Goal: Task Accomplishment & Management: Use online tool/utility

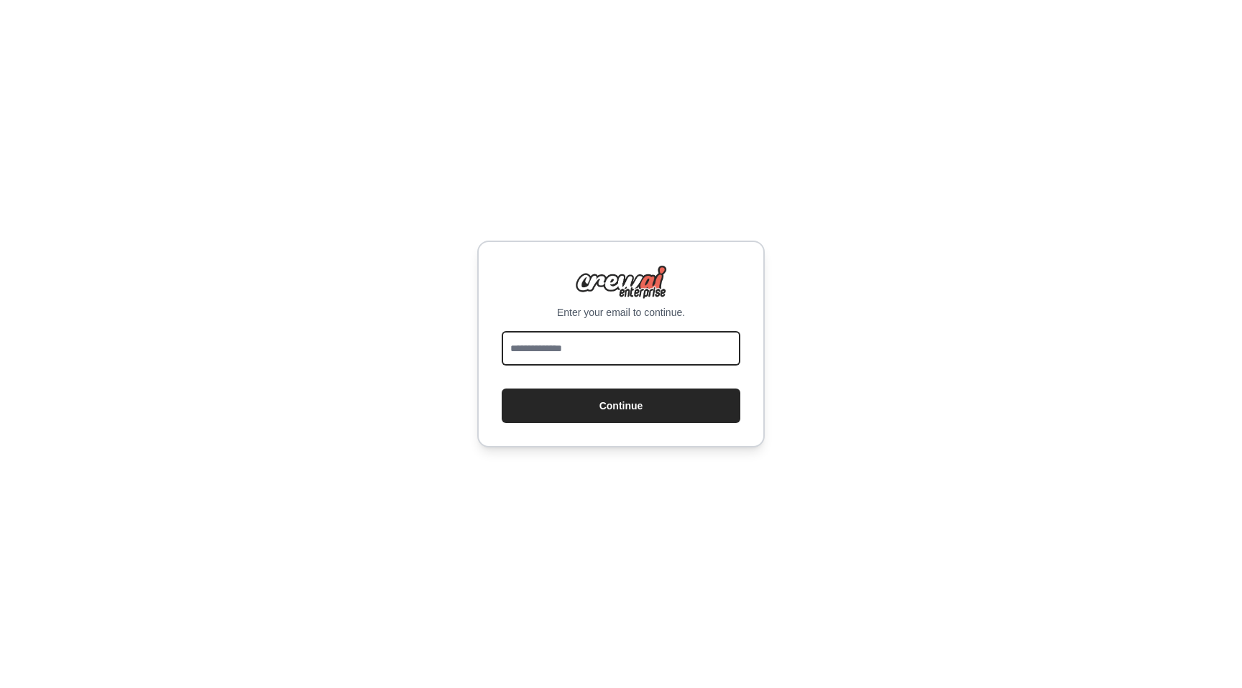
click at [584, 344] on input "email" at bounding box center [621, 348] width 239 height 34
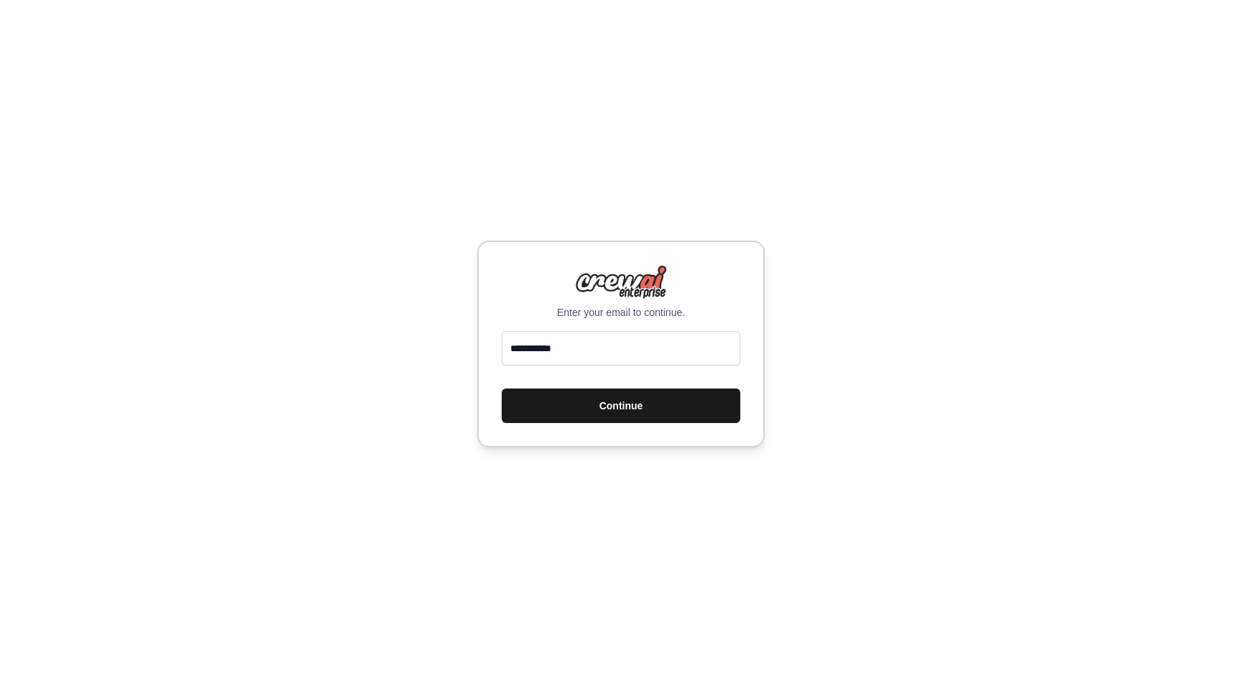
click at [568, 403] on button "Continue" at bounding box center [621, 406] width 239 height 34
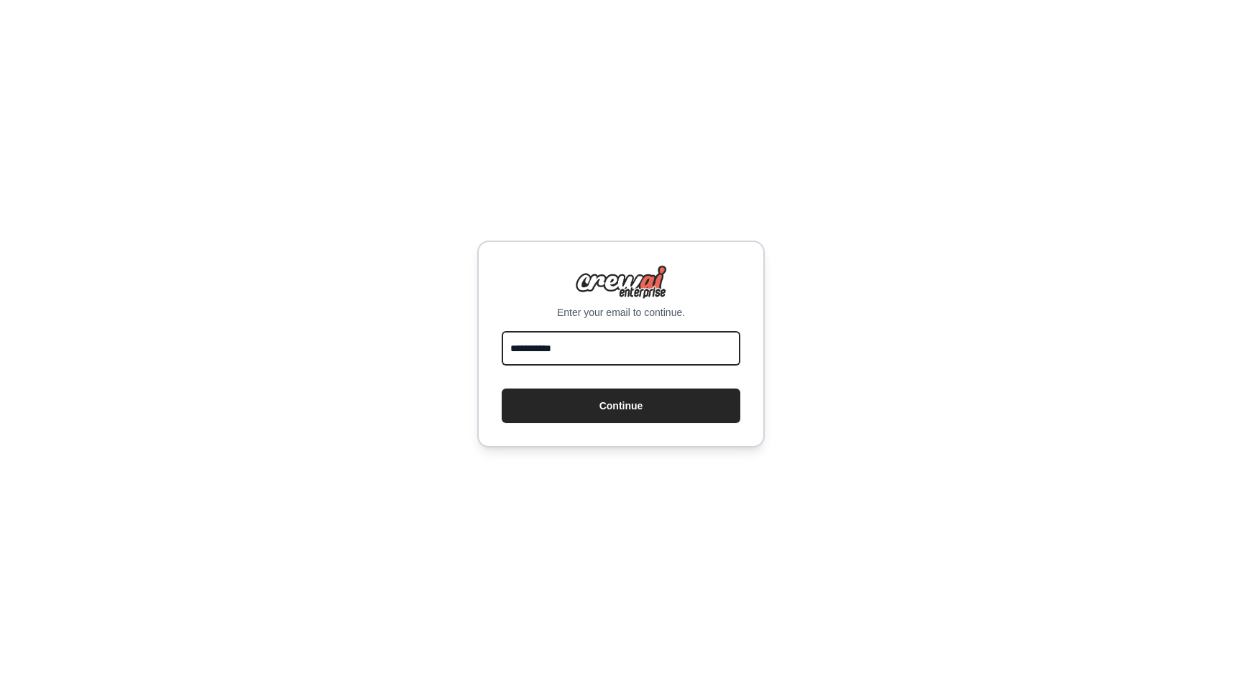
click at [597, 340] on input "**********" at bounding box center [621, 348] width 239 height 34
click at [599, 342] on input "**********" at bounding box center [621, 348] width 239 height 34
type input "**********"
click at [502, 389] on button "Continue" at bounding box center [621, 406] width 239 height 34
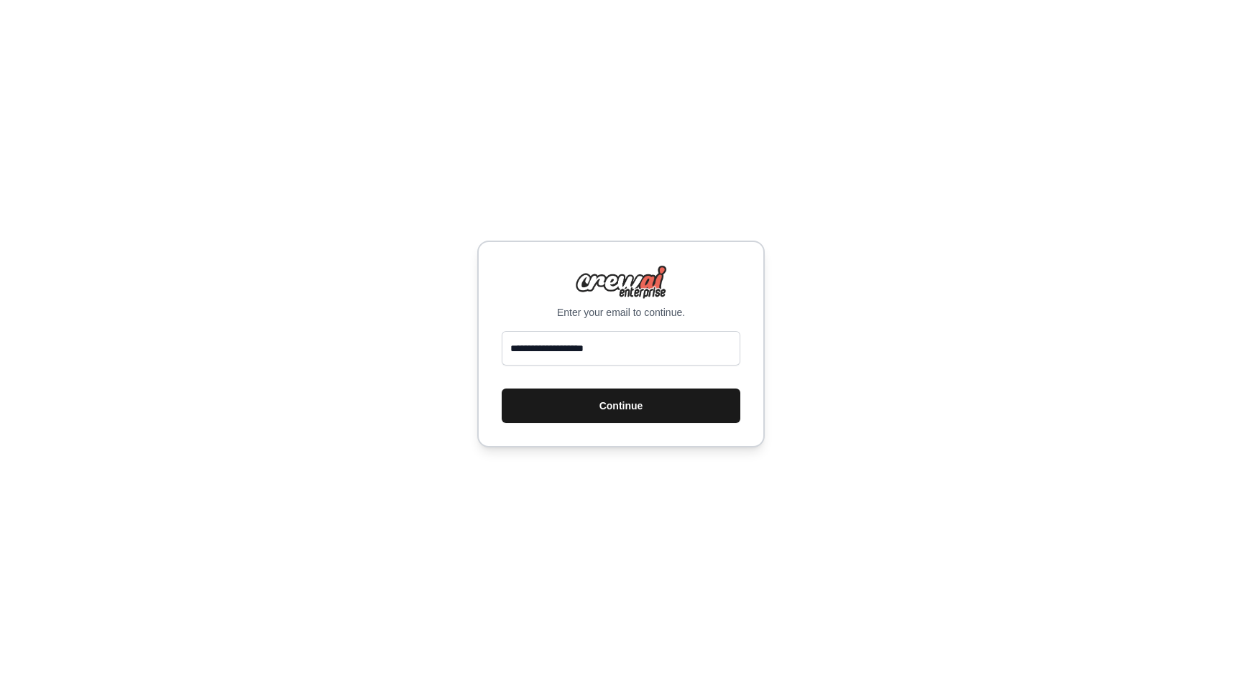
click at [686, 422] on button "Continue" at bounding box center [621, 406] width 239 height 34
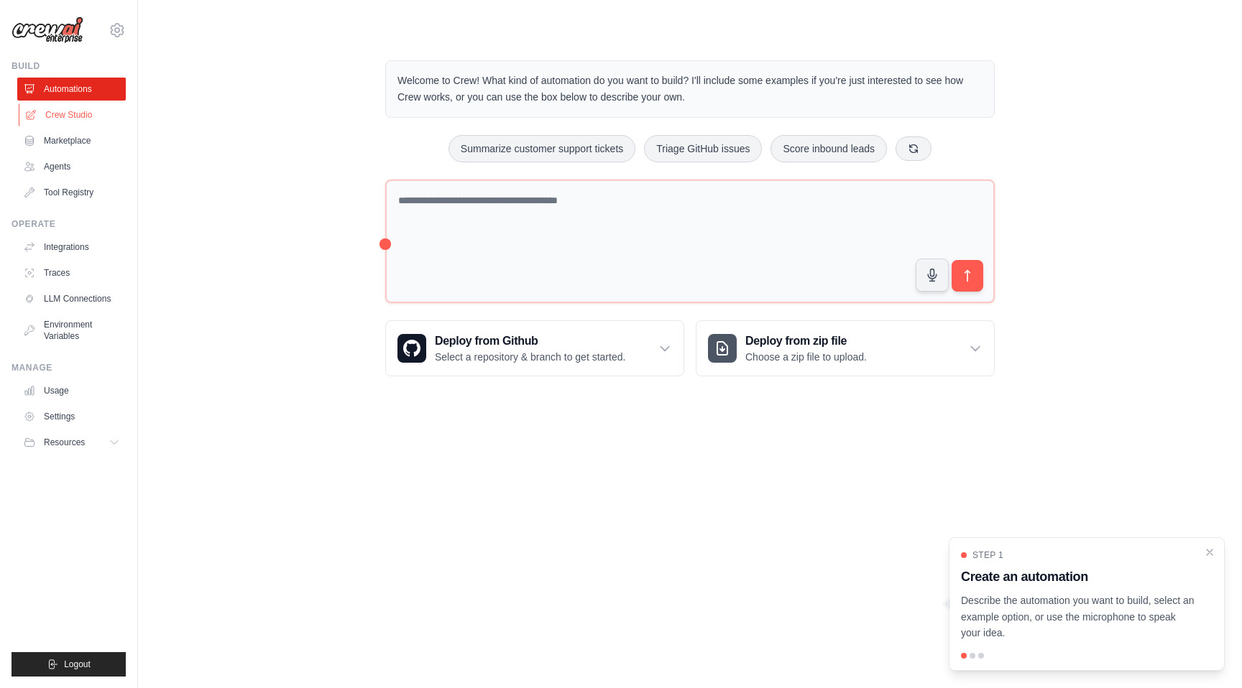
click at [82, 106] on link "Crew Studio" at bounding box center [73, 114] width 109 height 23
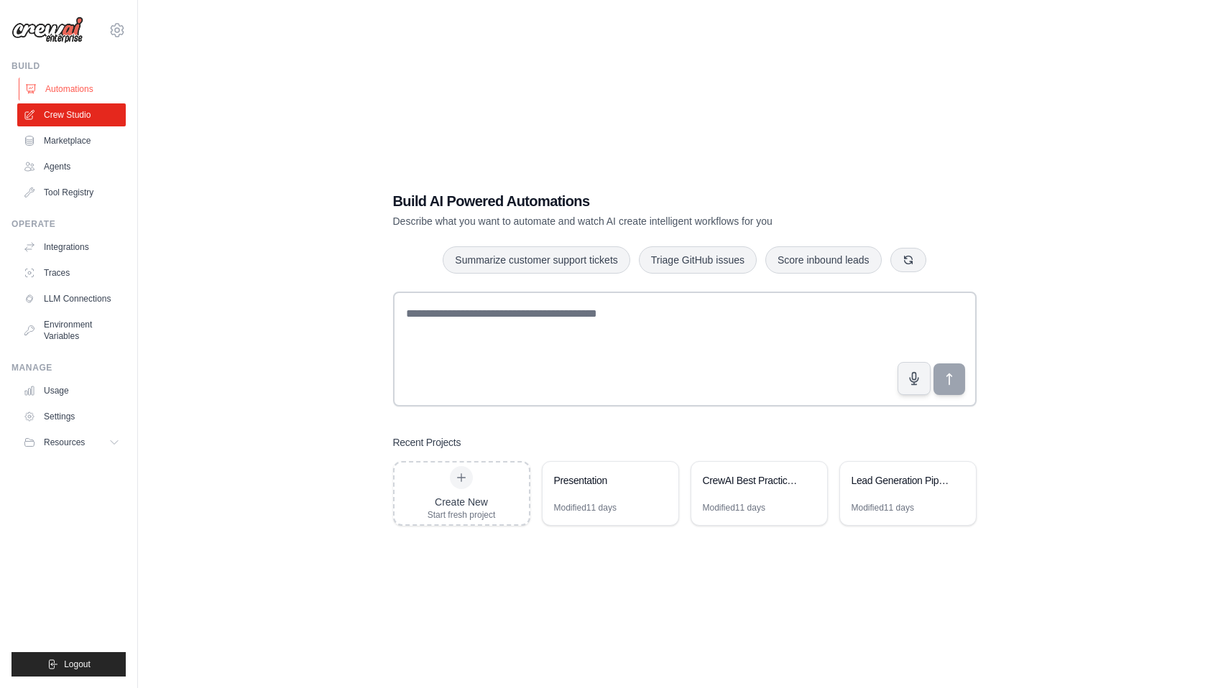
click at [91, 93] on link "Automations" at bounding box center [73, 89] width 109 height 23
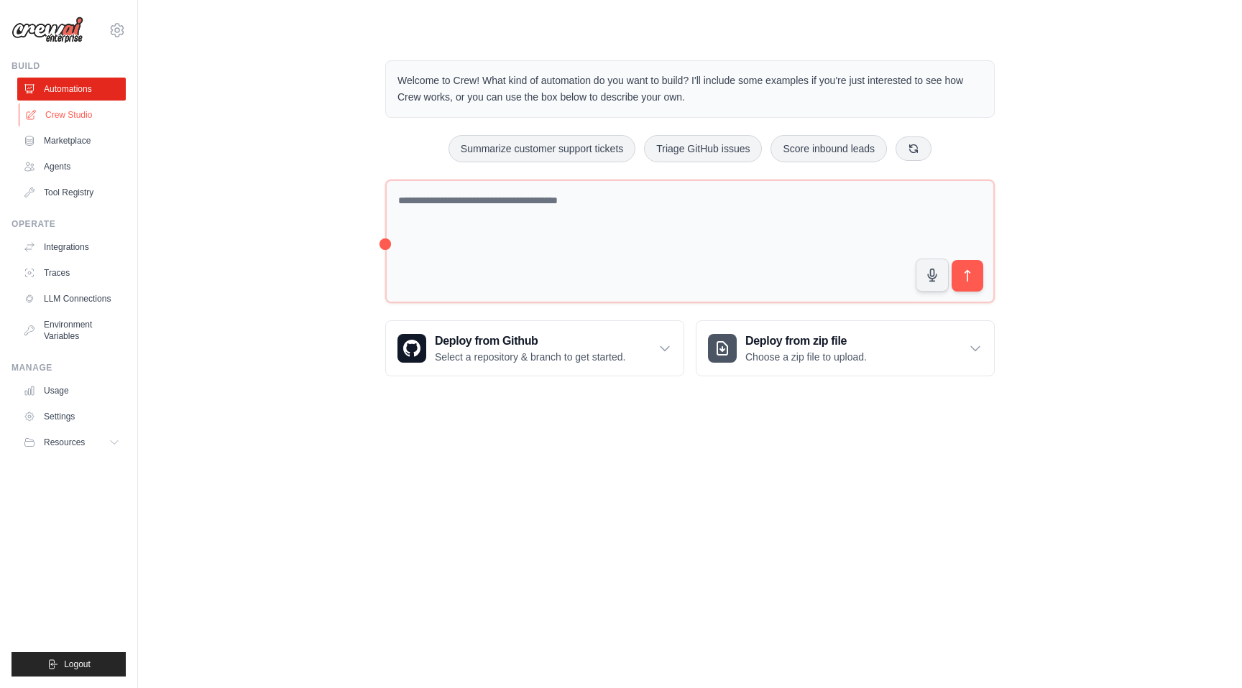
click at [58, 113] on link "Crew Studio" at bounding box center [73, 114] width 109 height 23
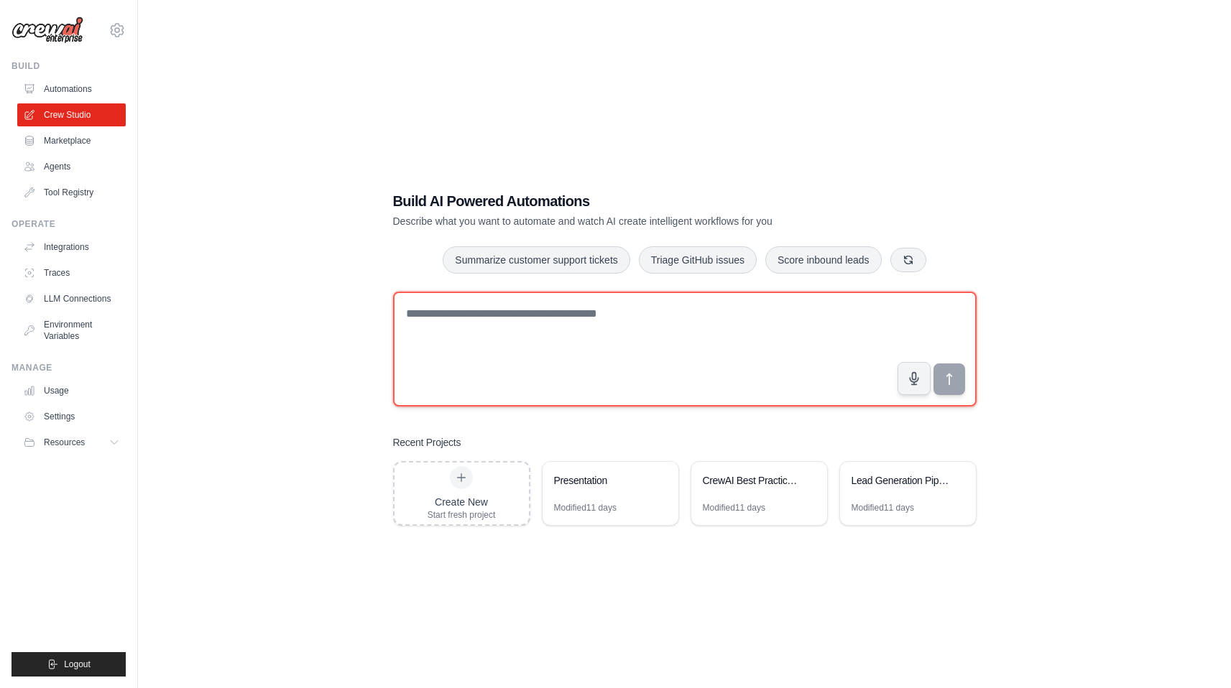
click at [513, 327] on textarea at bounding box center [684, 349] width 583 height 115
drag, startPoint x: 586, startPoint y: 337, endPoint x: 376, endPoint y: 312, distance: 212.0
click at [376, 312] on div "**********" at bounding box center [685, 358] width 618 height 381
paste textarea "**********"
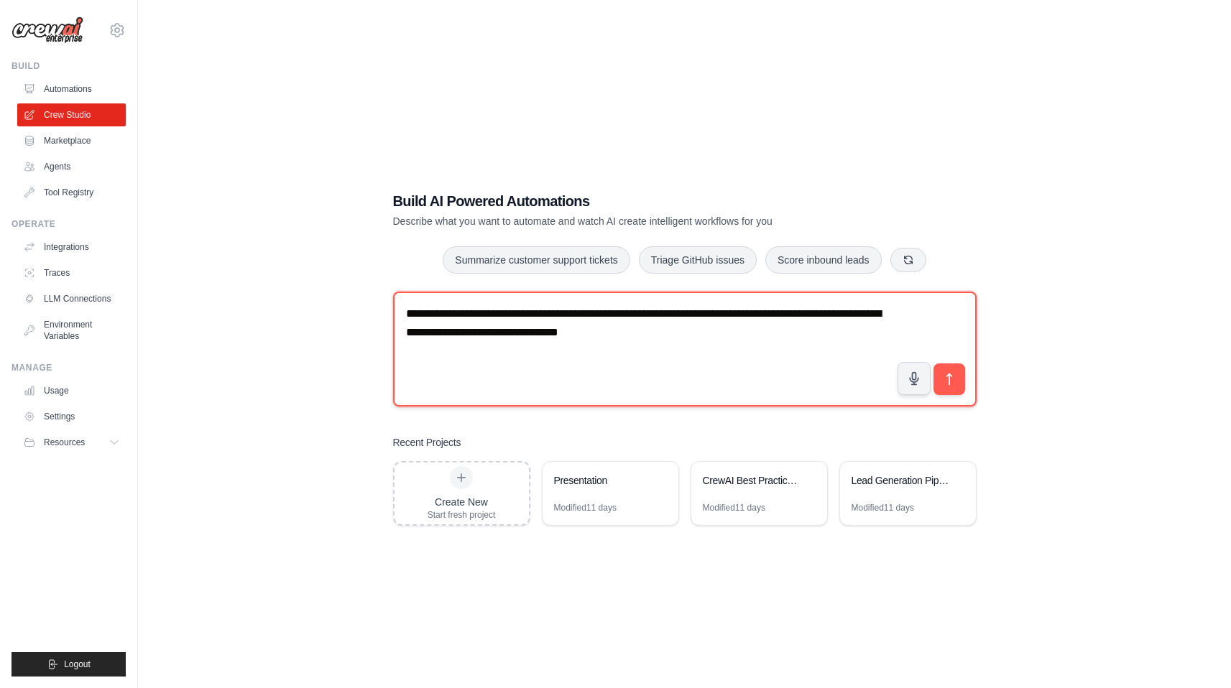
click at [406, 315] on textarea "**********" at bounding box center [684, 349] width 583 height 115
click at [759, 339] on textarea "**********" at bounding box center [684, 349] width 583 height 115
type textarea "**********"
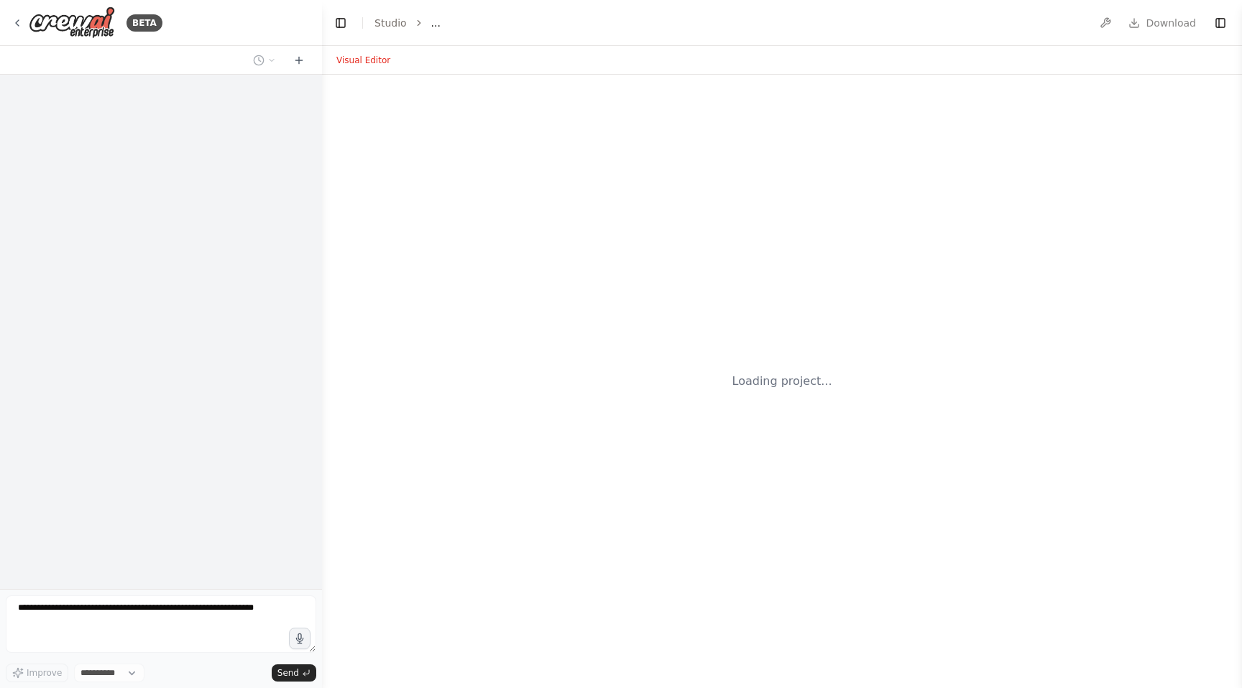
select select "****"
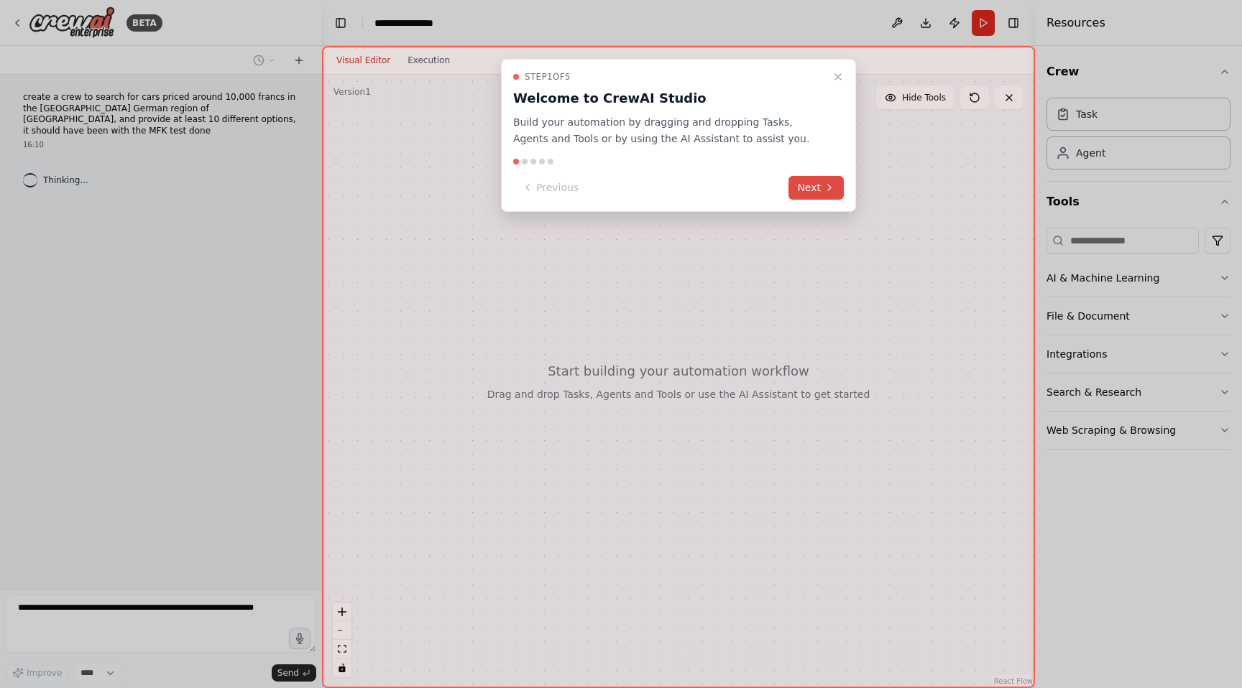
click at [837, 185] on button "Next" at bounding box center [815, 188] width 55 height 24
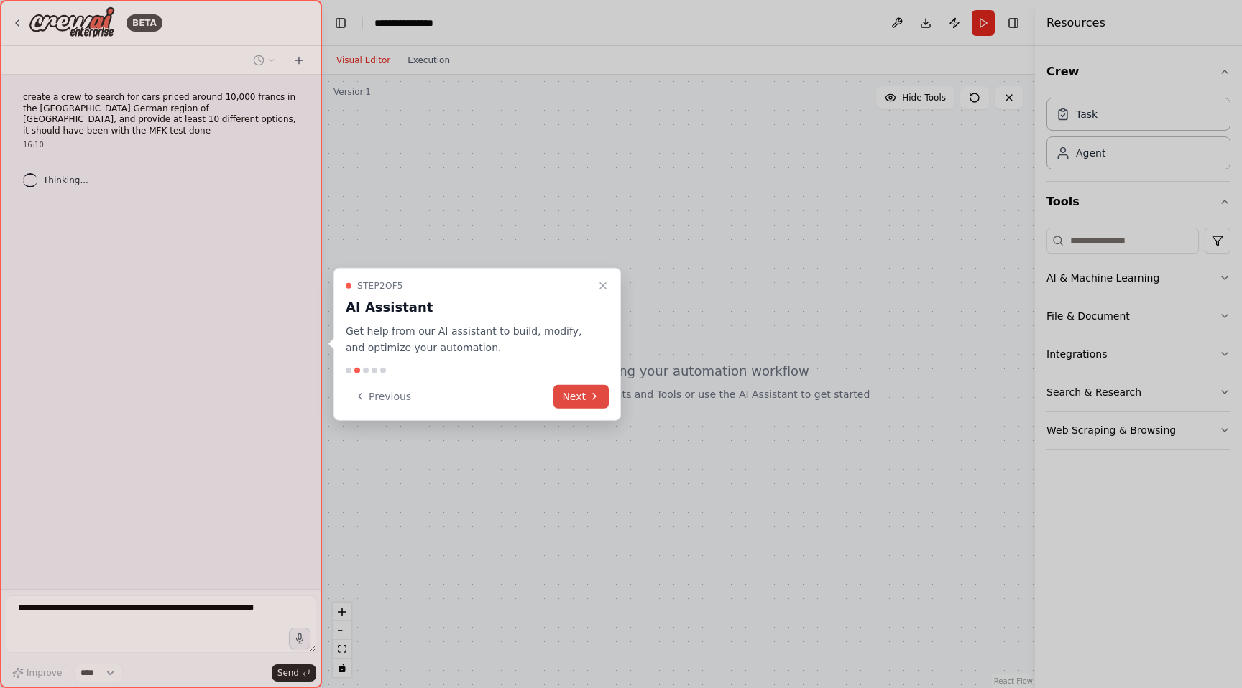
click at [590, 391] on icon at bounding box center [594, 396] width 11 height 11
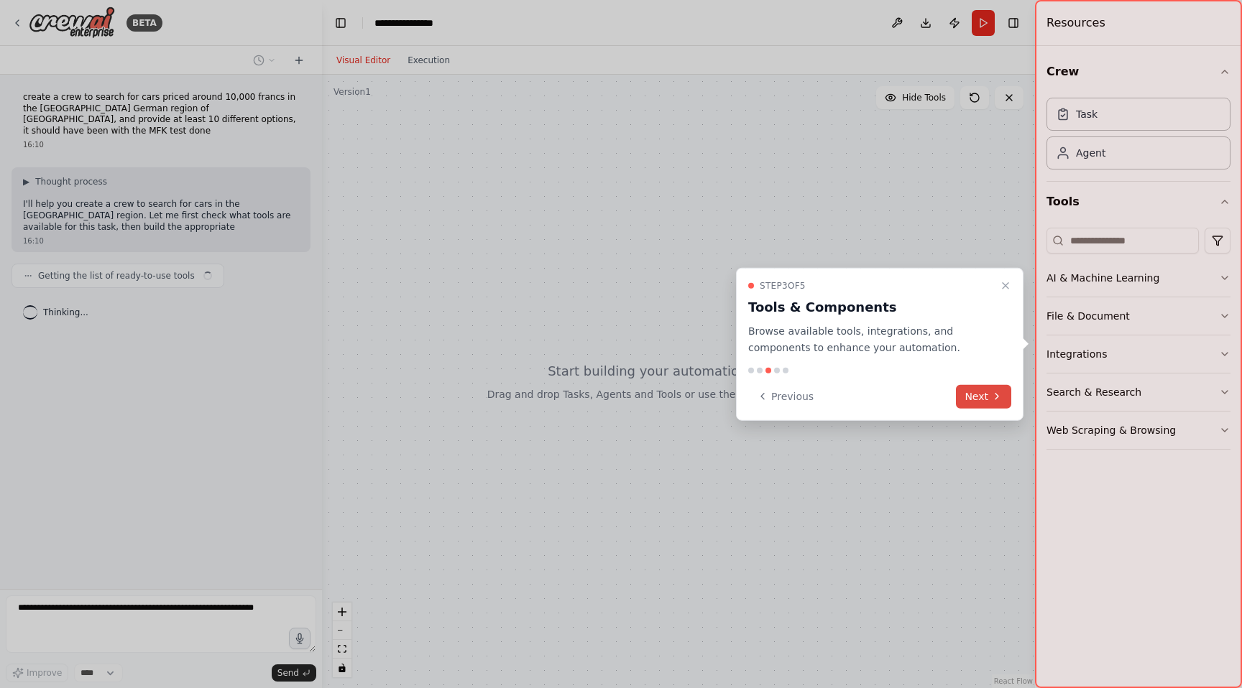
click at [992, 398] on icon at bounding box center [996, 396] width 11 height 11
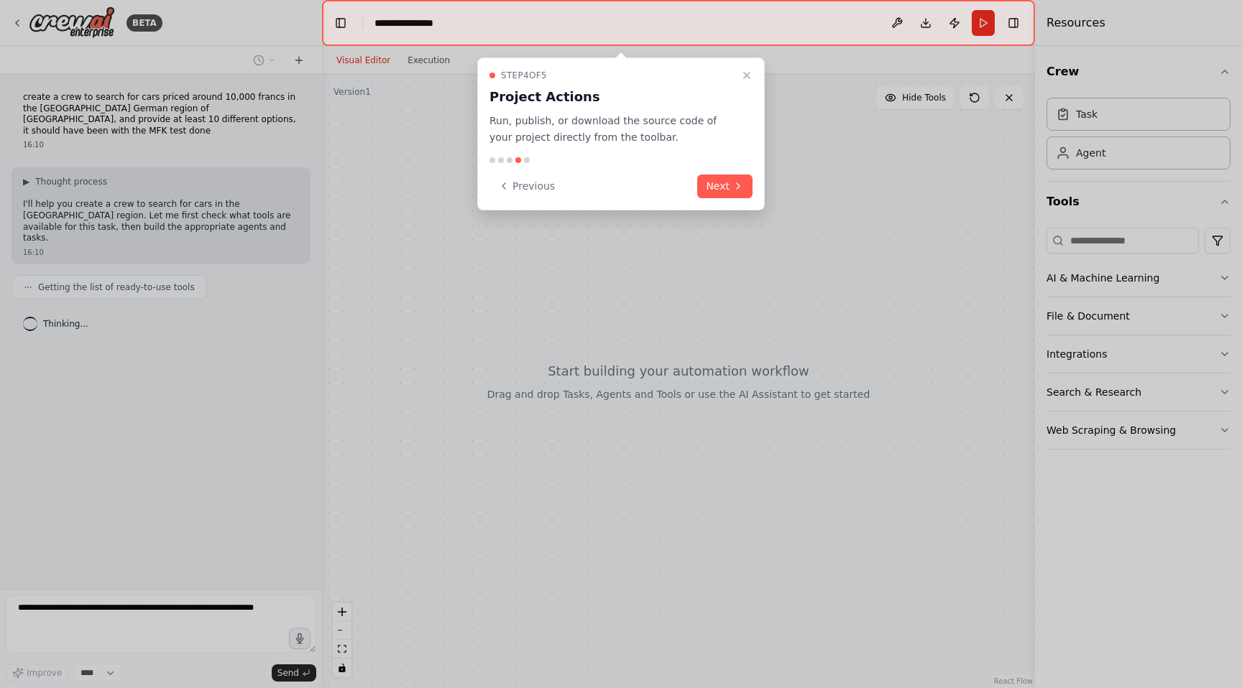
click at [720, 181] on button "Next" at bounding box center [724, 187] width 55 height 24
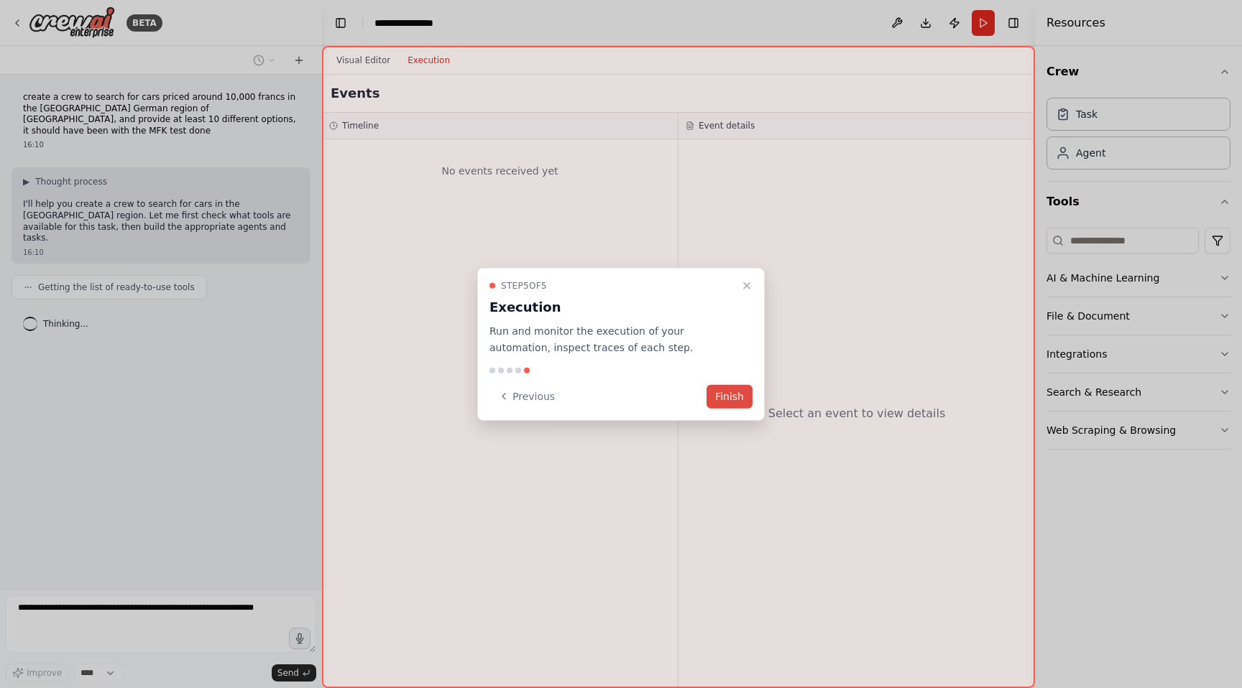
click at [737, 397] on button "Finish" at bounding box center [729, 396] width 46 height 24
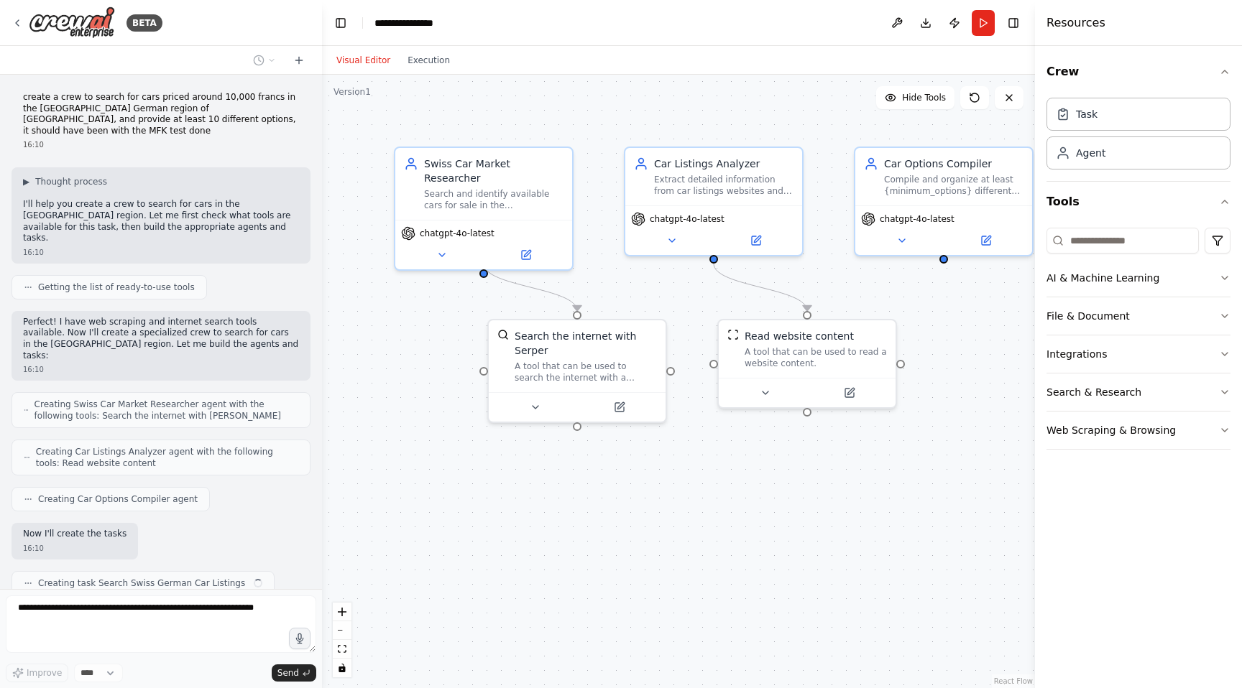
scroll to position [21, 0]
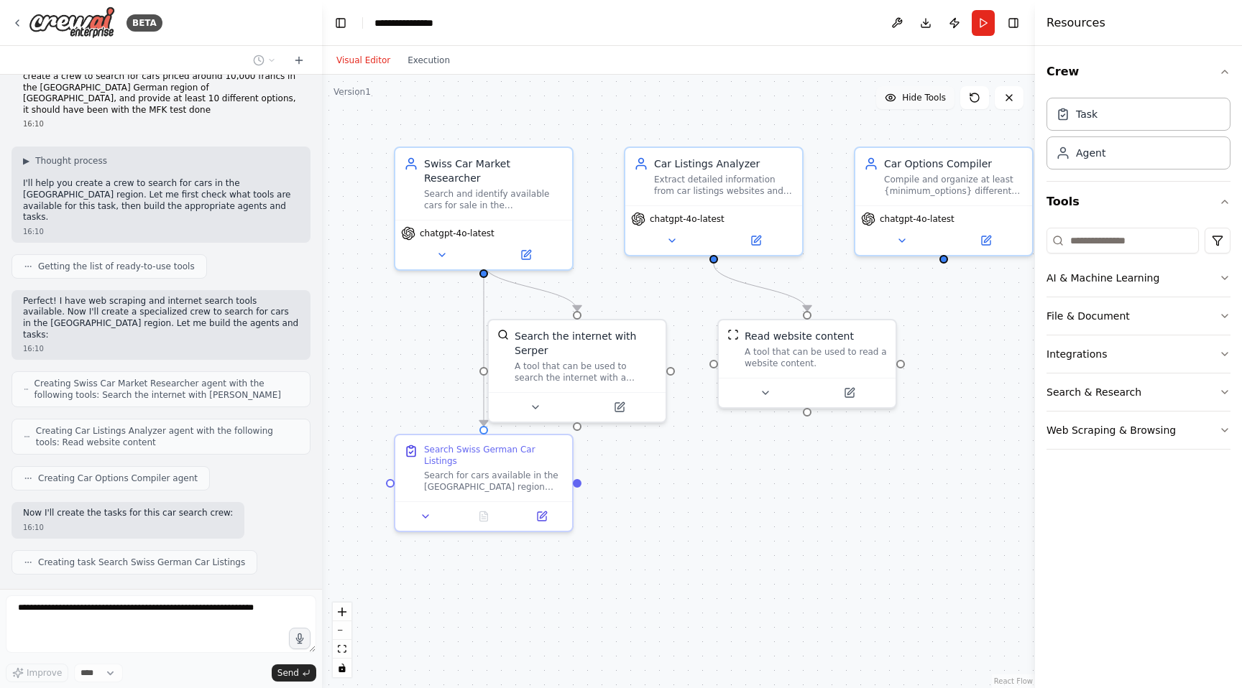
click at [926, 103] on button "Hide Tools" at bounding box center [915, 97] width 78 height 23
click at [926, 103] on span "Show Tools" at bounding box center [921, 97] width 47 height 11
click at [926, 103] on span "Hide Tools" at bounding box center [924, 97] width 44 height 11
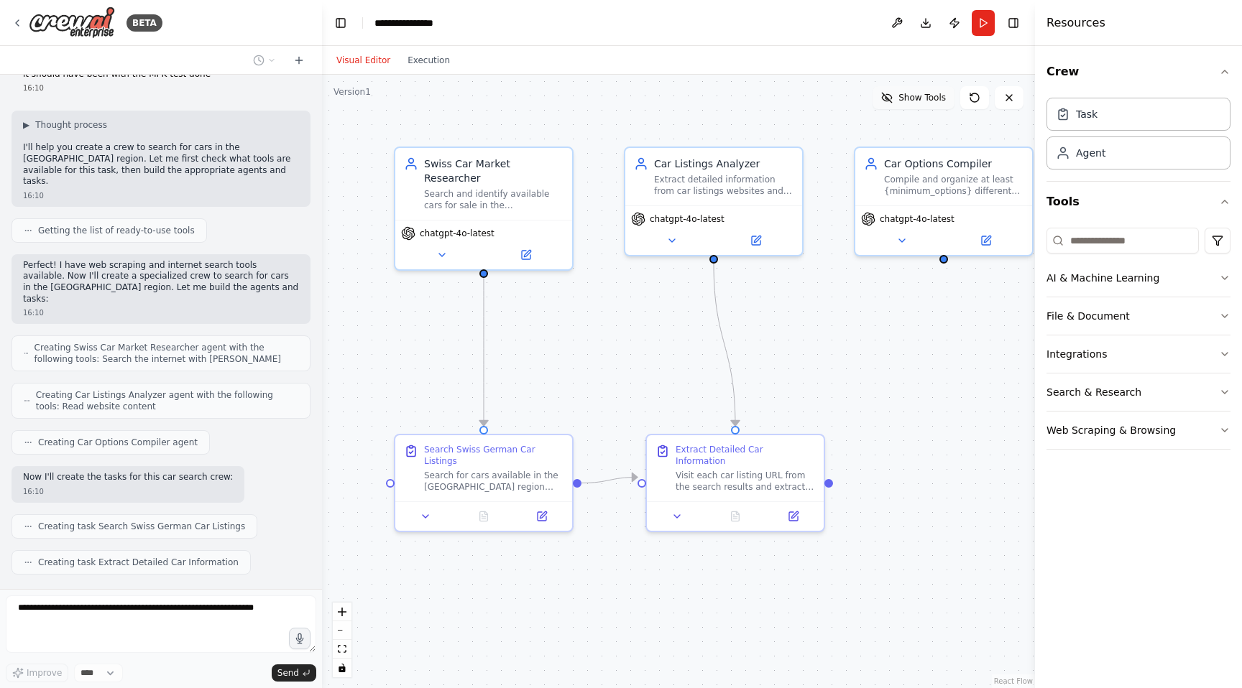
click at [926, 103] on span "Show Tools" at bounding box center [921, 97] width 47 height 11
click at [926, 103] on span "Hide Tools" at bounding box center [924, 97] width 44 height 11
click at [926, 103] on span "Show Tools" at bounding box center [921, 97] width 47 height 11
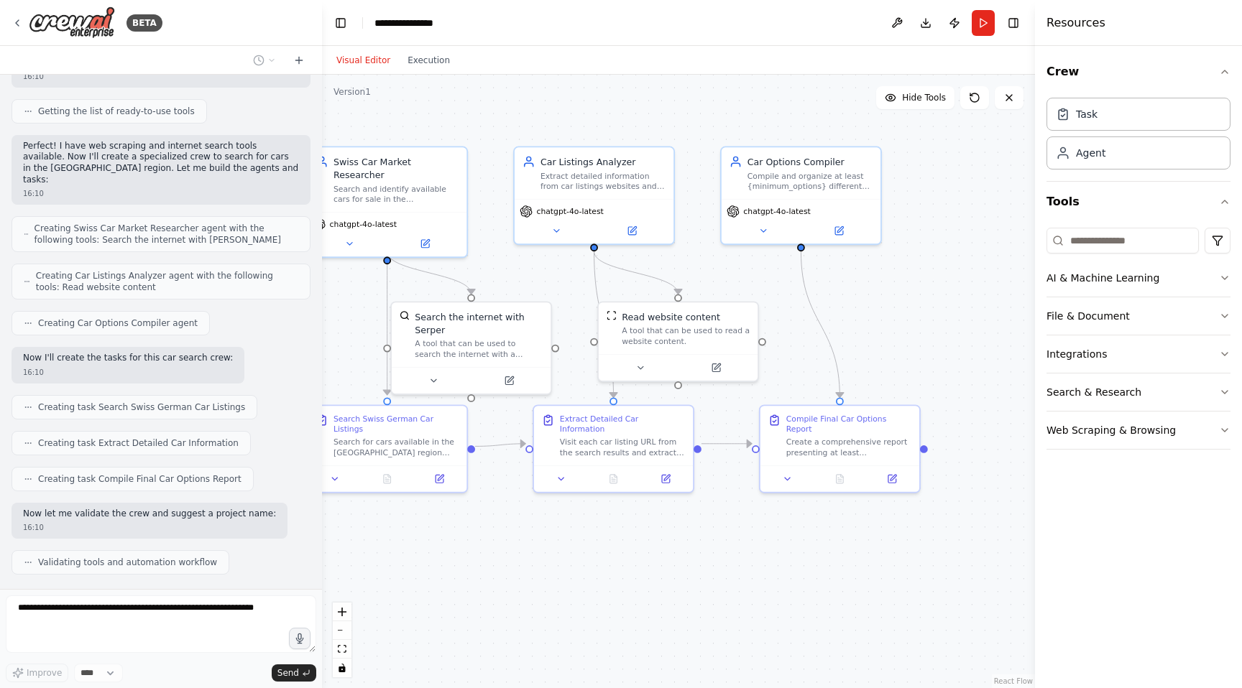
scroll to position [212, 0]
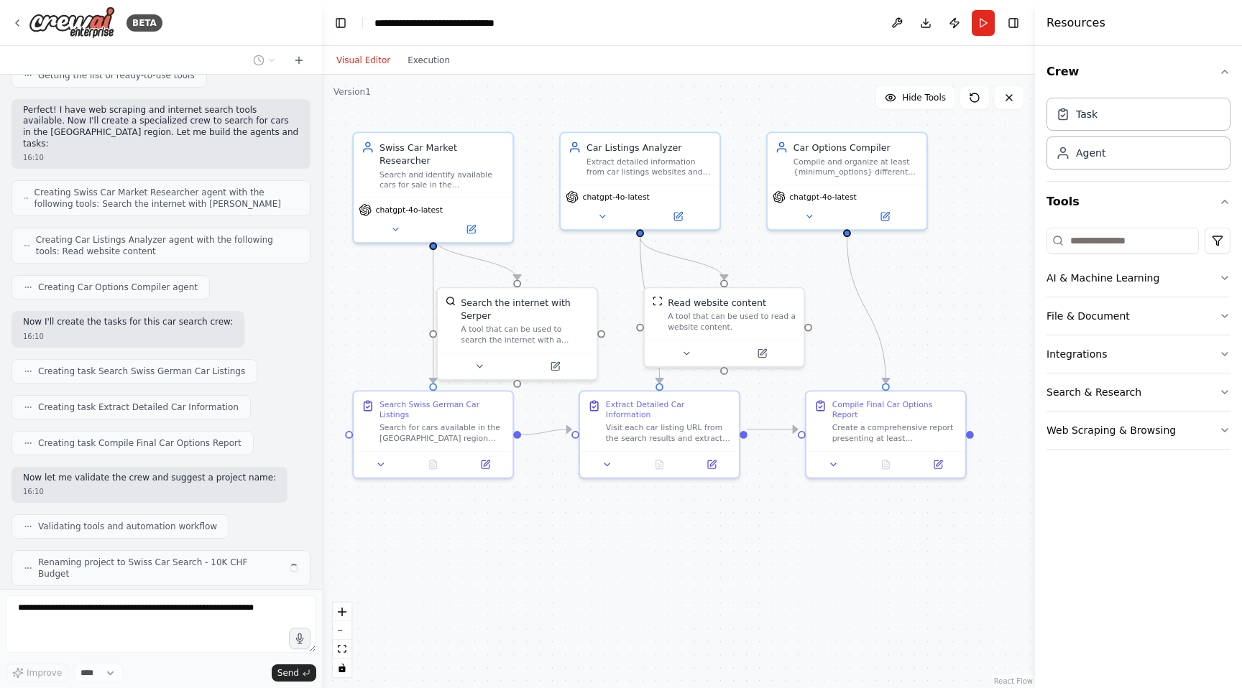
drag, startPoint x: 699, startPoint y: 593, endPoint x: 636, endPoint y: 533, distance: 86.9
click at [636, 533] on div ".deletable-edge-delete-btn { width: 20px; height: 20px; border: 0px solid #ffff…" at bounding box center [678, 382] width 713 height 614
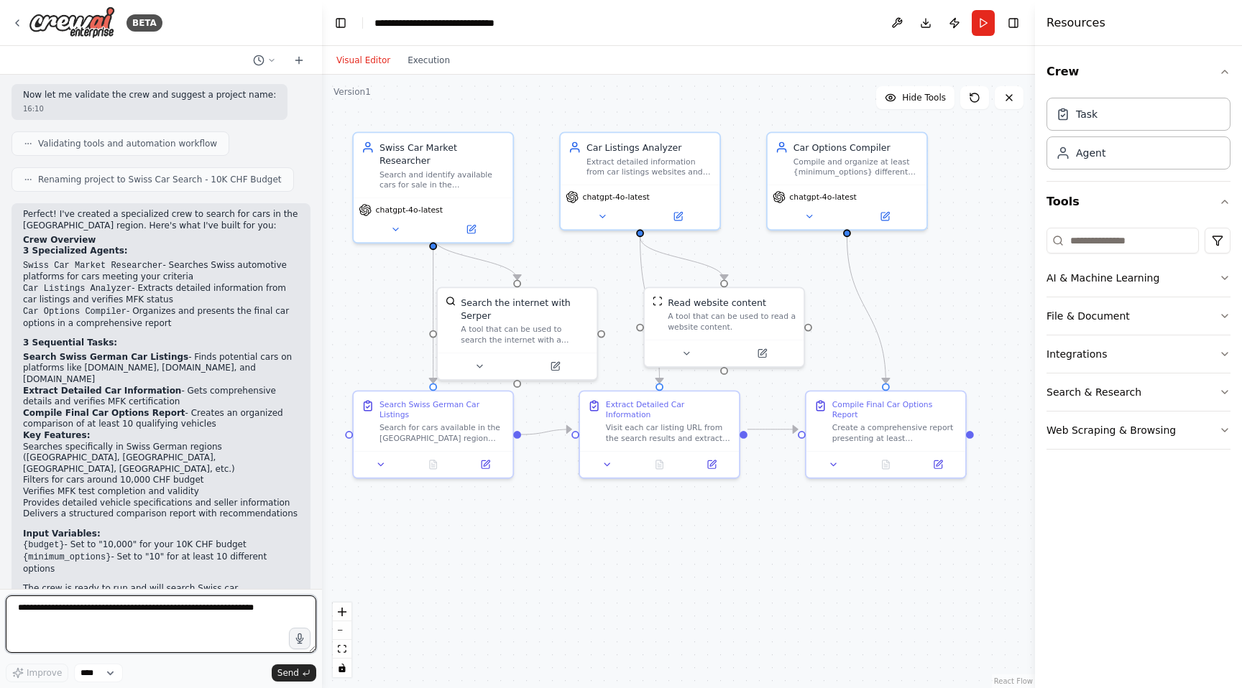
scroll to position [606, 0]
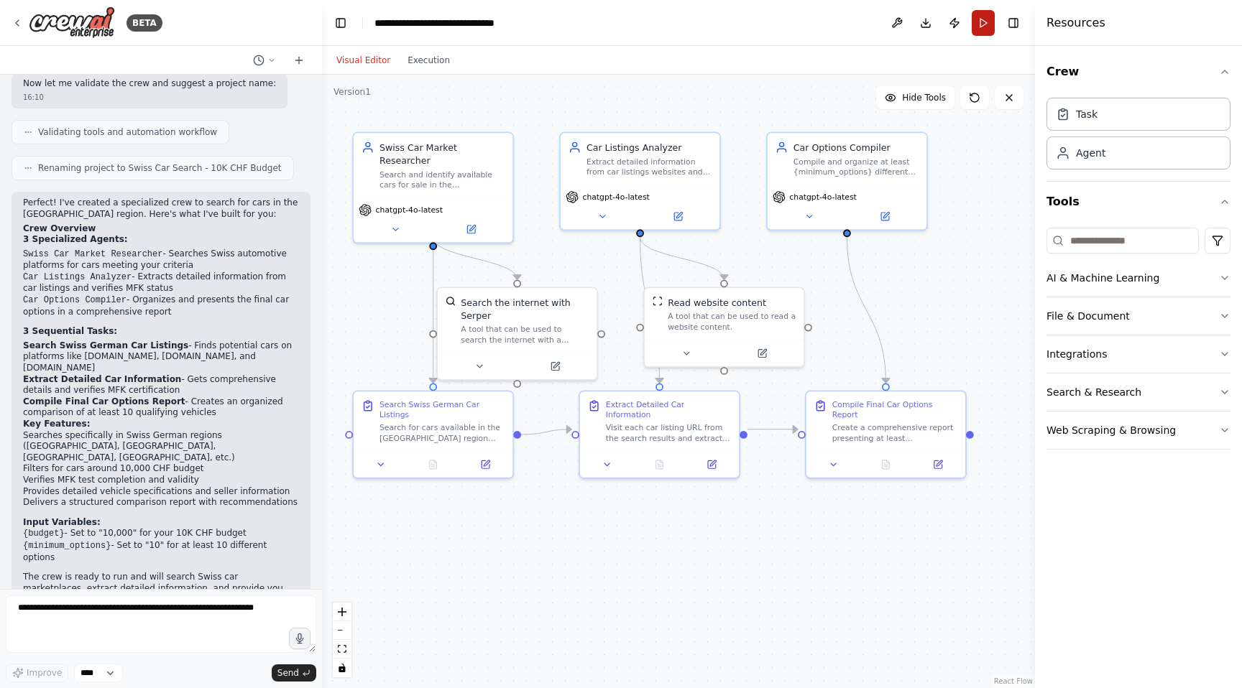
click at [977, 23] on button "Run" at bounding box center [983, 23] width 23 height 26
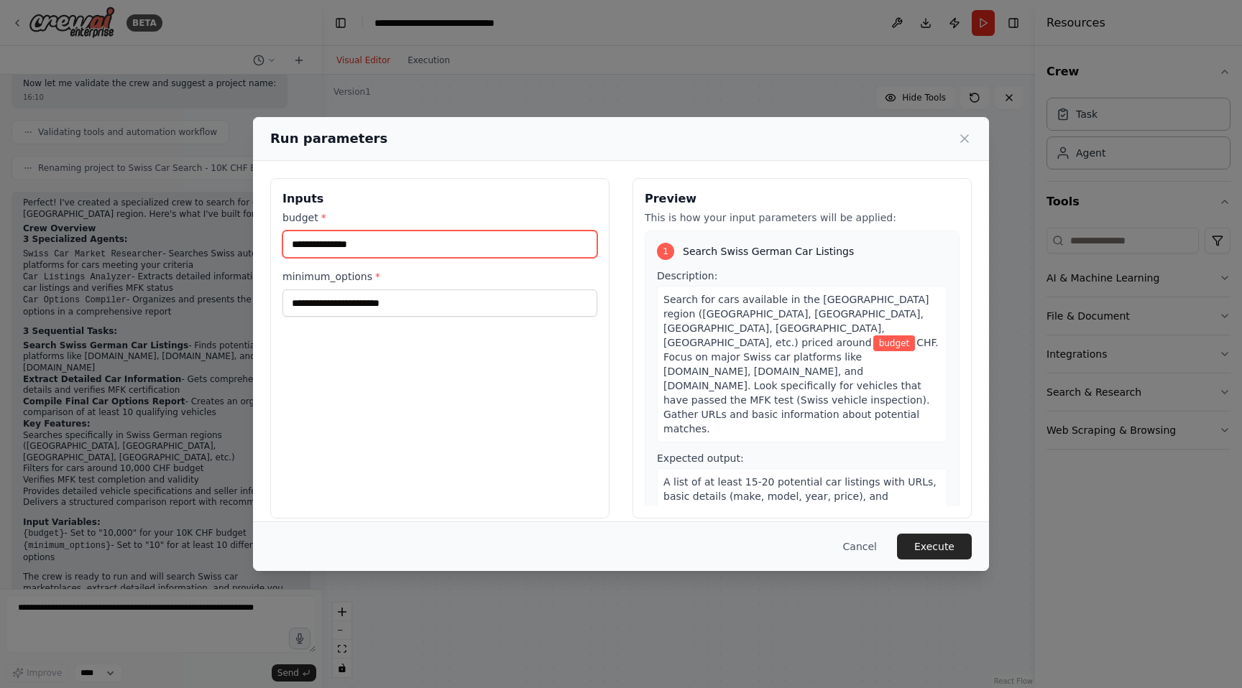
click at [433, 241] on input "budget *" at bounding box center [439, 244] width 315 height 27
type input "*****"
click at [946, 553] on button "Execute" at bounding box center [934, 547] width 75 height 26
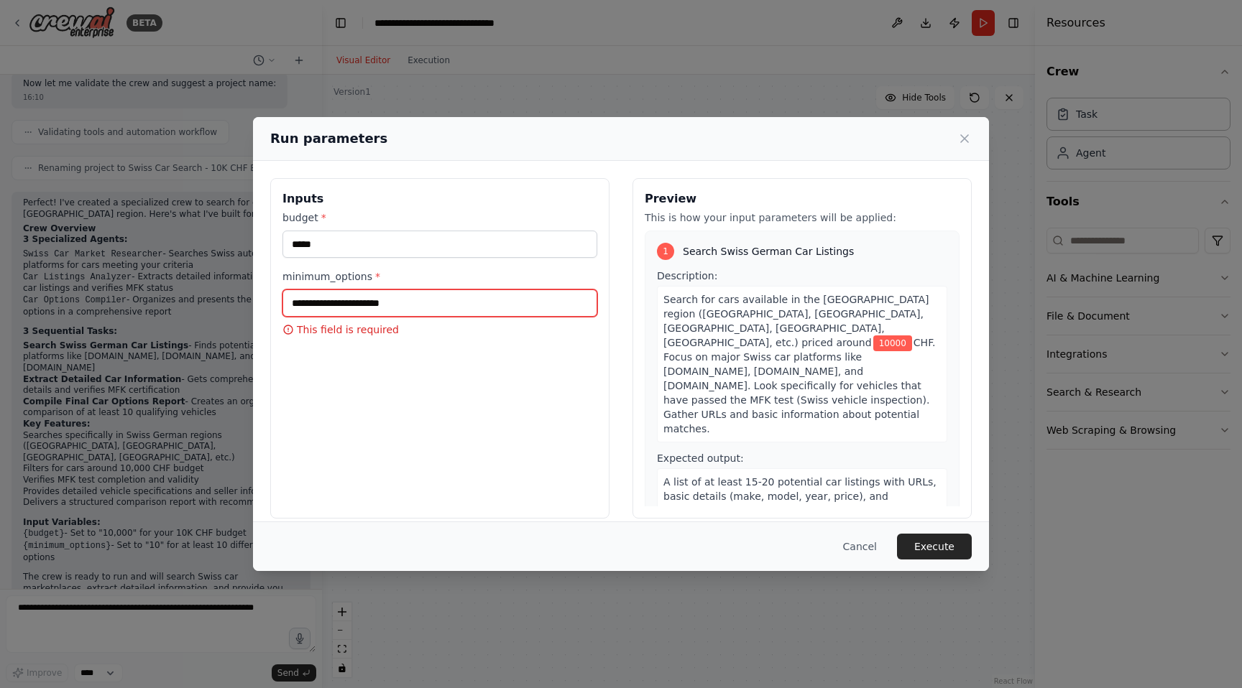
click at [380, 303] on input "minimum_options *" at bounding box center [439, 303] width 315 height 27
type input "**********"
click at [950, 545] on button "Execute" at bounding box center [934, 547] width 75 height 26
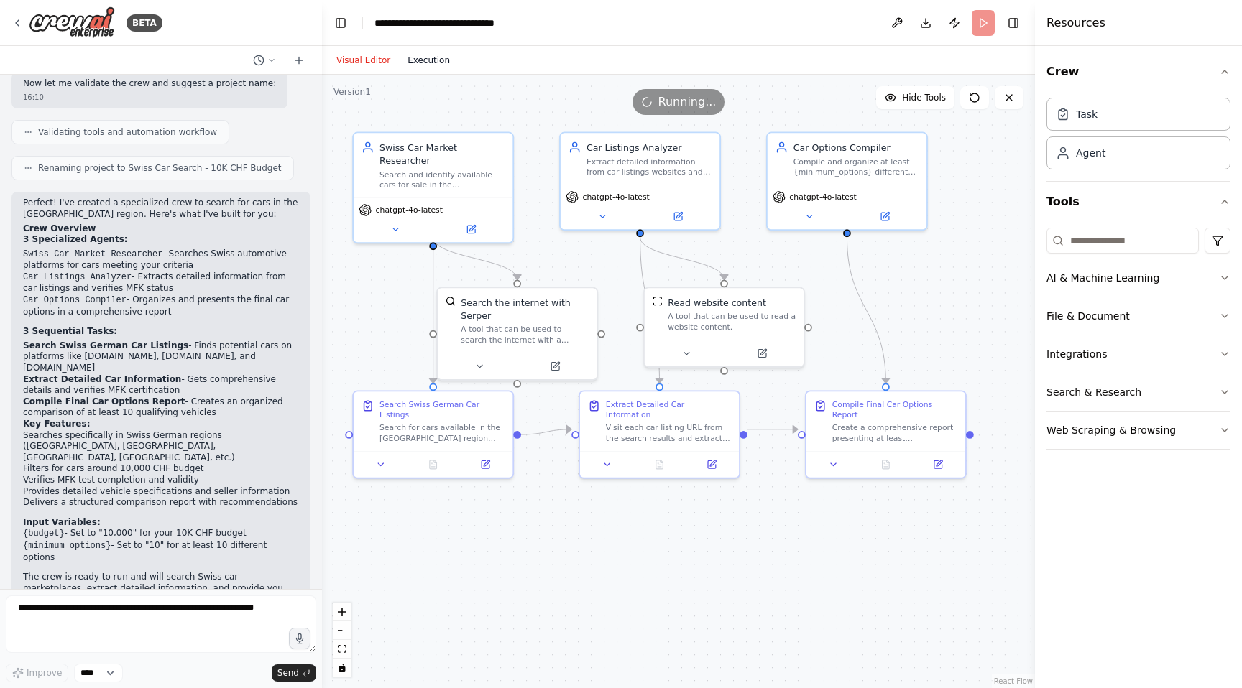
click at [412, 60] on button "Execution" at bounding box center [429, 60] width 60 height 17
click at [346, 57] on button "Visual Editor" at bounding box center [363, 60] width 71 height 17
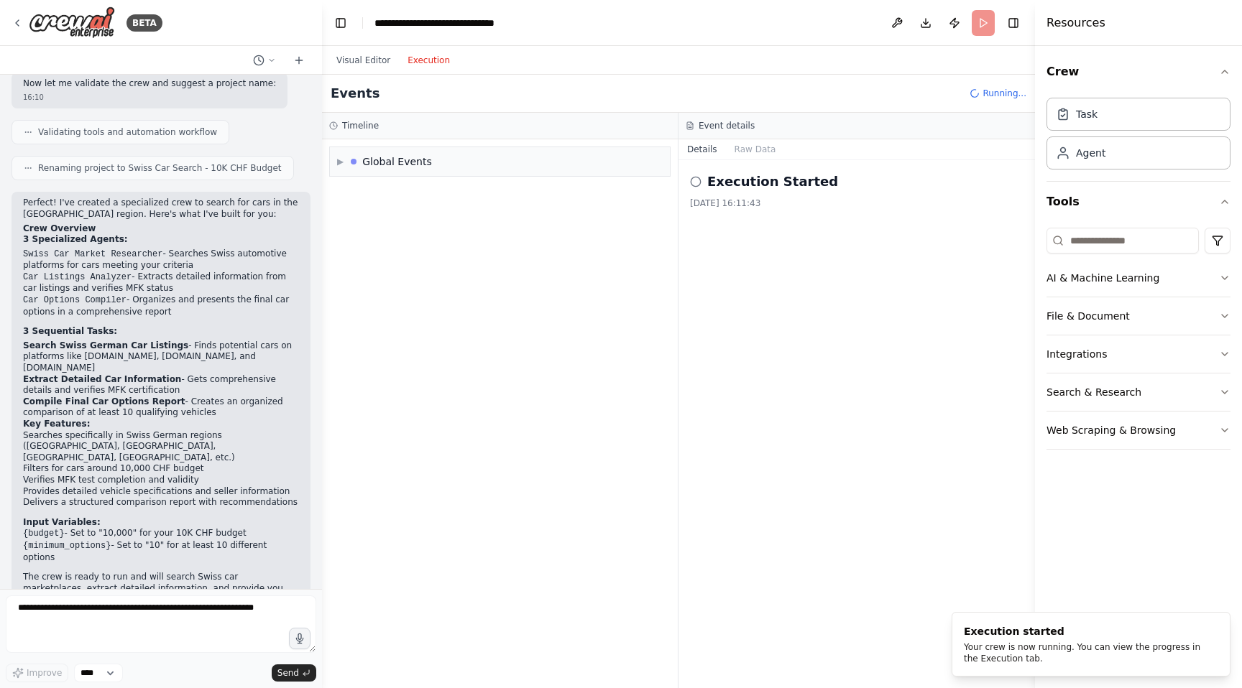
click at [435, 56] on button "Execution" at bounding box center [429, 60] width 60 height 17
click at [337, 154] on div "▶ Global Events" at bounding box center [500, 161] width 340 height 29
click at [352, 195] on div "Execution Started" at bounding box center [386, 192] width 90 height 11
click at [390, 193] on span "Execution Started" at bounding box center [392, 192] width 77 height 11
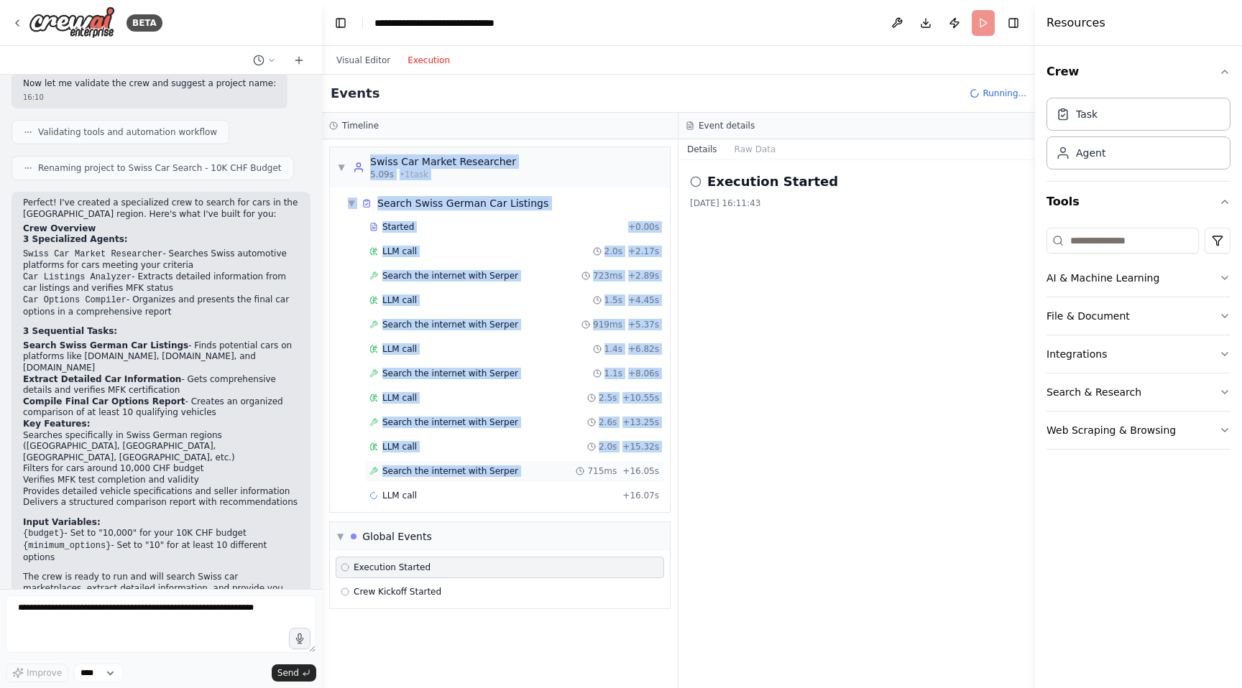
drag, startPoint x: 364, startPoint y: 162, endPoint x: 588, endPoint y: 481, distance: 389.4
click at [588, 481] on div "▼ Swiss Car Market Researcher 5.09s • 1 task ▼ Search Swiss German Car Listings…" at bounding box center [499, 330] width 341 height 366
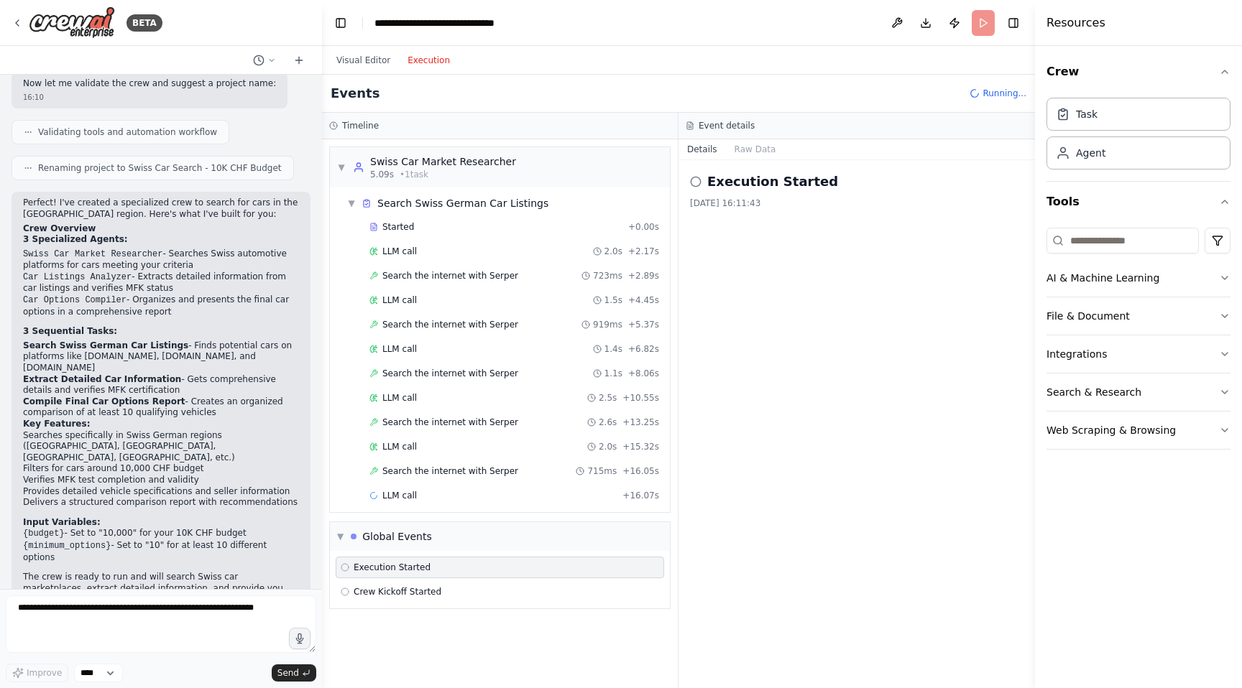
click at [777, 405] on div "Execution Started 17/08/2025, 16:11:43" at bounding box center [856, 424] width 356 height 528
click at [437, 242] on div "LLM call 2.0s + 2.17s" at bounding box center [514, 252] width 300 height 22
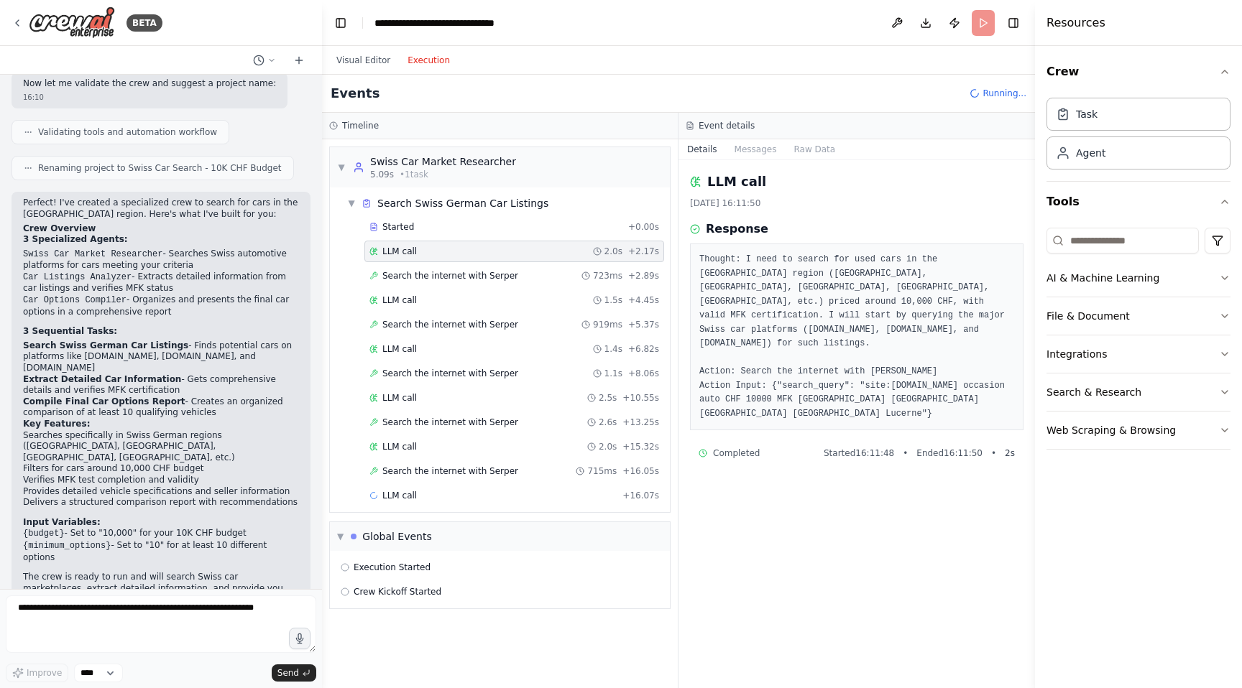
click at [441, 258] on div "LLM call 2.0s + 2.17s" at bounding box center [514, 252] width 300 height 22
click at [444, 268] on div "Search the internet with Serper 723ms + 2.89s" at bounding box center [514, 276] width 300 height 22
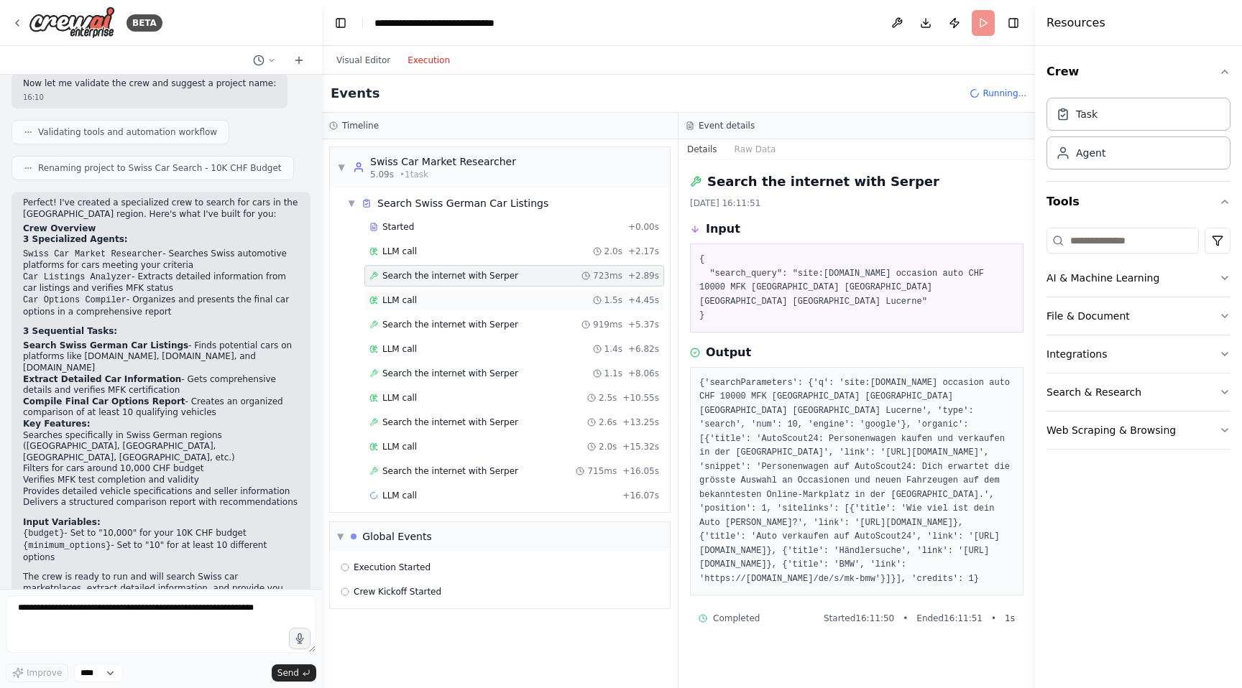
click at [458, 295] on div "LLM call 1.5s + 4.45s" at bounding box center [514, 300] width 290 height 11
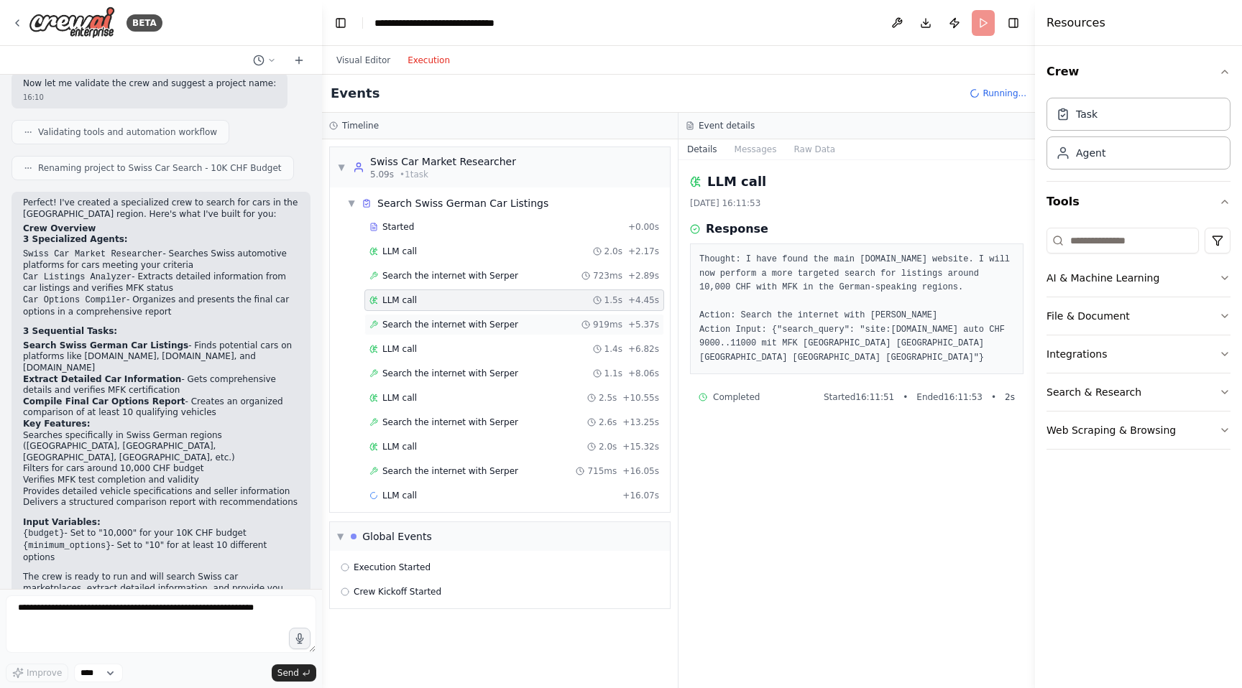
click at [459, 315] on div "Search the internet with Serper 919ms + 5.37s" at bounding box center [514, 325] width 300 height 22
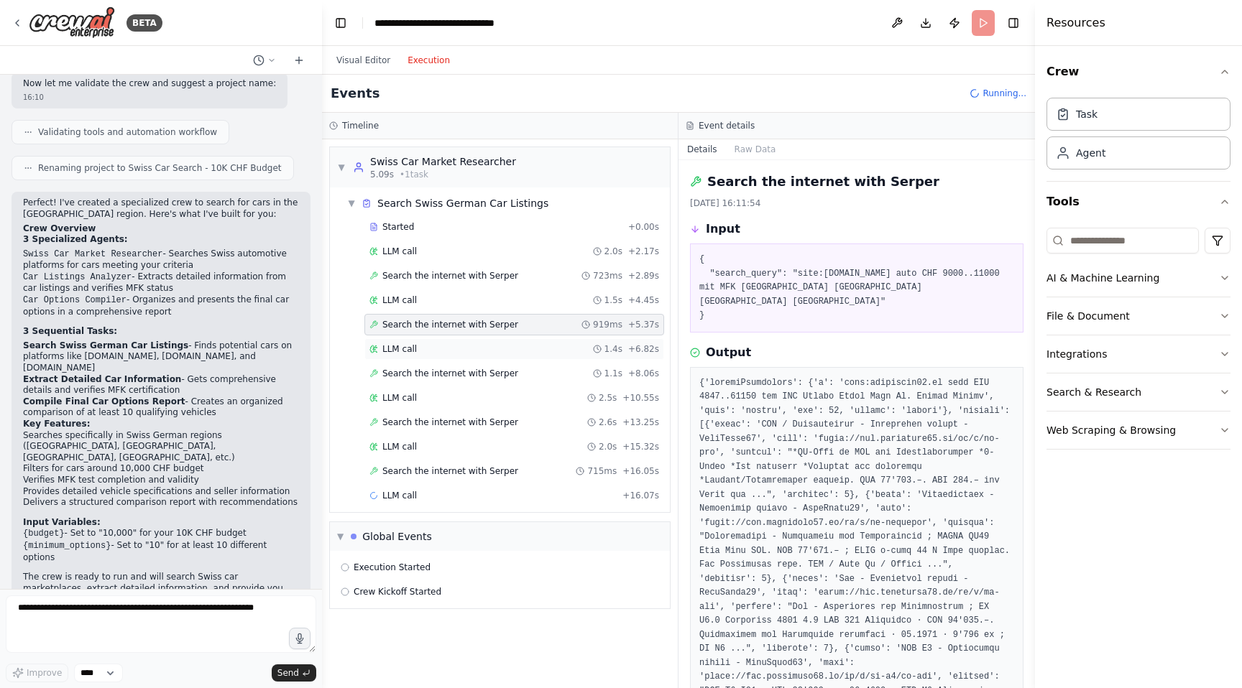
click at [466, 341] on div "LLM call 1.4s + 6.82s" at bounding box center [514, 349] width 300 height 22
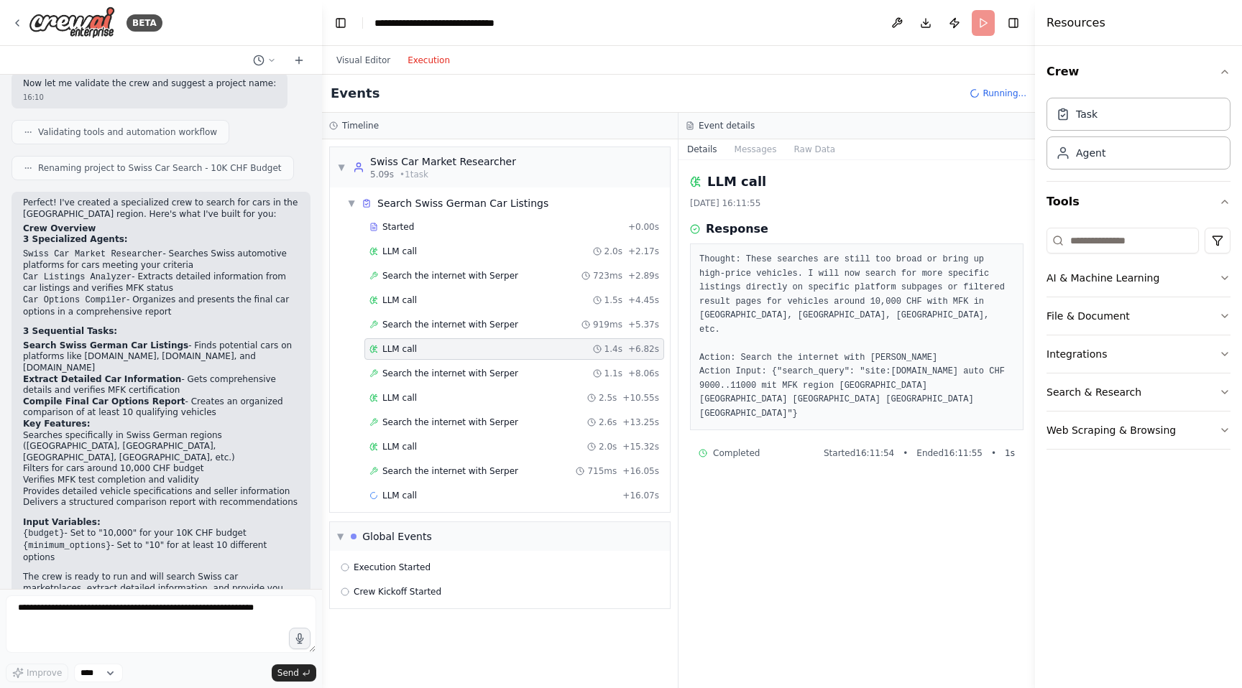
click at [469, 362] on div "Started + 0.00s LLM call 2.0s + 2.17s Search the internet with Serper 723ms + 2…" at bounding box center [505, 362] width 328 height 293
click at [471, 373] on span "Search the internet with Serper" at bounding box center [450, 373] width 136 height 11
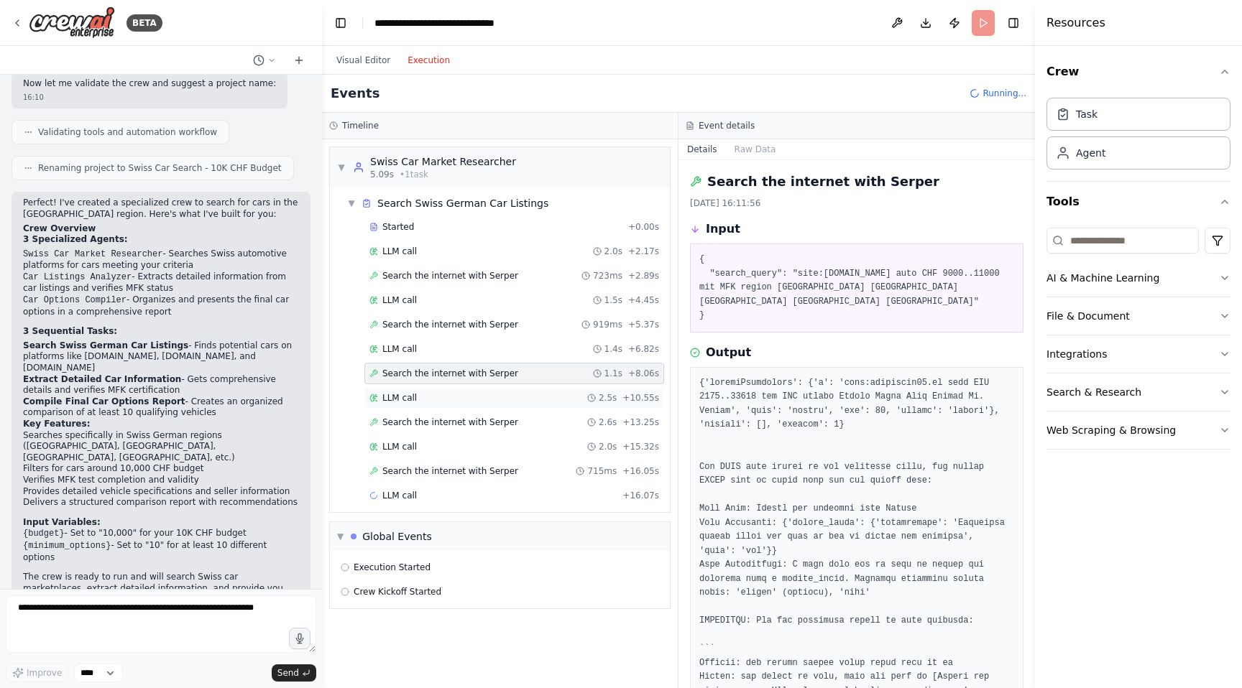
click at [470, 403] on div "LLM call 2.5s + 10.55s" at bounding box center [514, 397] width 290 height 11
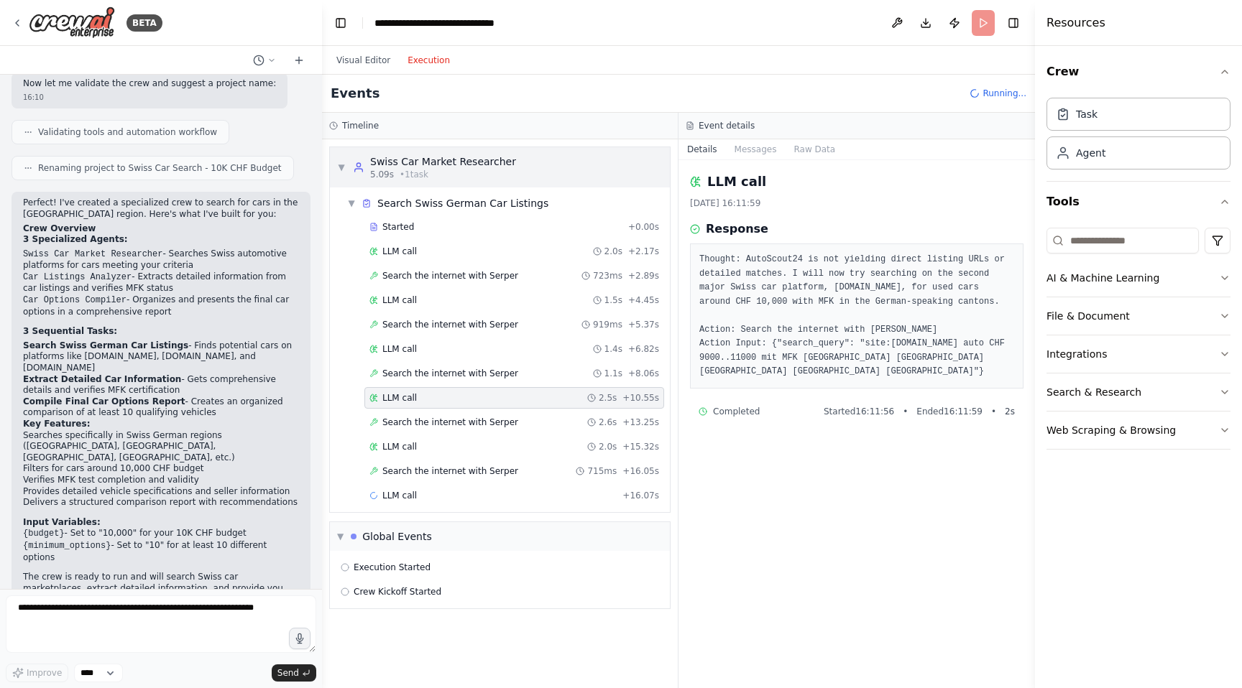
click at [340, 166] on span "▼" at bounding box center [341, 167] width 9 height 11
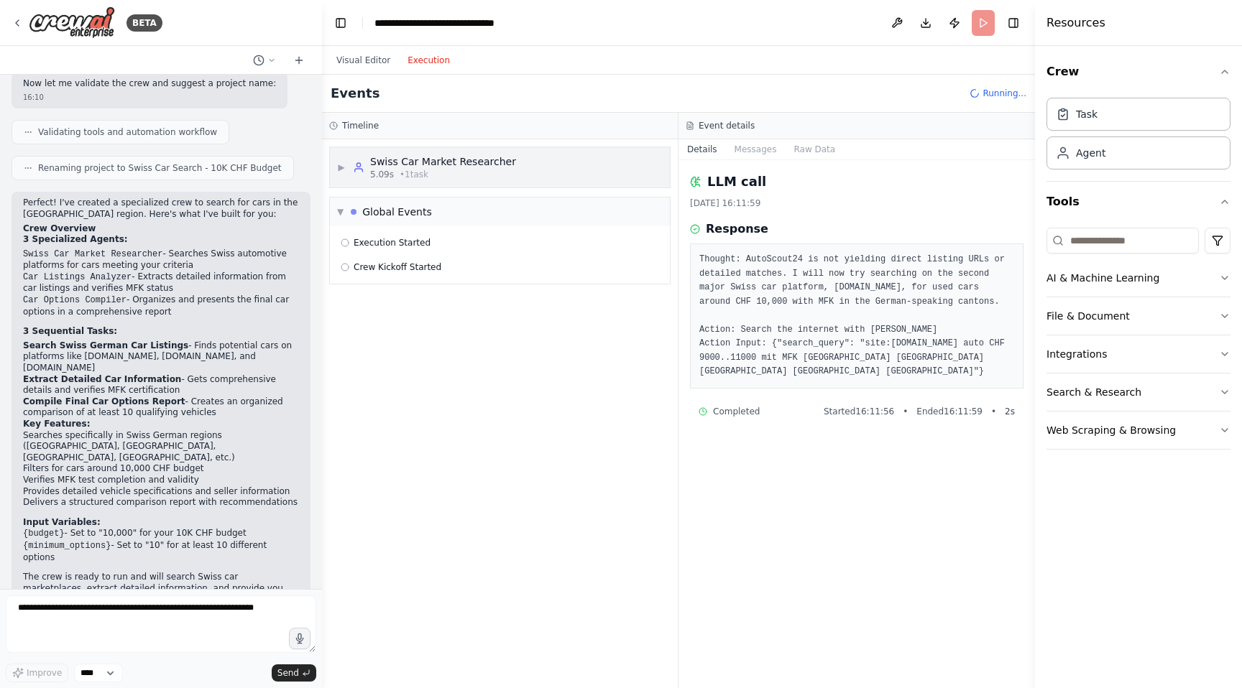
click at [340, 166] on span "▶" at bounding box center [341, 167] width 9 height 11
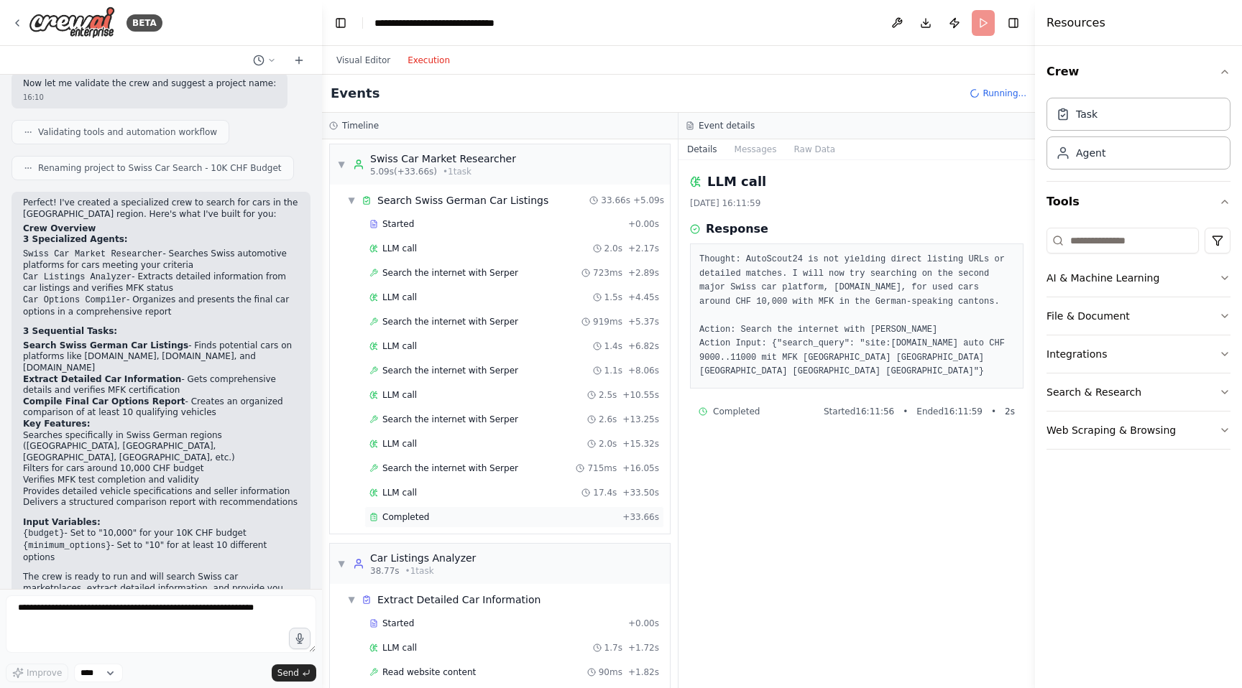
scroll to position [6, 0]
click at [423, 507] on div "Completed + 33.66s" at bounding box center [514, 515] width 300 height 22
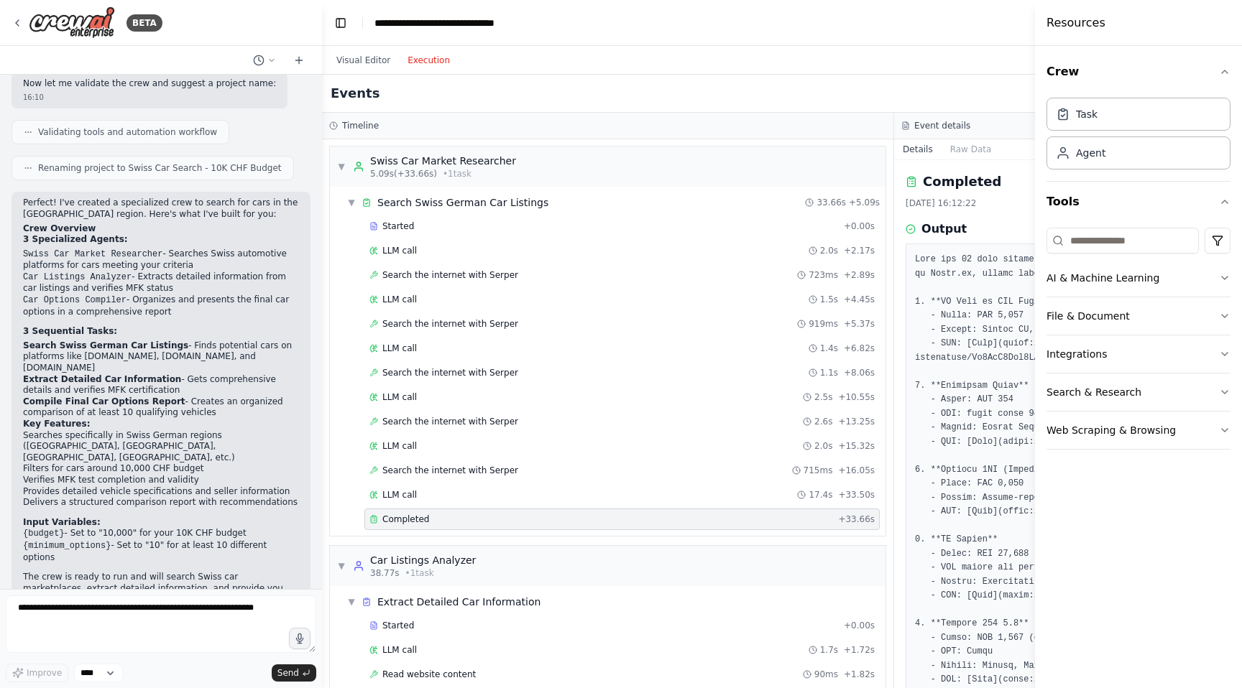
scroll to position [0, 0]
click at [432, 64] on button "Execution" at bounding box center [429, 60] width 60 height 17
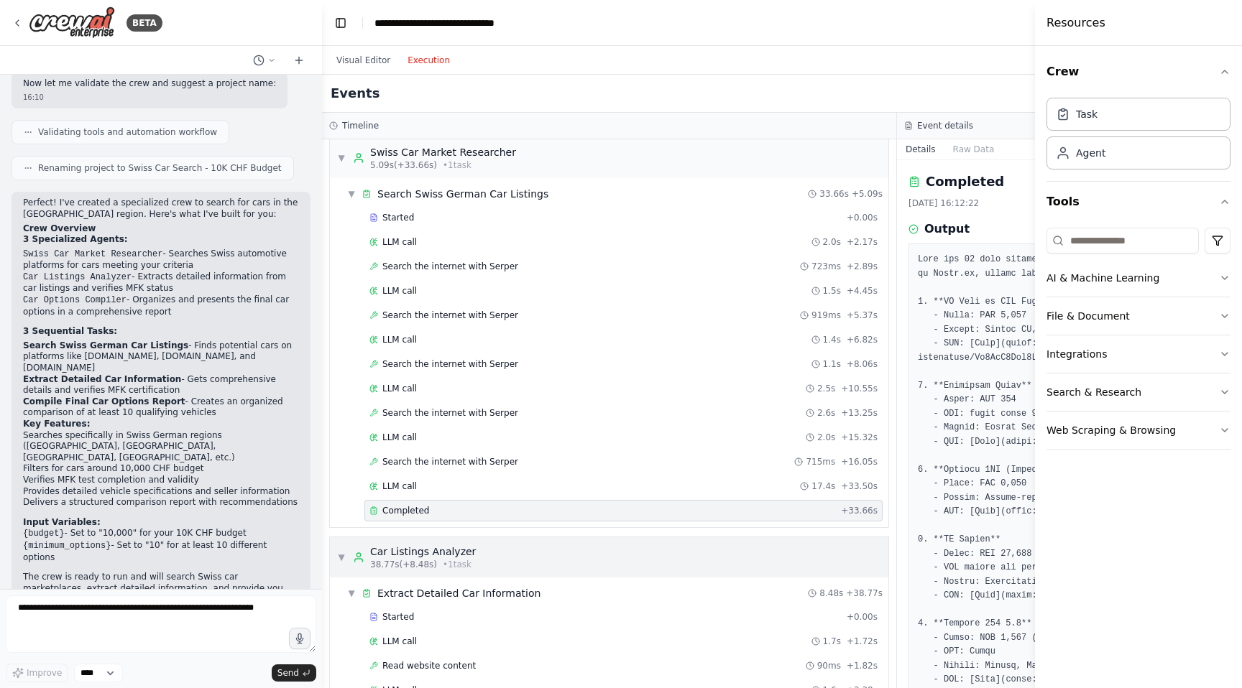
scroll to position [1, 0]
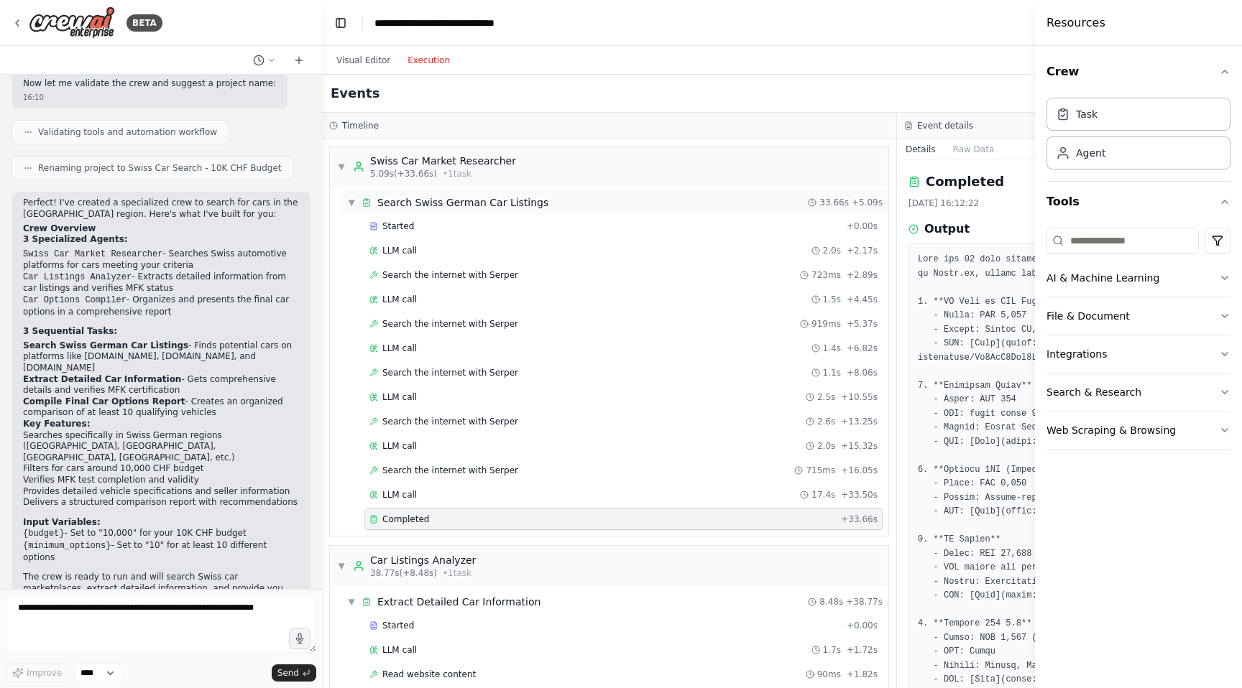
click at [356, 200] on div "▼ Search Swiss German Car Listings" at bounding box center [447, 202] width 201 height 14
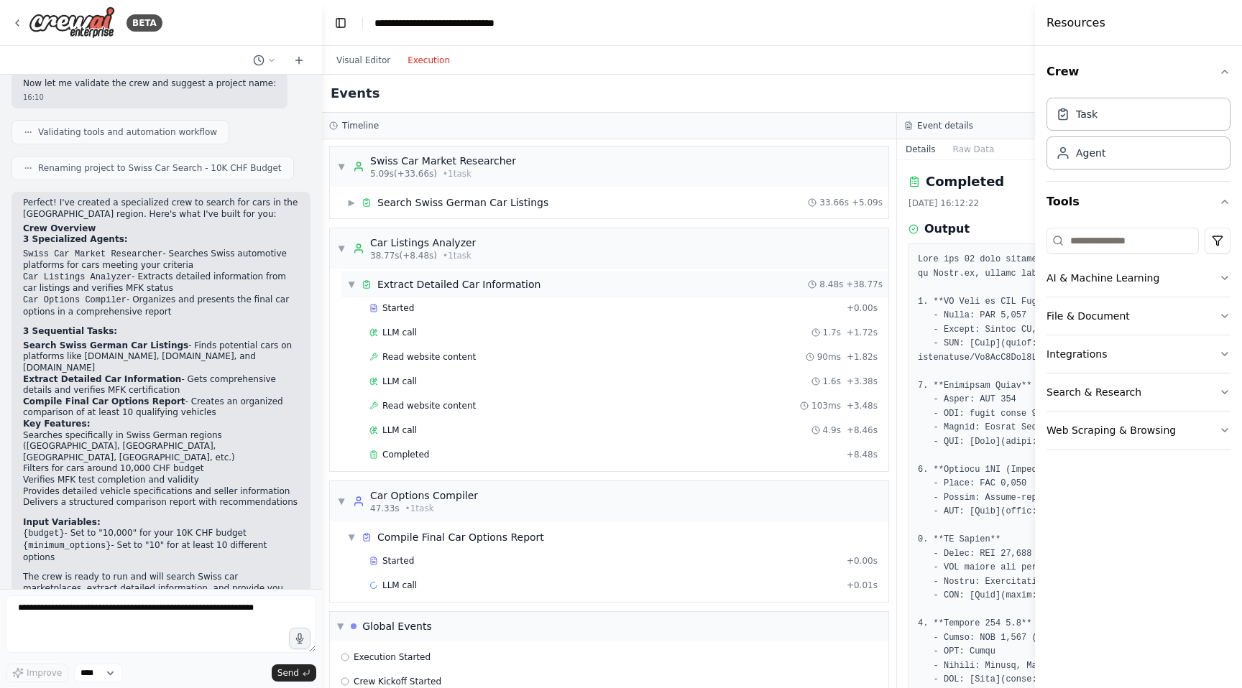
click at [351, 282] on span "▼" at bounding box center [351, 284] width 9 height 11
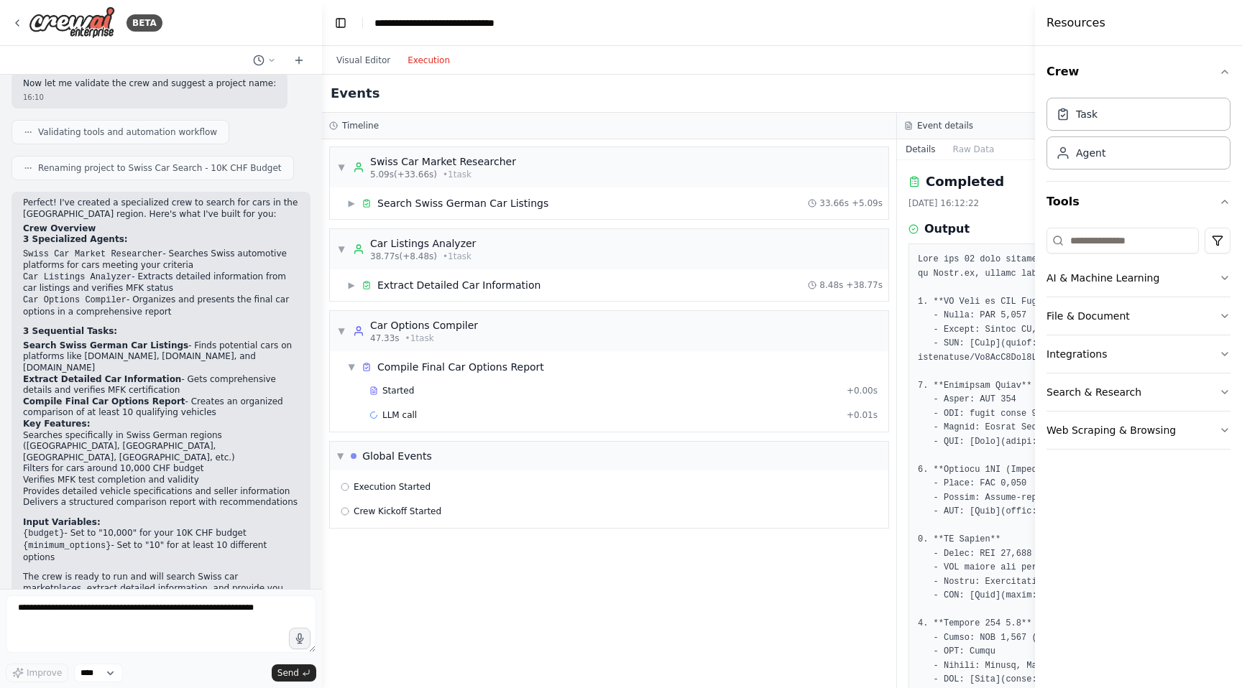
click at [1065, 24] on h4 "Resources" at bounding box center [1075, 22] width 59 height 17
click at [351, 200] on span "▶" at bounding box center [351, 203] width 9 height 11
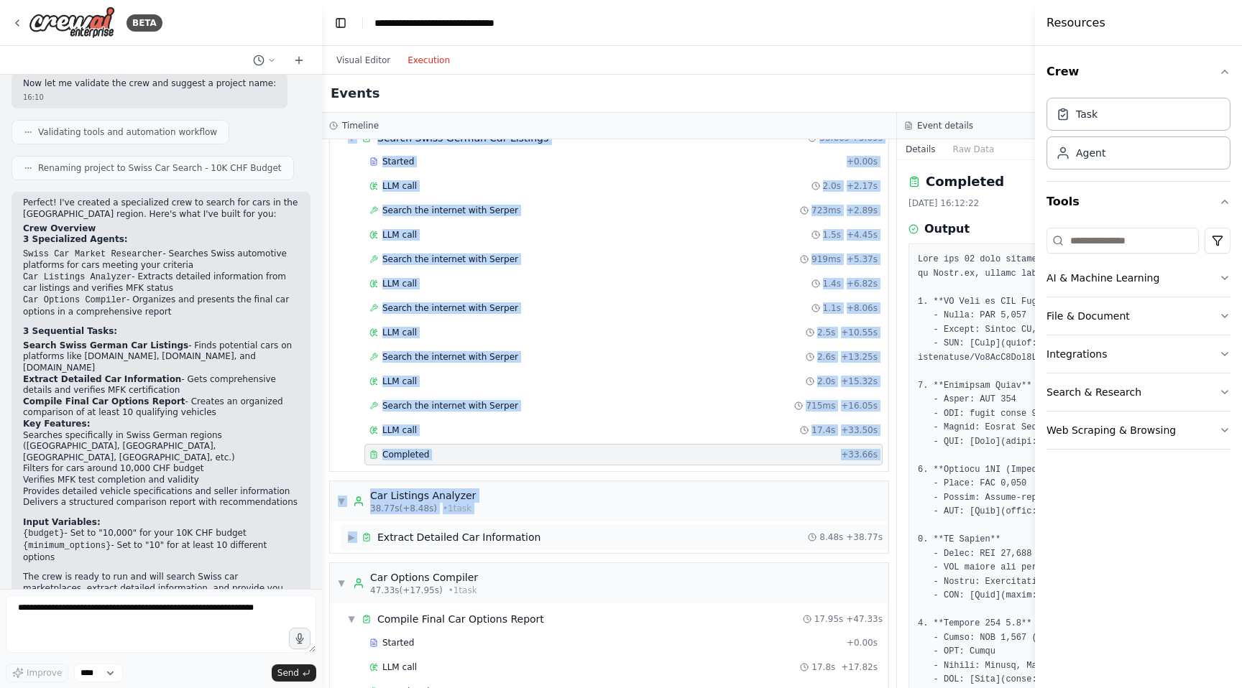
scroll to position [75, 0]
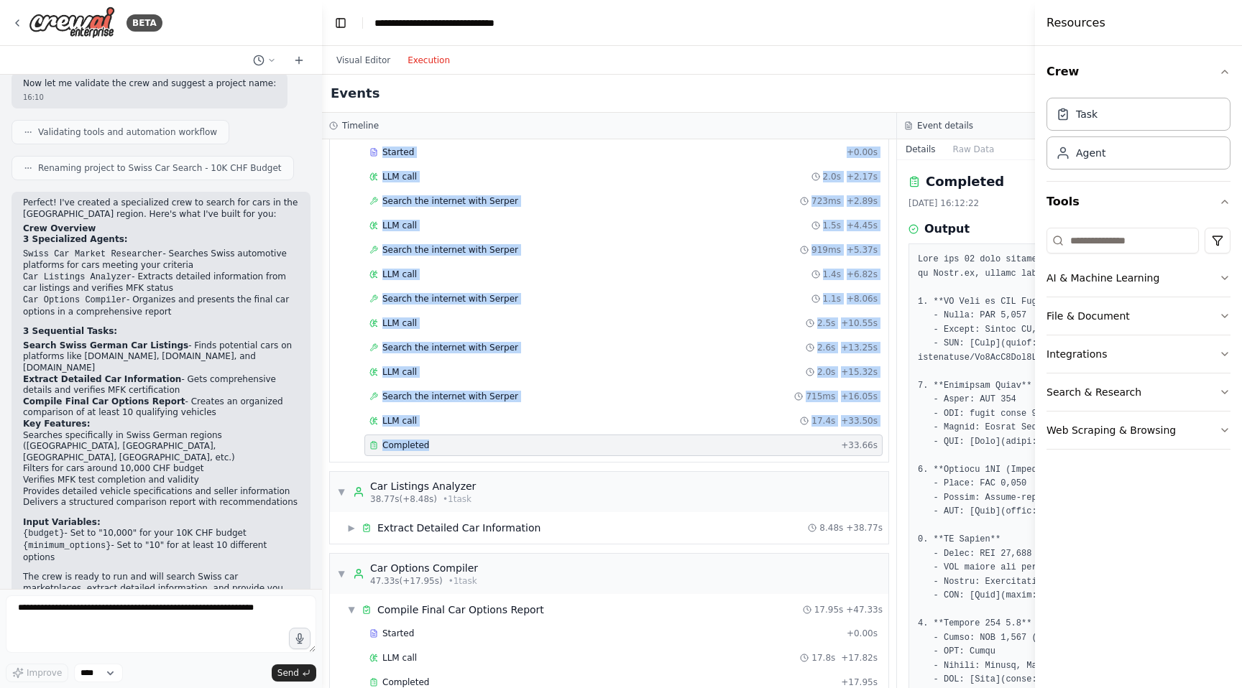
drag, startPoint x: 339, startPoint y: 160, endPoint x: 575, endPoint y: 441, distance: 366.7
click at [577, 443] on div "▼ Swiss Car Market Researcher 5.09s (+33.66s) • 1 task ▼ Search Swiss German Ca…" at bounding box center [609, 267] width 560 height 391
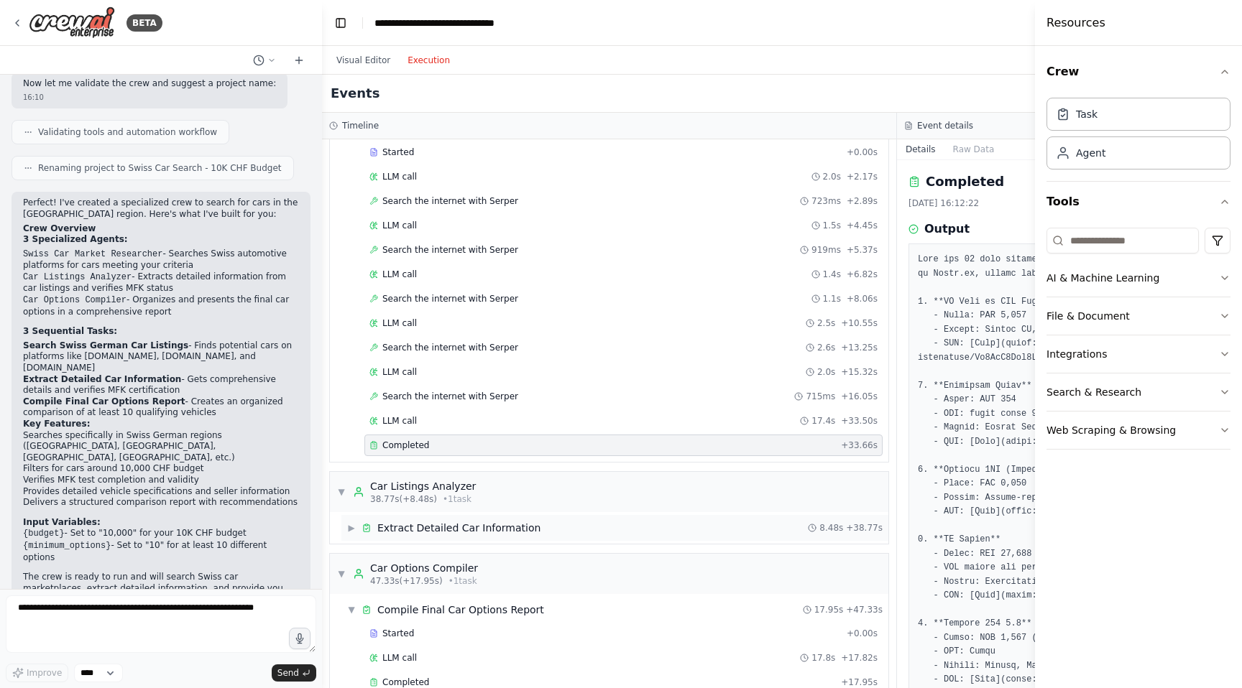
click at [354, 529] on span "▶" at bounding box center [351, 527] width 9 height 11
click at [348, 528] on span "▼" at bounding box center [351, 527] width 9 height 11
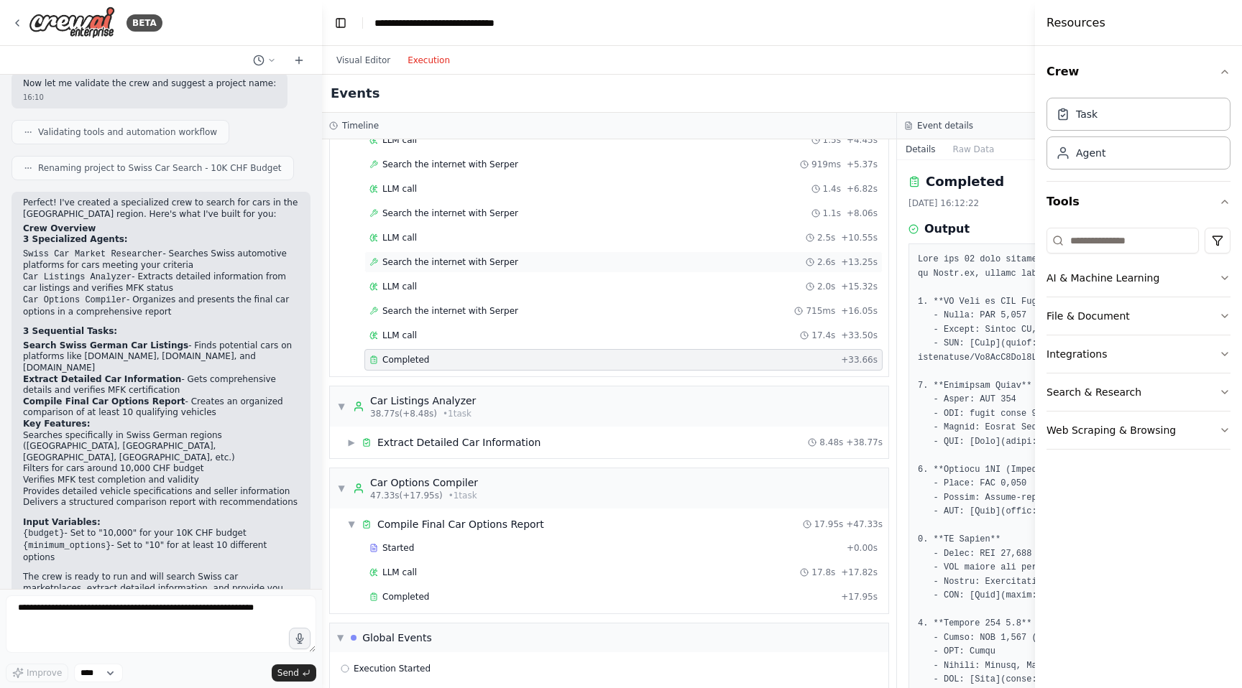
scroll to position [0, 0]
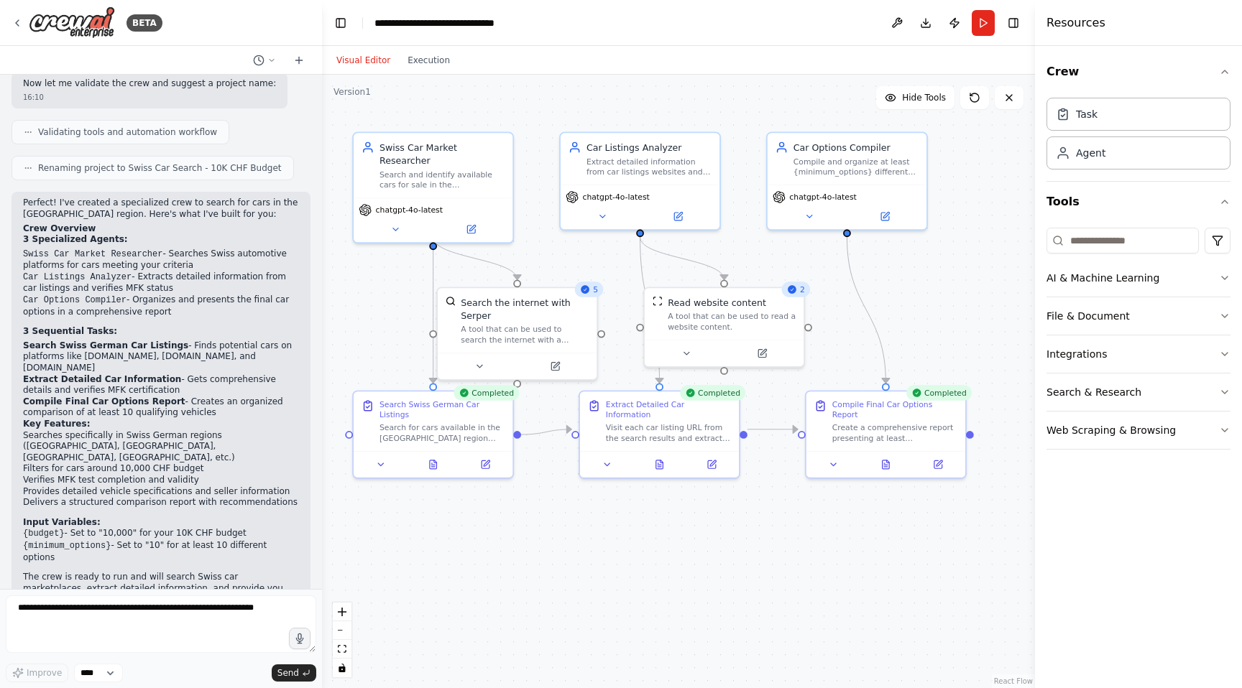
click at [384, 56] on button "Visual Editor" at bounding box center [363, 60] width 71 height 17
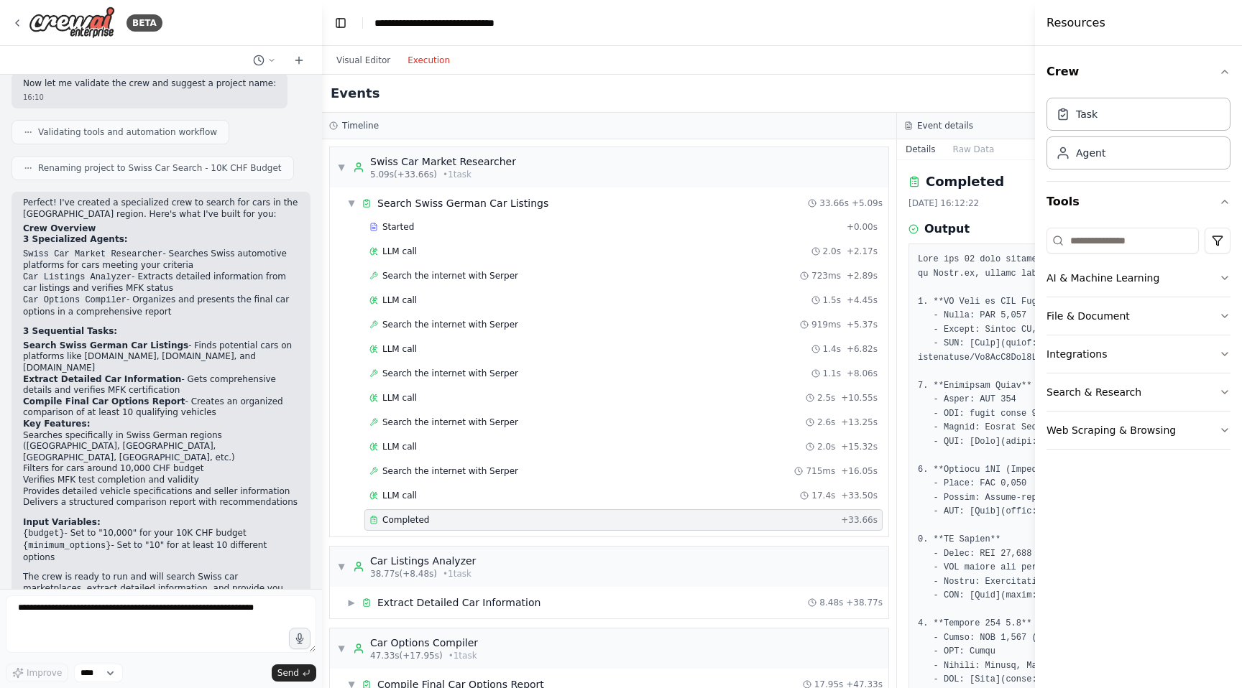
click at [437, 52] on button "Execution" at bounding box center [429, 60] width 60 height 17
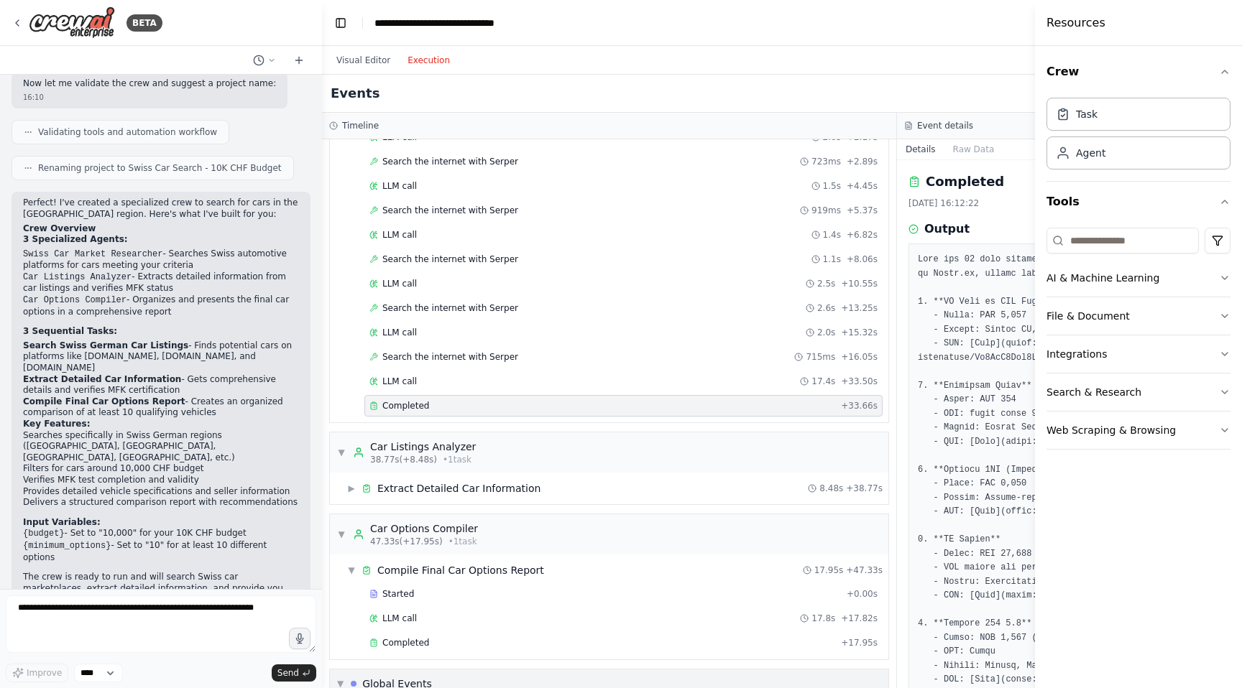
scroll to position [247, 0]
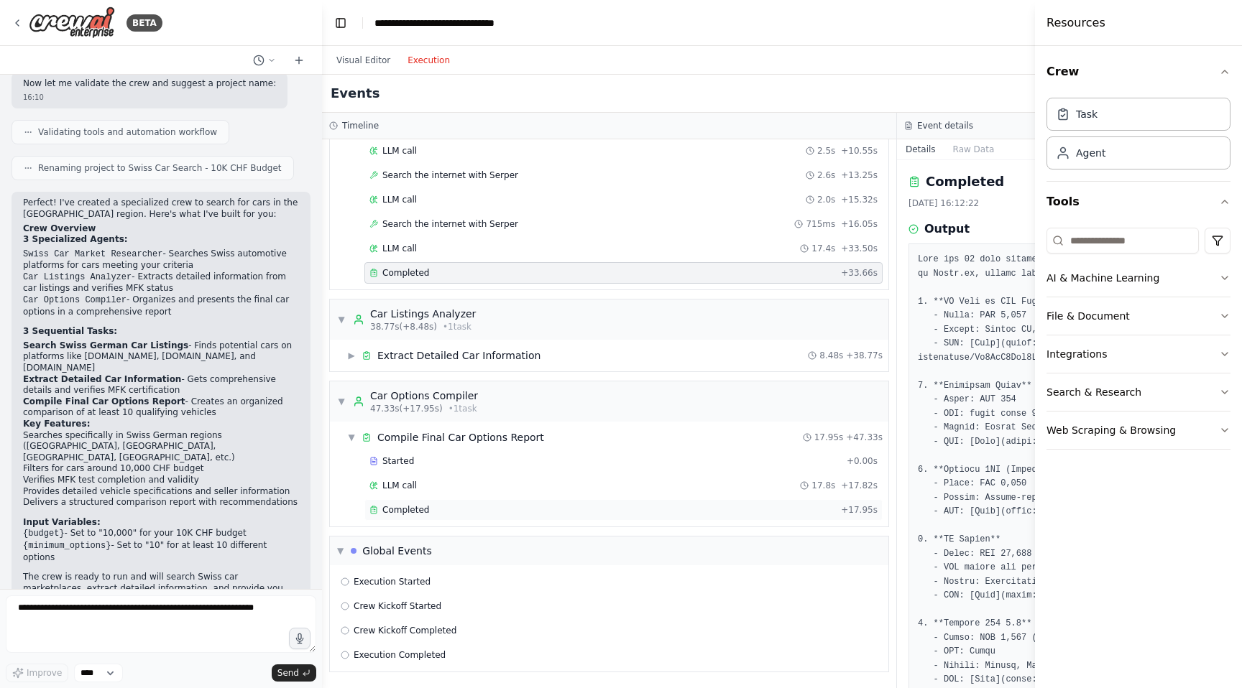
click at [422, 506] on span "Completed" at bounding box center [405, 509] width 47 height 11
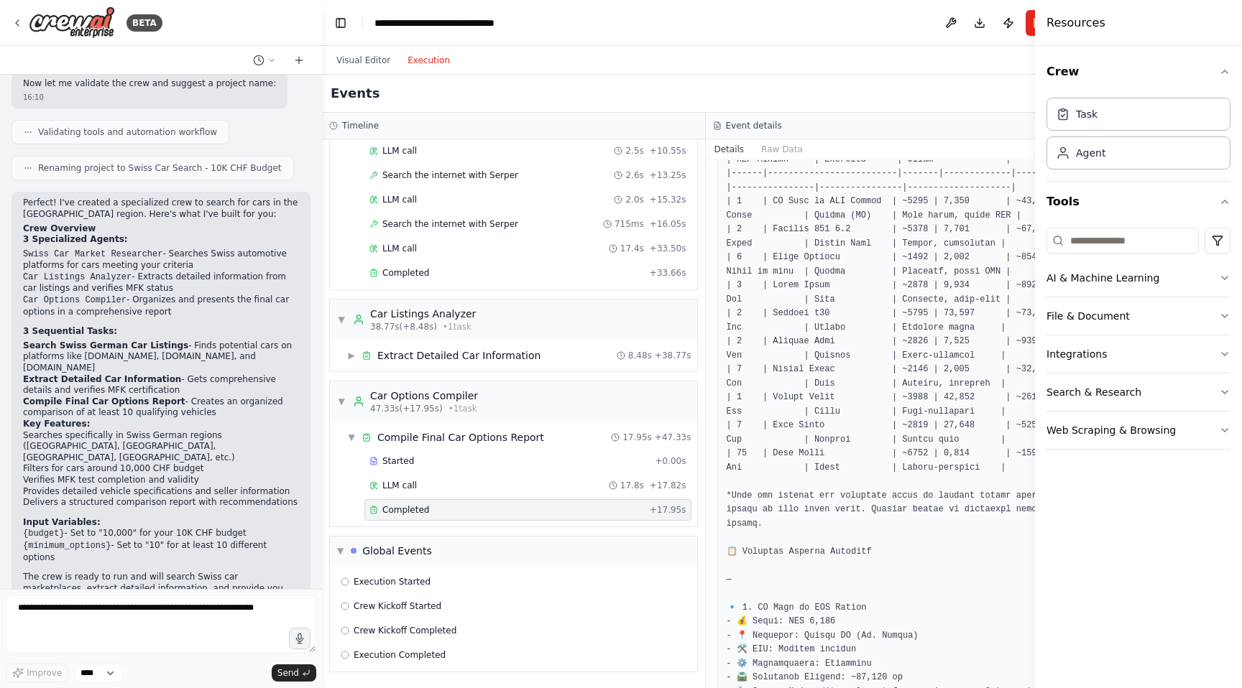
scroll to position [387, 0]
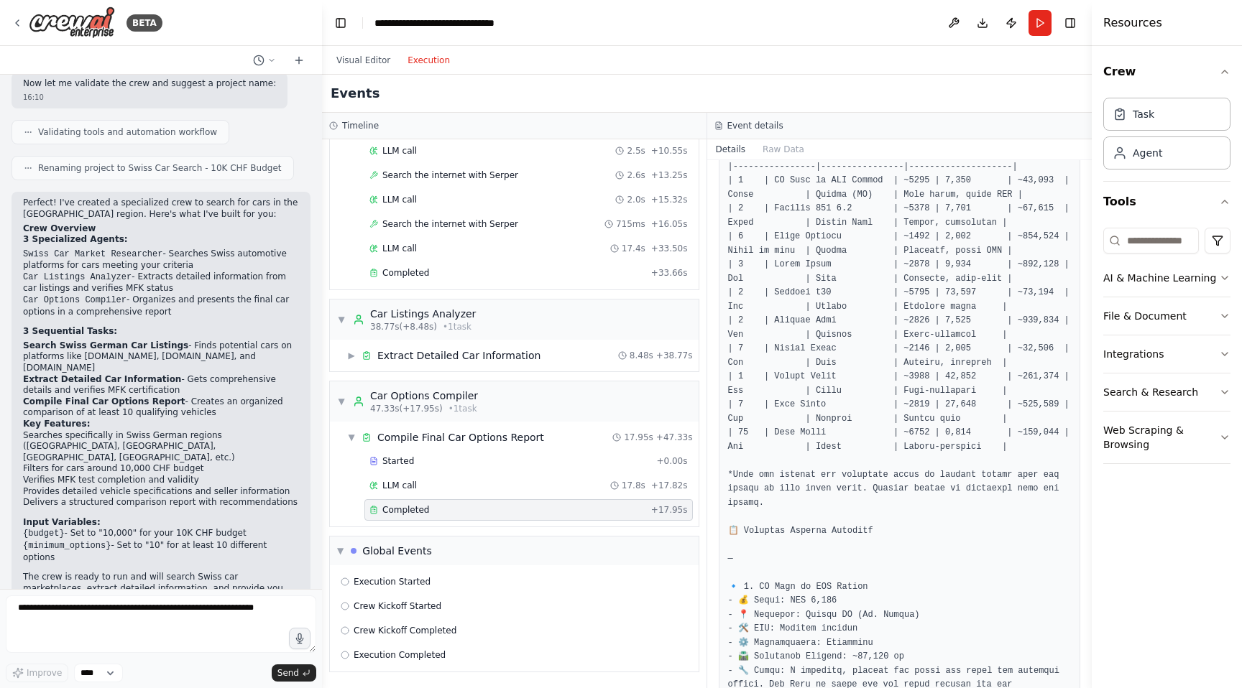
drag, startPoint x: 1035, startPoint y: 28, endPoint x: 1328, endPoint y: 31, distance: 293.2
click at [1241, 31] on html "BETA create a crew to search for cars priced around 10,000 francs in the Swiss …" at bounding box center [621, 344] width 1242 height 688
click at [1080, 22] on button "Toggle Right Sidebar" at bounding box center [1070, 23] width 20 height 20
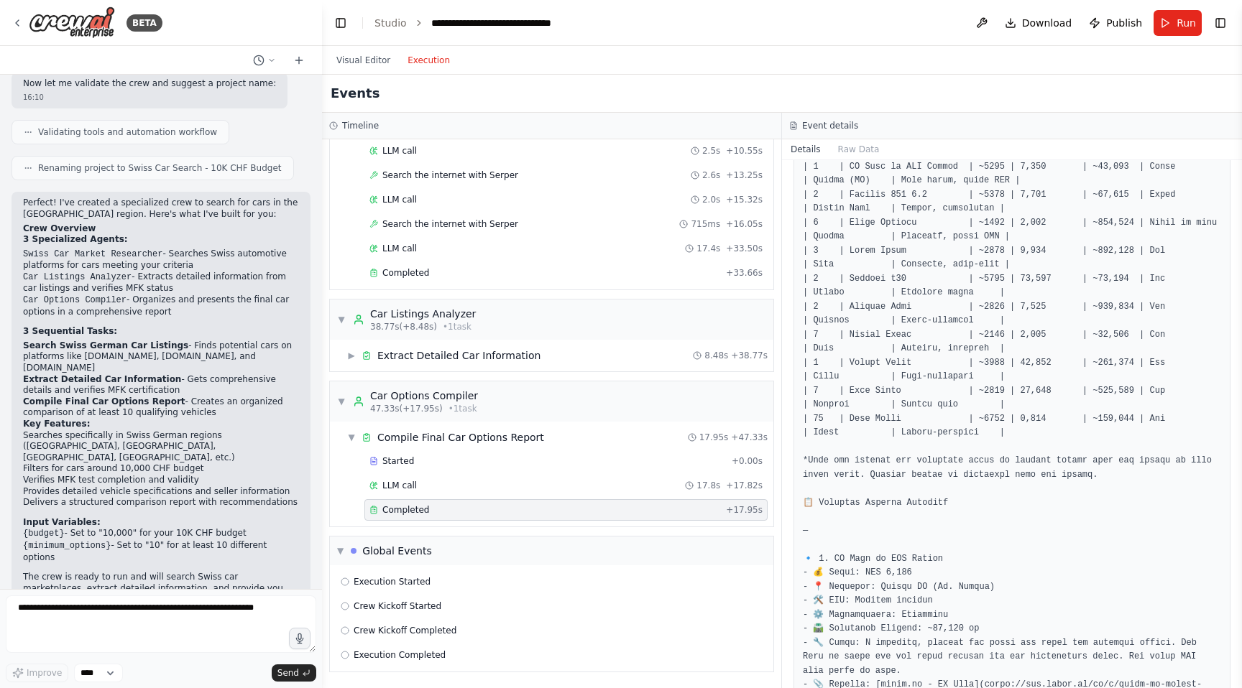
click at [442, 512] on div "Completed" at bounding box center [544, 509] width 351 height 11
click at [394, 579] on span "Execution Started" at bounding box center [392, 581] width 77 height 11
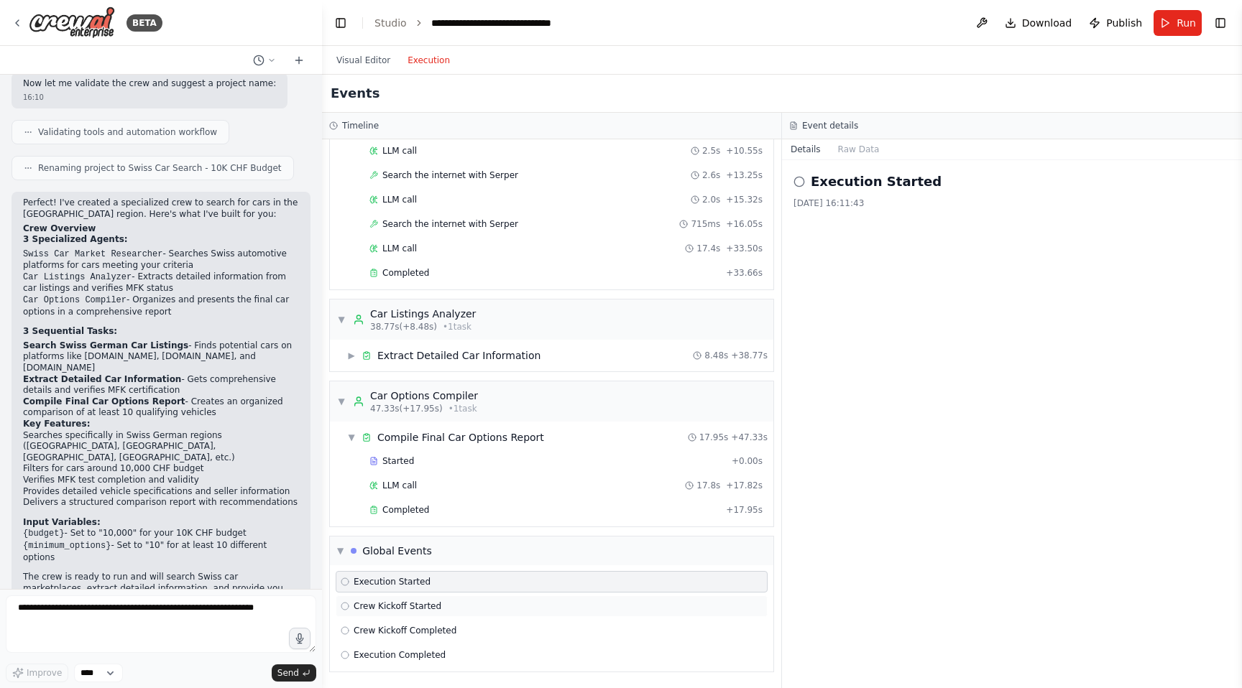
click at [397, 606] on span "Crew Kickoff Started" at bounding box center [398, 606] width 88 height 11
click at [405, 625] on span "Crew Kickoff Completed" at bounding box center [405, 630] width 103 height 11
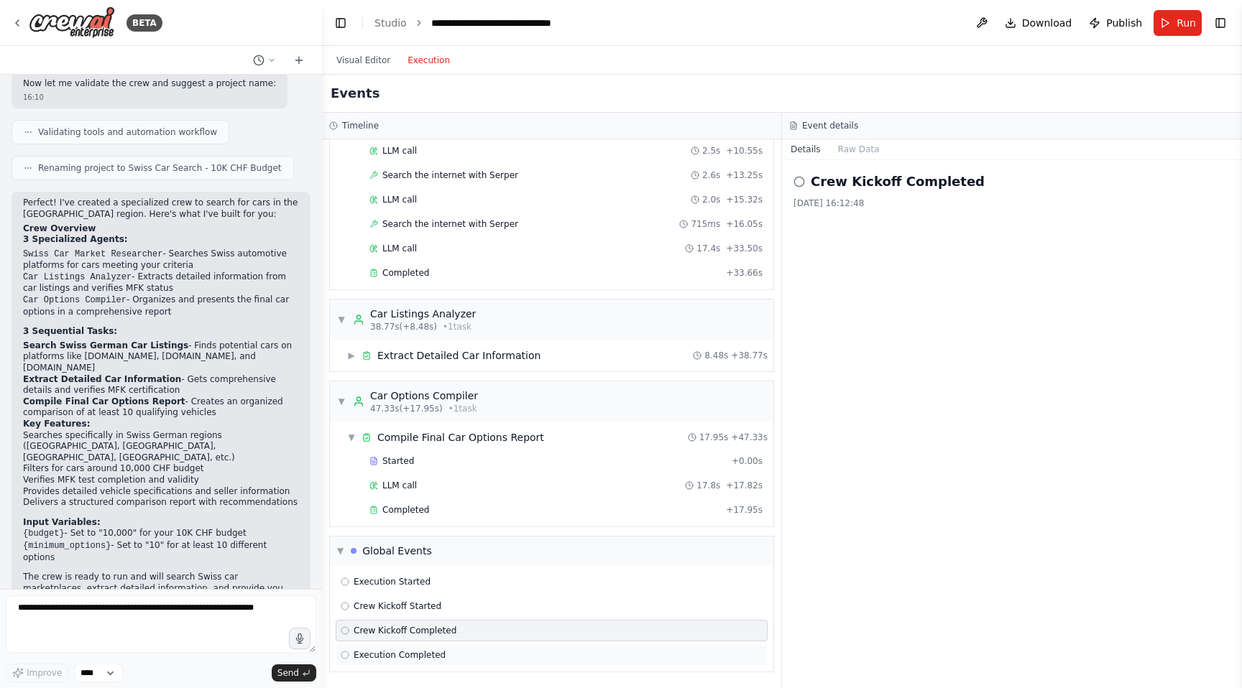
click at [410, 648] on div "Execution Completed" at bounding box center [552, 656] width 432 height 22
click at [406, 515] on span "Completed" at bounding box center [405, 509] width 47 height 11
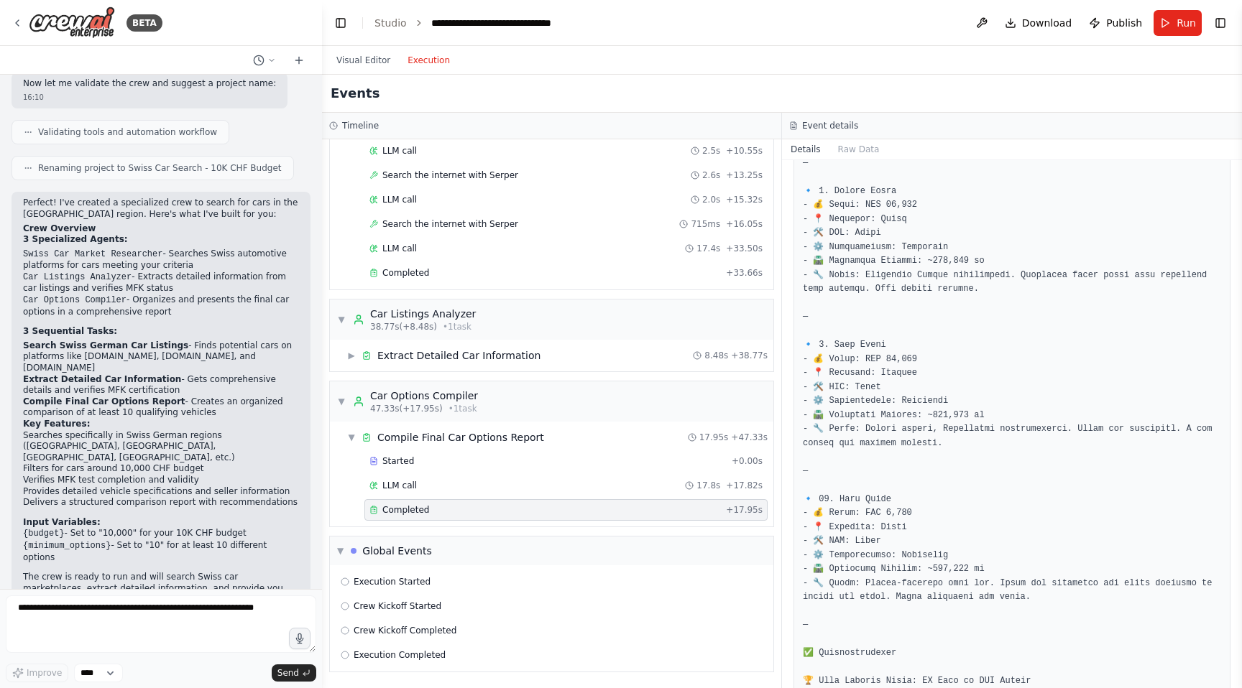
scroll to position [2371, 0]
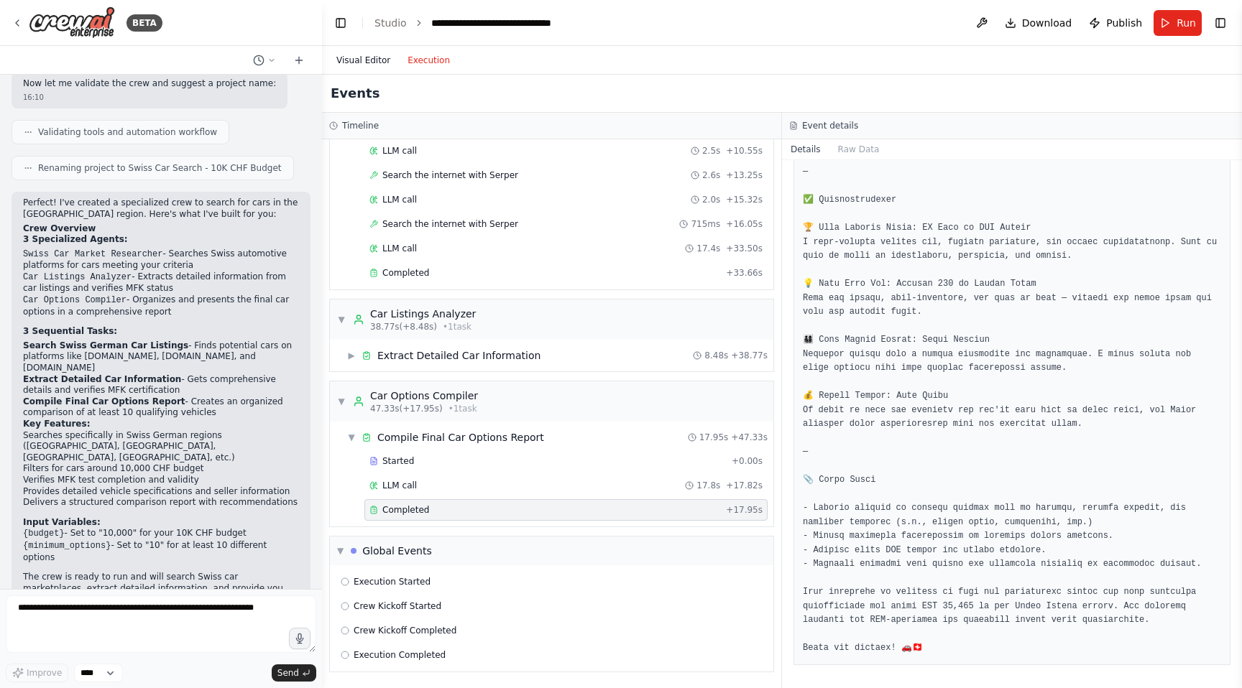
click at [372, 62] on button "Visual Editor" at bounding box center [363, 60] width 71 height 17
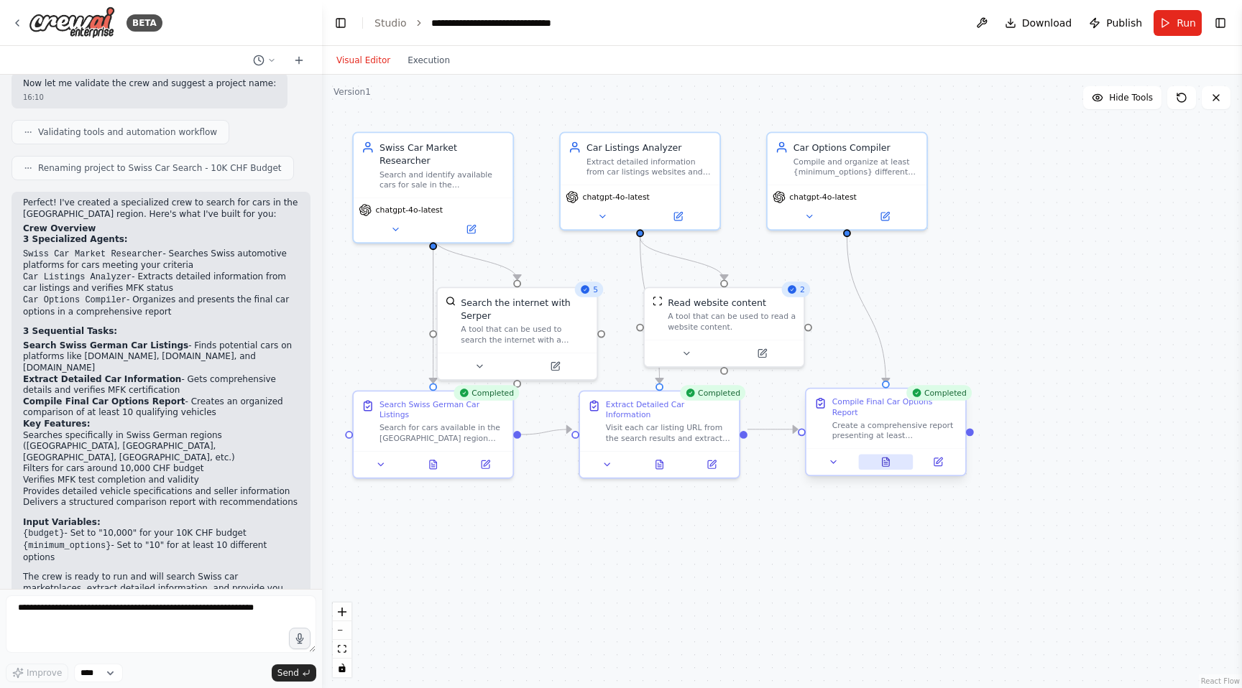
click at [885, 463] on icon at bounding box center [886, 463] width 4 height 0
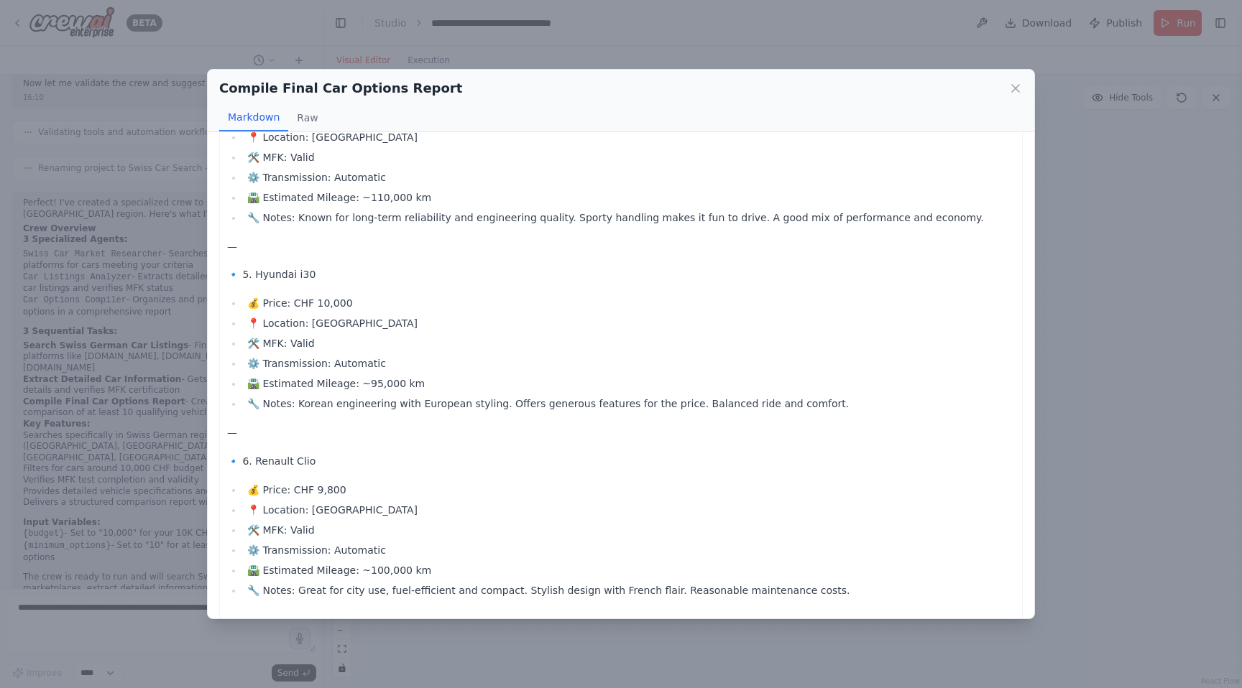
scroll to position [1127, 0]
click at [361, 392] on li "🔧 Notes: Korean engineering with European styling. Offers generous features for…" at bounding box center [629, 400] width 772 height 17
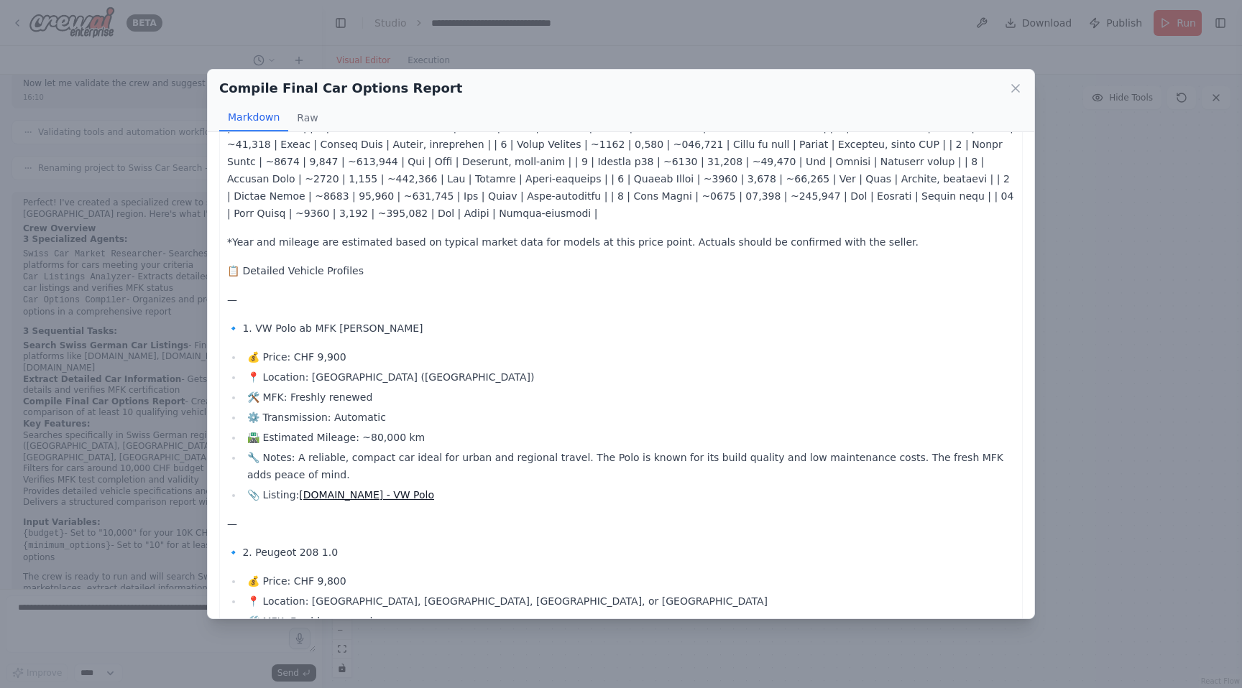
scroll to position [382, 0]
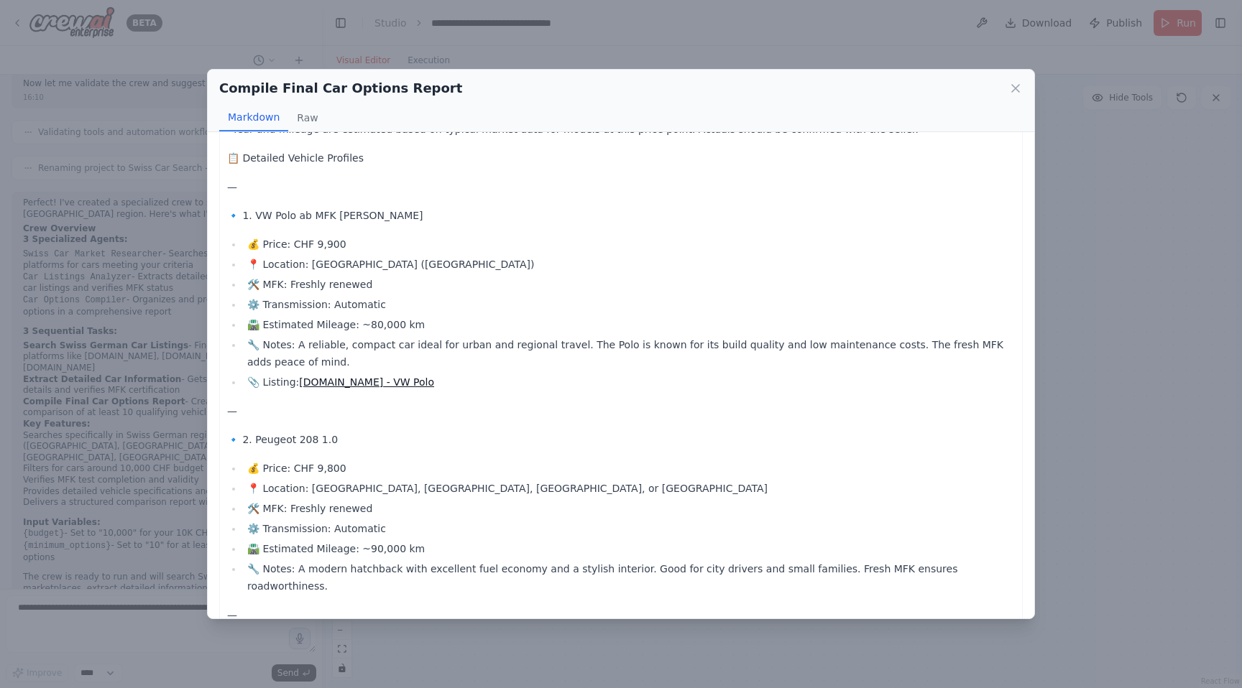
click at [363, 380] on link "tutti.ch - VW Polo" at bounding box center [366, 382] width 135 height 11
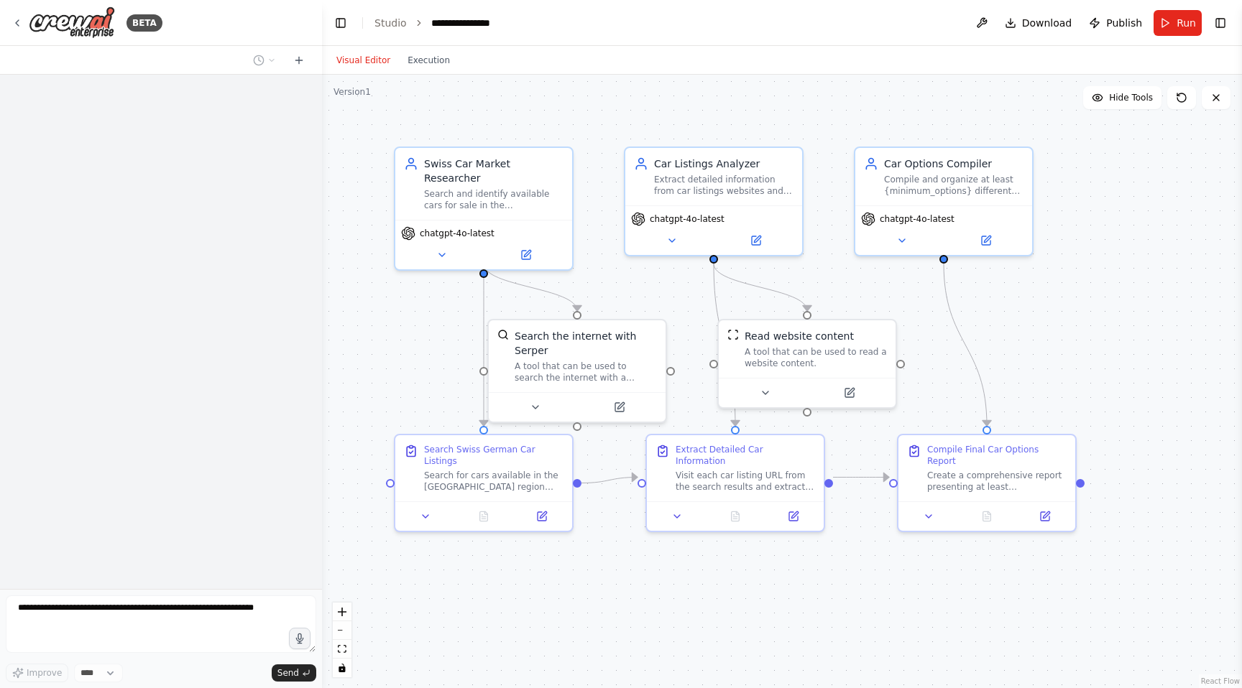
scroll to position [606, 0]
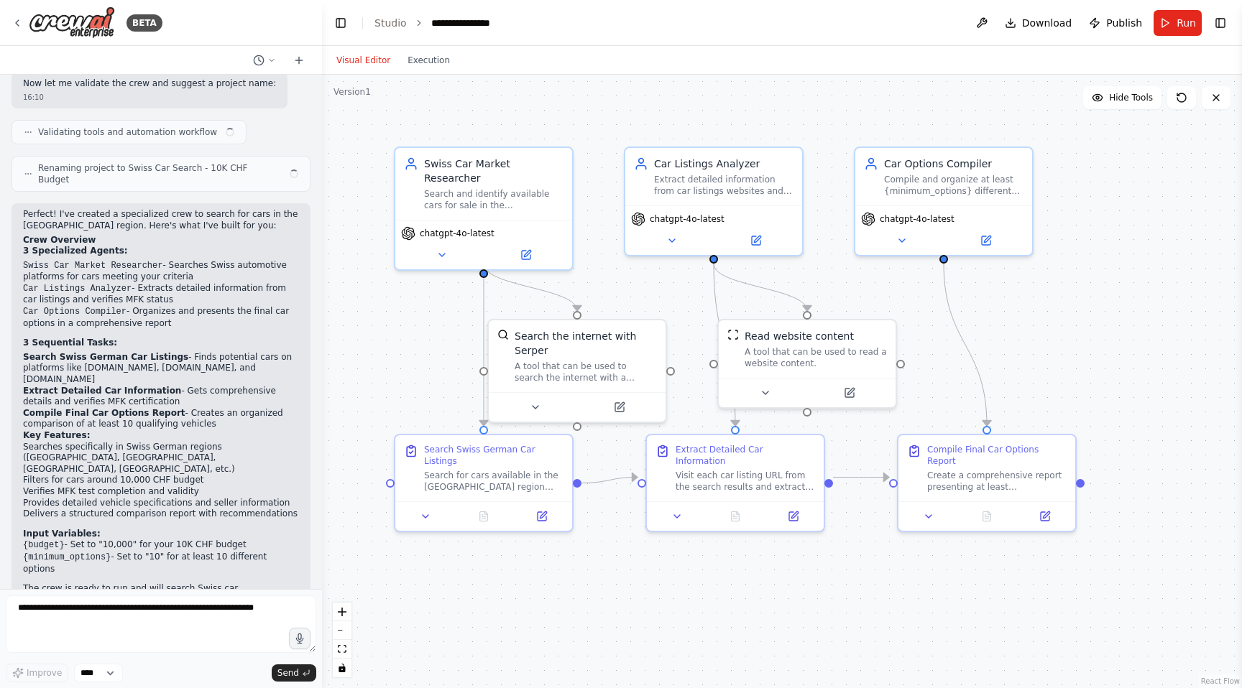
click at [446, 75] on div ".deletable-edge-delete-btn { width: 20px; height: 20px; border: 0px solid #ffff…" at bounding box center [782, 382] width 920 height 614
click at [440, 69] on div "Visual Editor Execution" at bounding box center [393, 60] width 131 height 29
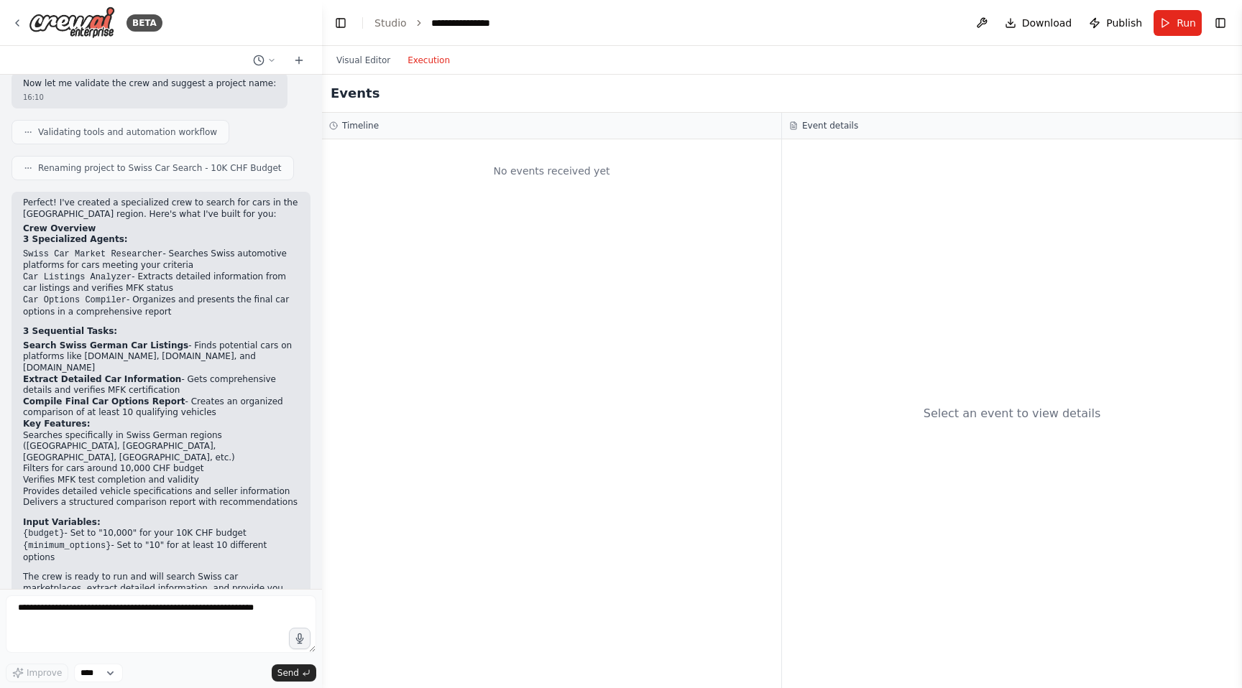
click at [430, 66] on button "Execution" at bounding box center [429, 60] width 60 height 17
click at [373, 60] on button "Visual Editor" at bounding box center [363, 60] width 71 height 17
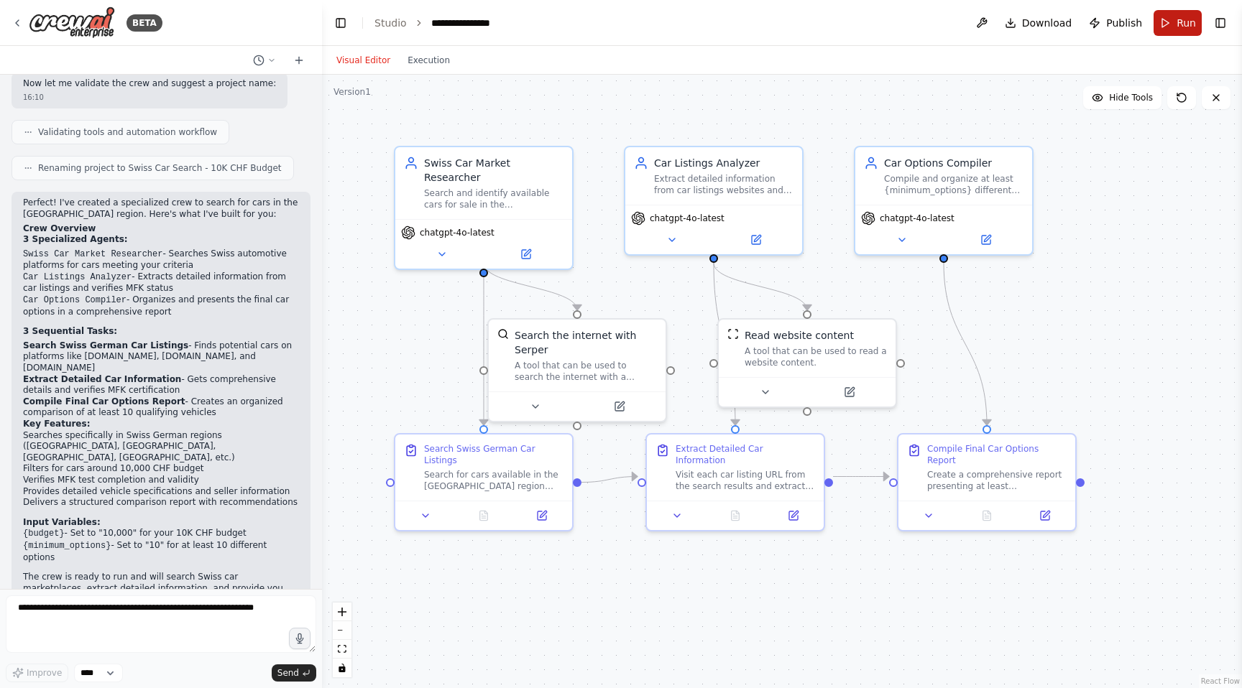
click at [1173, 13] on button "Run" at bounding box center [1177, 23] width 48 height 26
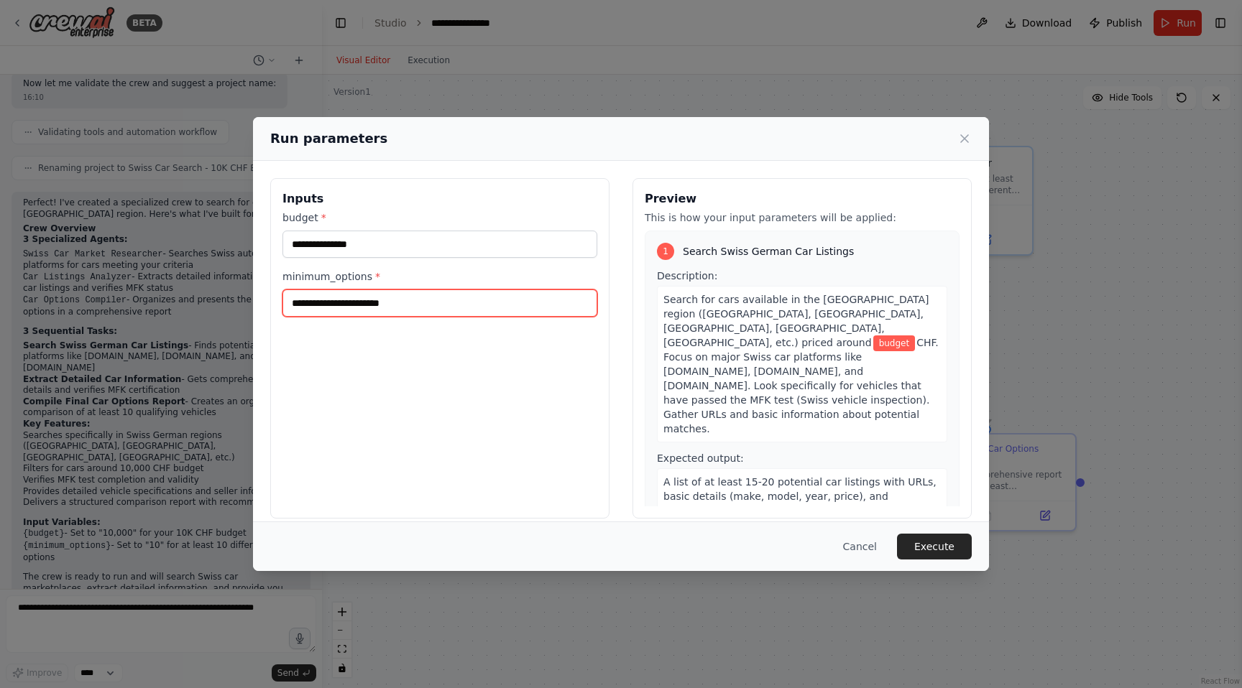
click at [380, 297] on input "minimum_options *" at bounding box center [439, 303] width 315 height 27
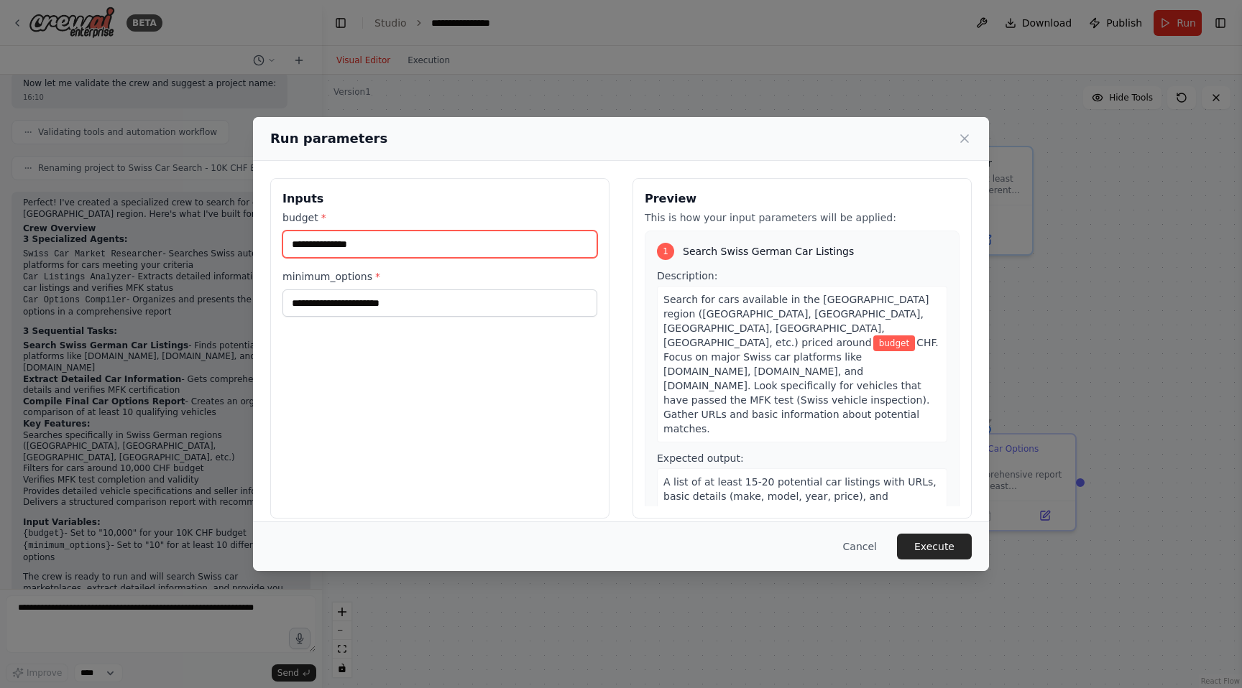
click at [372, 245] on input "budget *" at bounding box center [439, 244] width 315 height 27
type input "*****"
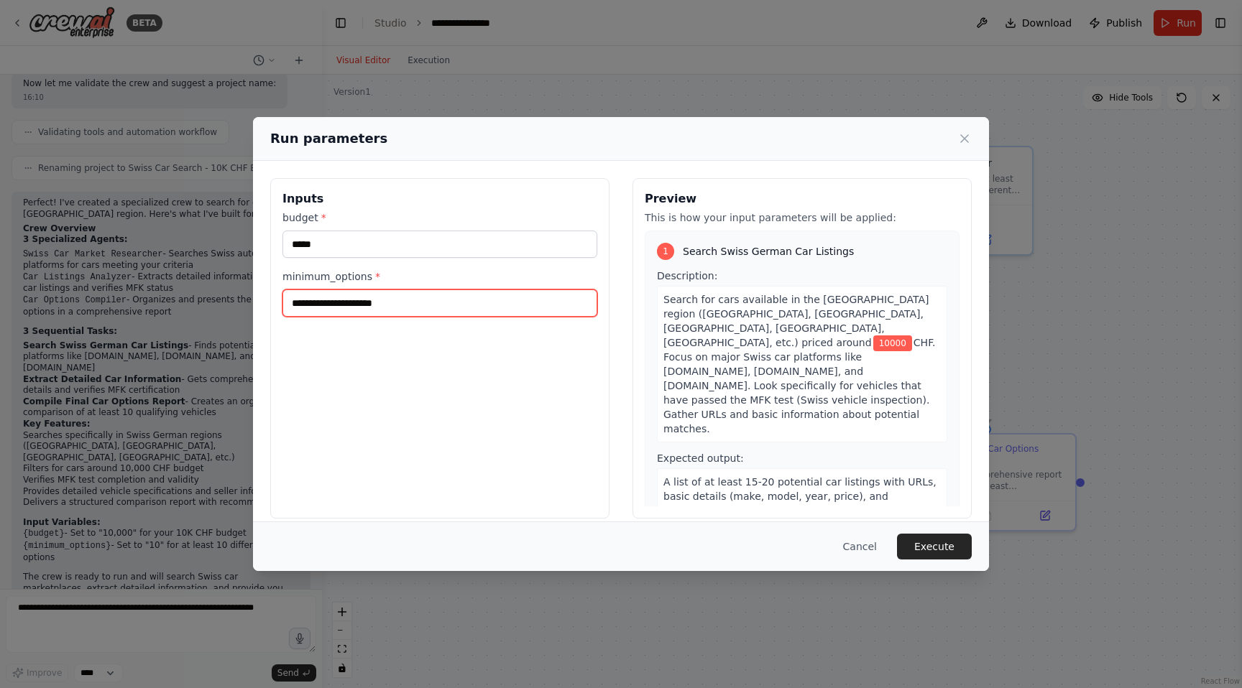
type input "**********"
click at [949, 543] on button "Execute" at bounding box center [934, 547] width 75 height 26
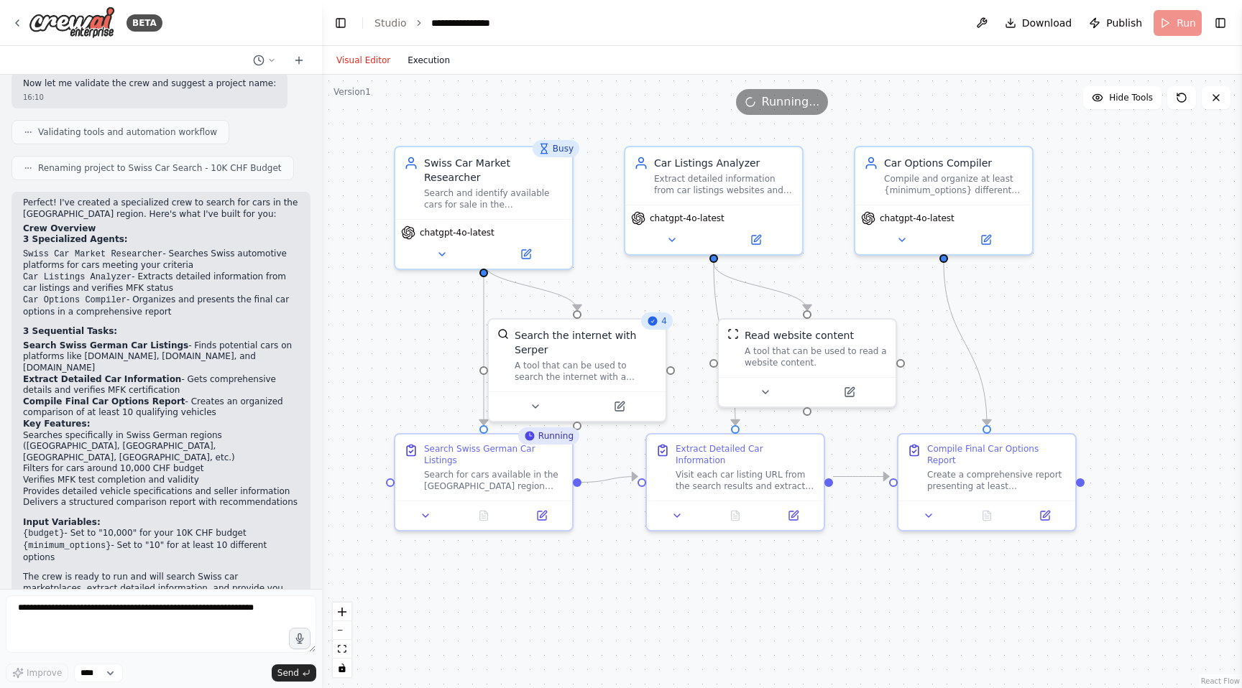
click at [423, 61] on button "Execution" at bounding box center [429, 60] width 60 height 17
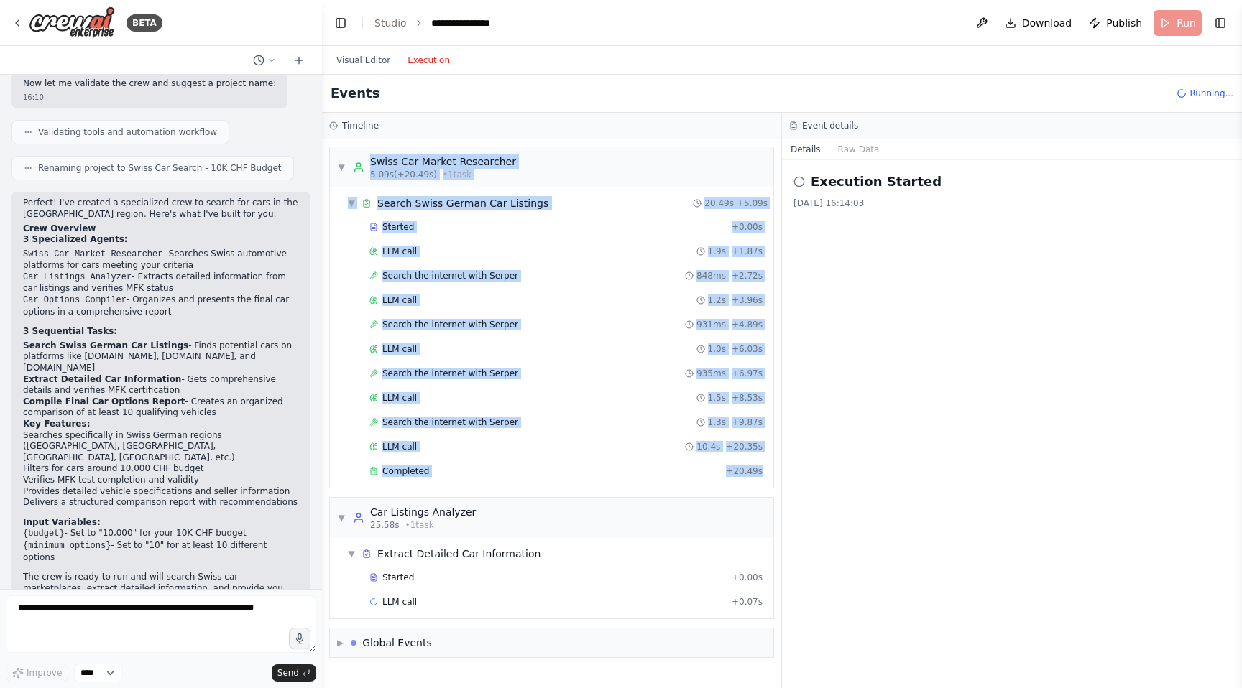
drag, startPoint x: 351, startPoint y: 157, endPoint x: 778, endPoint y: 469, distance: 528.2
click at [778, 469] on div "▼ Swiss Car Market Researcher 5.09s (+20.49s) • 1 task ▼ Search Swiss German Ca…" at bounding box center [551, 413] width 459 height 549
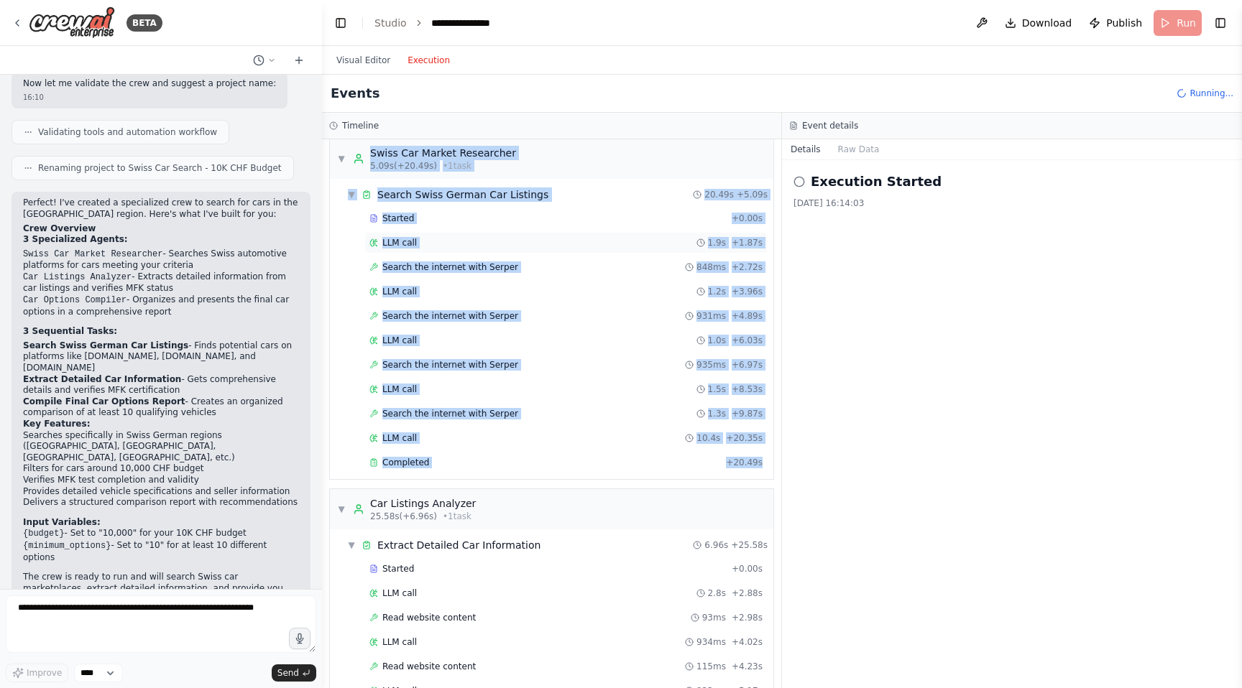
scroll to position [0, 0]
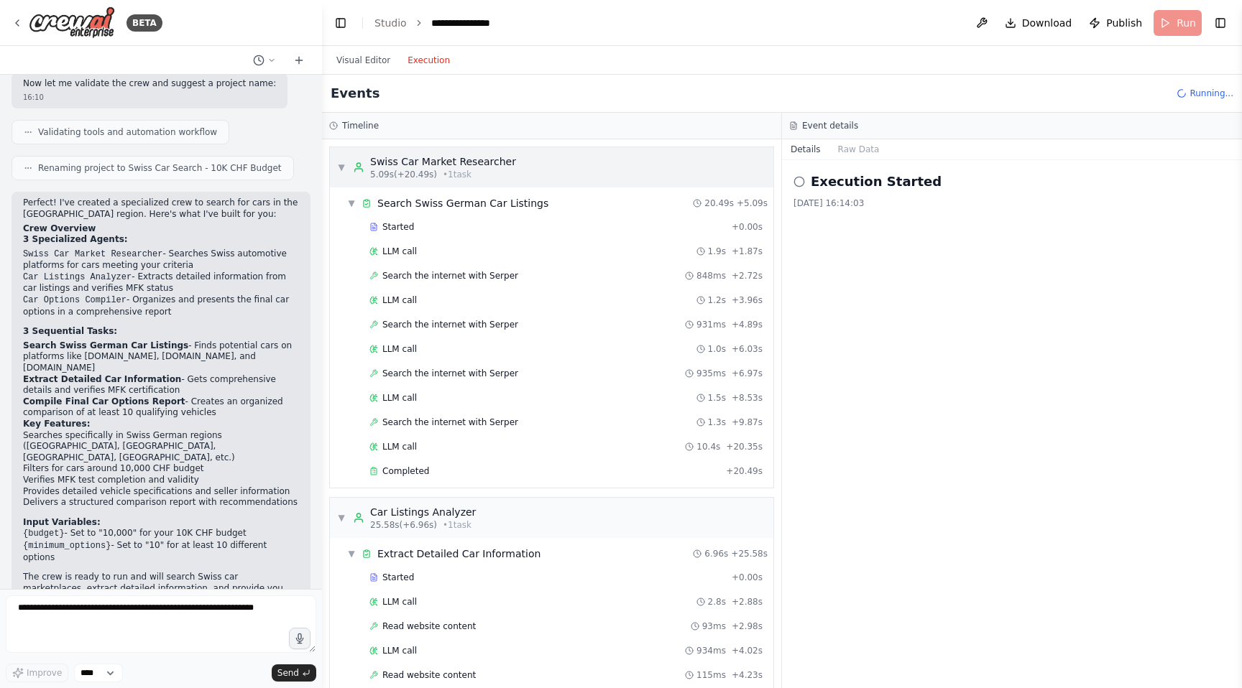
click at [366, 162] on div "Swiss Car Market Researcher 5.09s (+20.49s) • 1 task" at bounding box center [434, 167] width 163 height 26
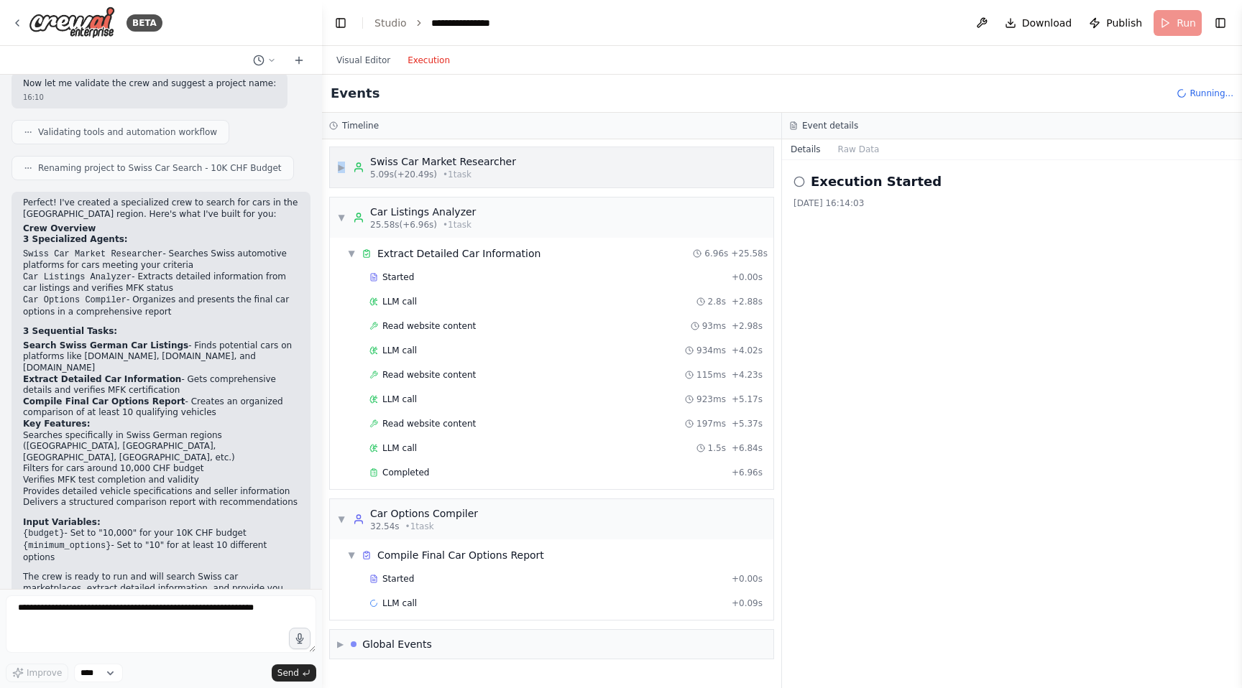
drag, startPoint x: 341, startPoint y: 163, endPoint x: 350, endPoint y: 165, distance: 8.7
click at [341, 163] on span "▶" at bounding box center [341, 167] width 9 height 11
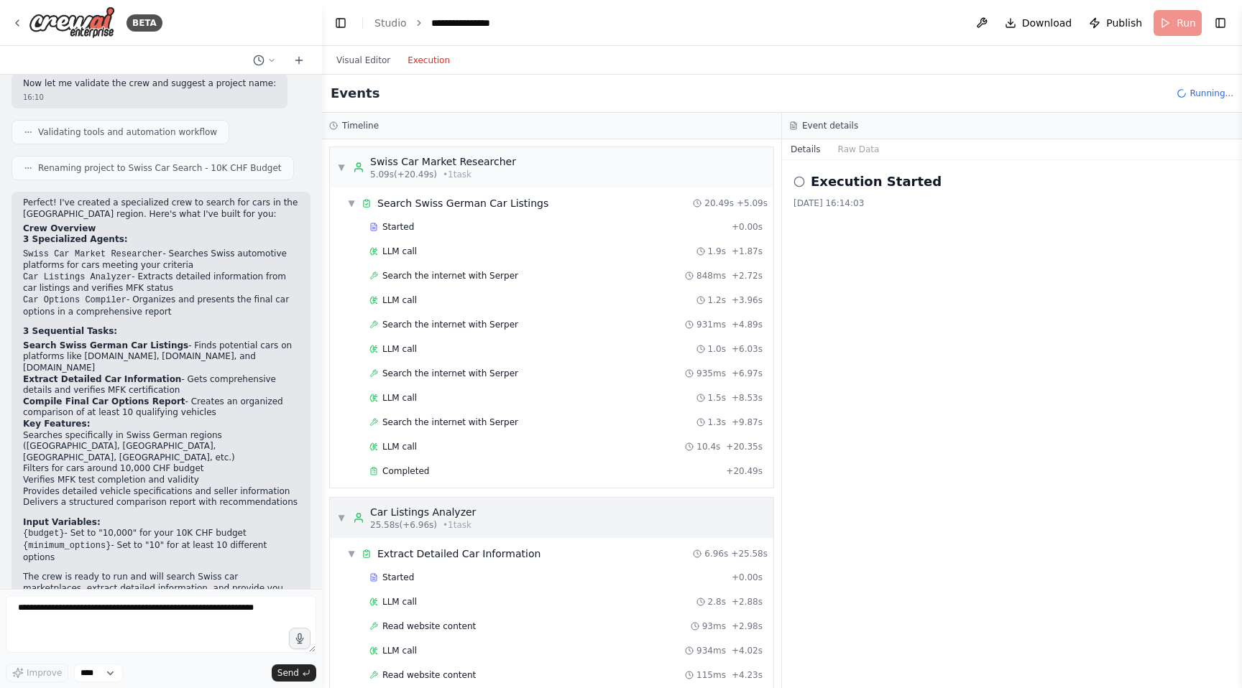
scroll to position [3, 0]
click at [361, 163] on icon at bounding box center [358, 164] width 11 height 11
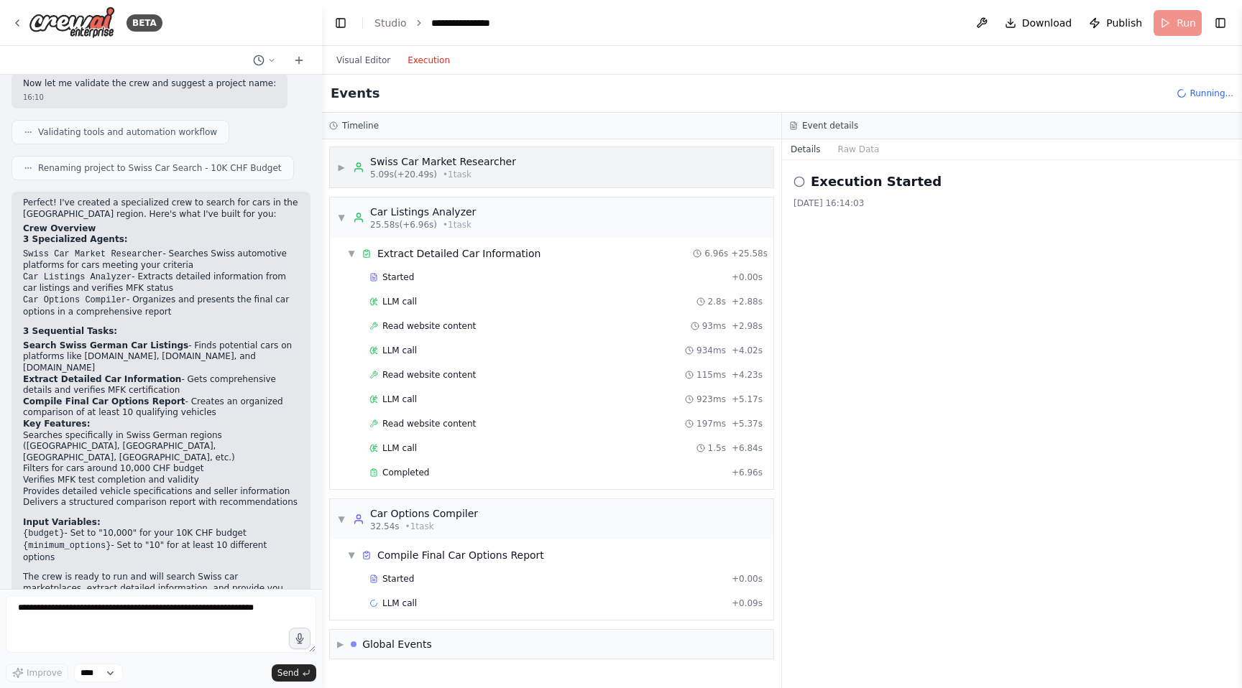
click at [343, 163] on span "▶" at bounding box center [341, 167] width 9 height 11
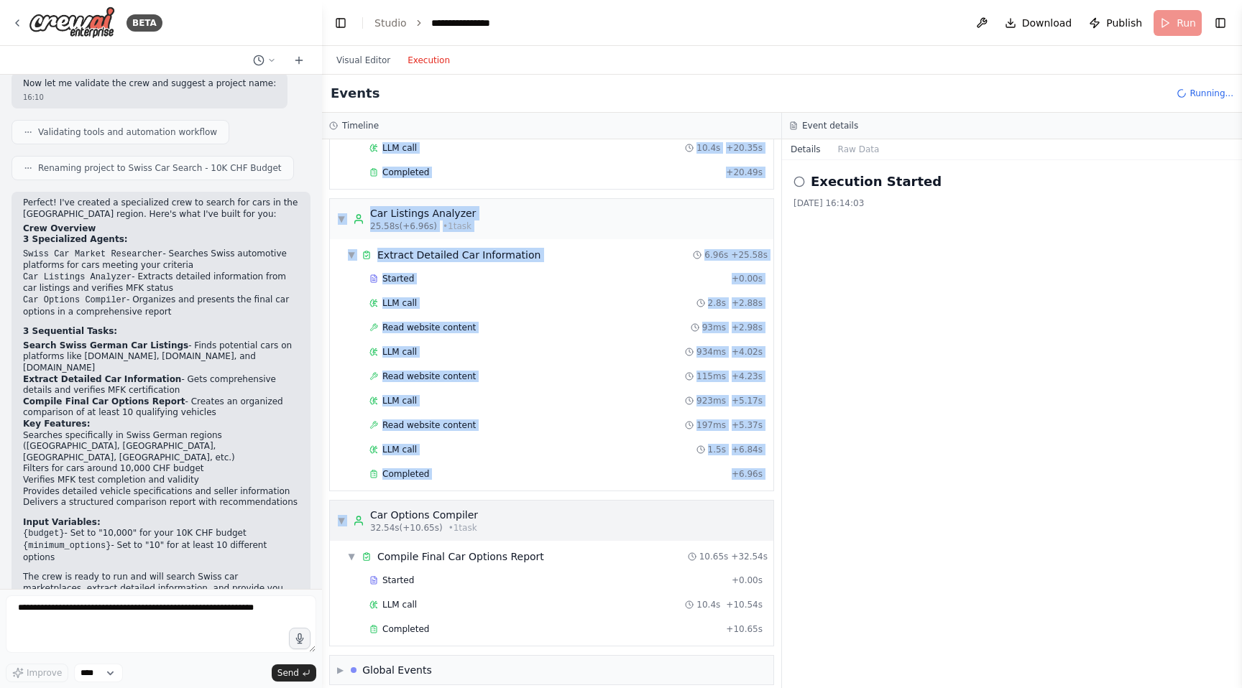
scroll to position [312, 0]
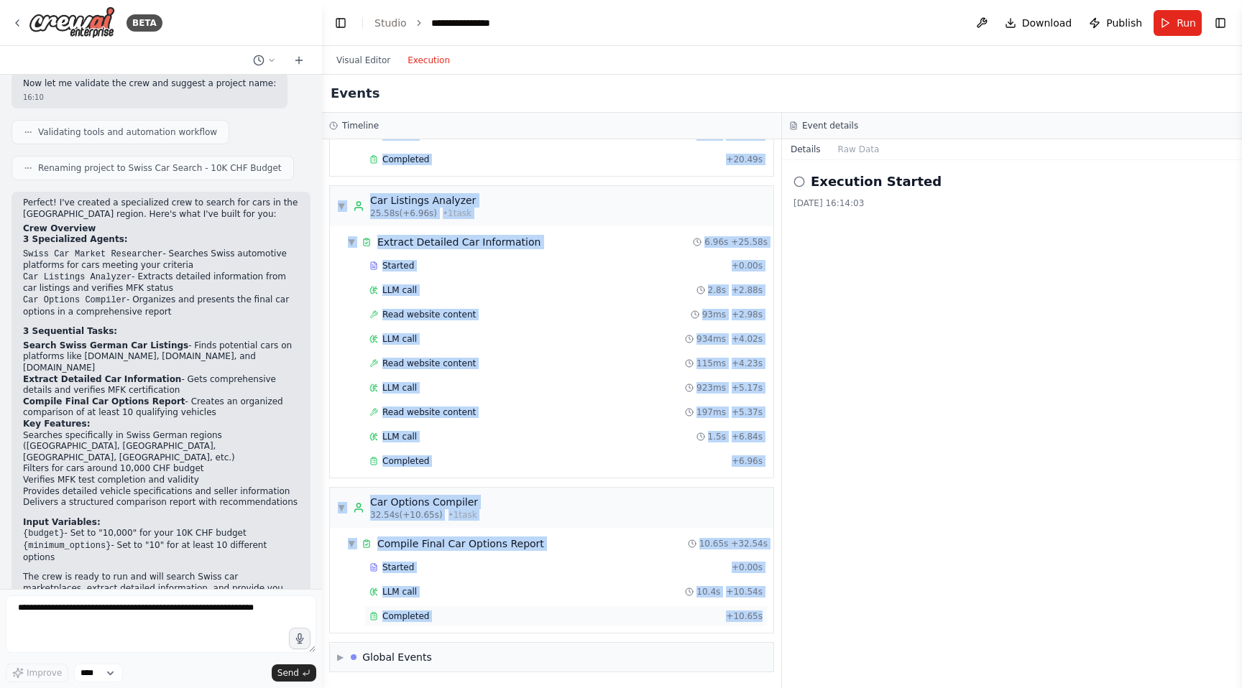
drag, startPoint x: 346, startPoint y: 157, endPoint x: 755, endPoint y: 613, distance: 612.7
click at [755, 613] on div "▼ Swiss Car Market Researcher 5.09s (+20.49s) • 1 task ▼ Search Swiss German Ca…" at bounding box center [551, 413] width 459 height 549
click at [415, 617] on span "Completed" at bounding box center [405, 616] width 47 height 11
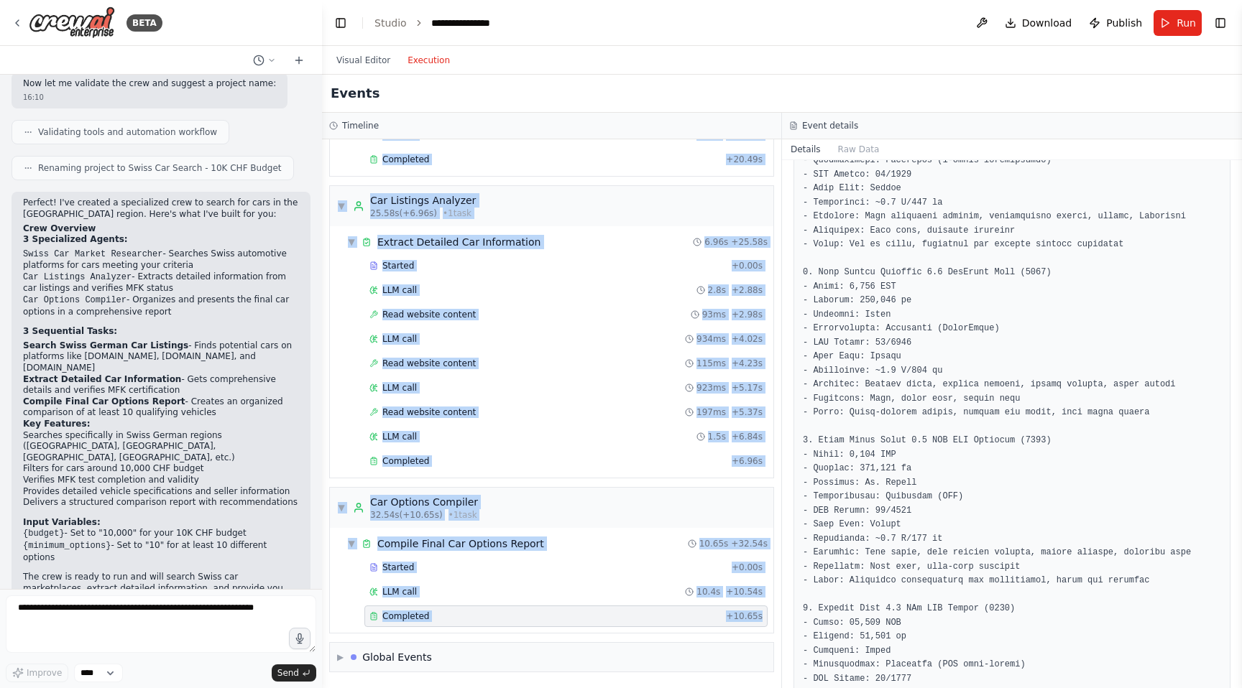
drag, startPoint x: 372, startPoint y: 169, endPoint x: 738, endPoint y: 612, distance: 574.7
click at [762, 613] on div "▼ Swiss Car Market Researcher 5.09s (+20.49s) • 1 task ▼ Search Swiss German Ca…" at bounding box center [551, 413] width 459 height 549
copy div "▼ Swiss Car Market Researcher 5.09s (+20.49s) • 1 task ▼ Search Swiss German Ca…"
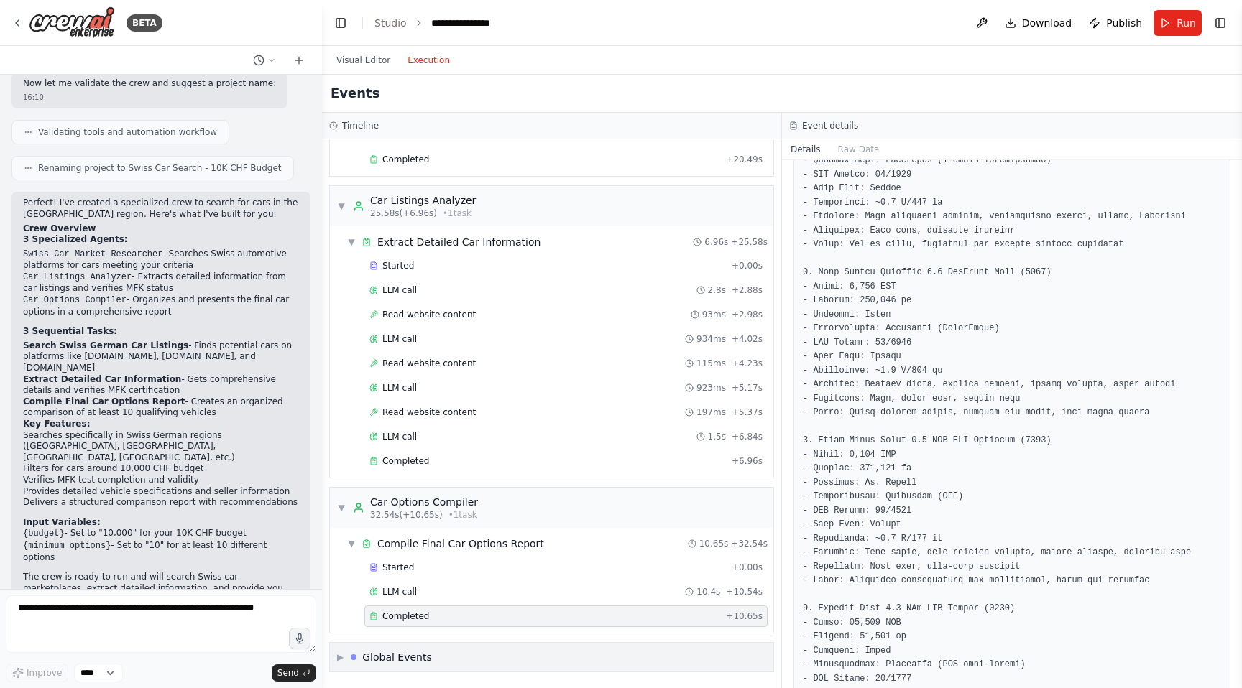
click at [364, 657] on div "Global Events" at bounding box center [397, 657] width 70 height 14
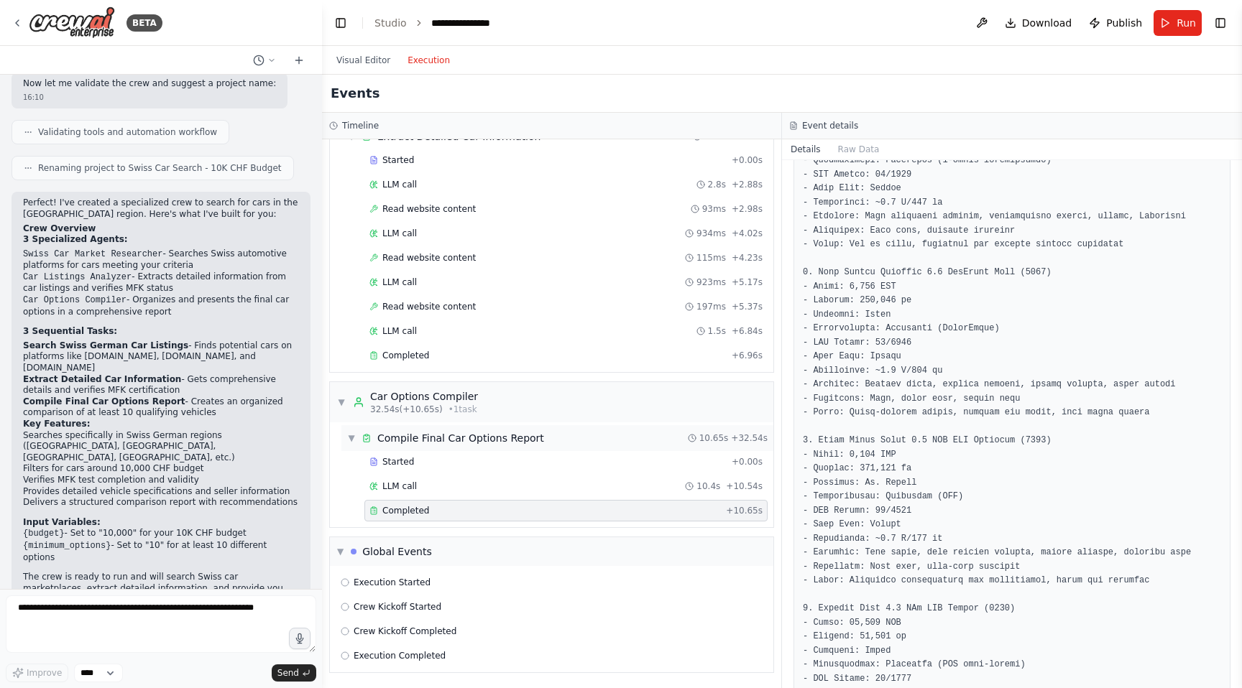
scroll to position [418, 0]
drag, startPoint x: 342, startPoint y: 576, endPoint x: 482, endPoint y: 662, distance: 164.2
click at [483, 662] on div "Execution Started Crew Kickoff Started Crew Kickoff Completed Execution Complet…" at bounding box center [551, 619] width 443 height 106
copy div "Execution Started Crew Kickoff Started Crew Kickoff Completed Execution Complet…"
click at [415, 483] on span "LLM call" at bounding box center [399, 485] width 34 height 11
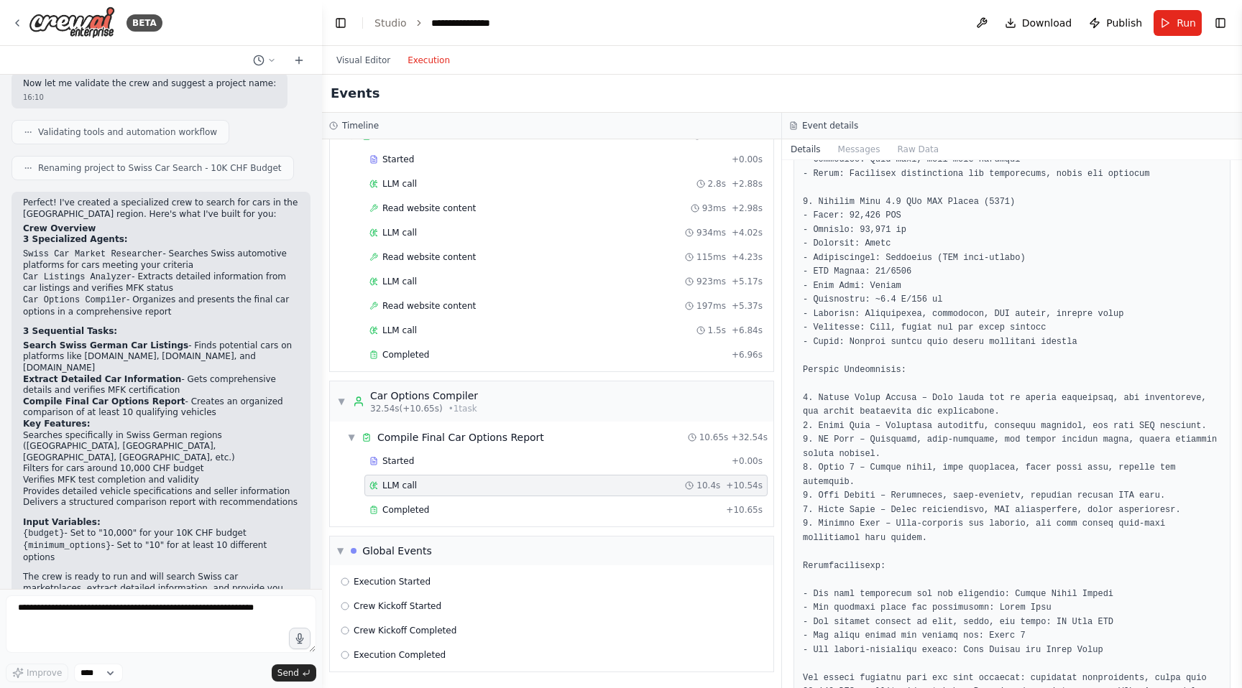
scroll to position [1730, 0]
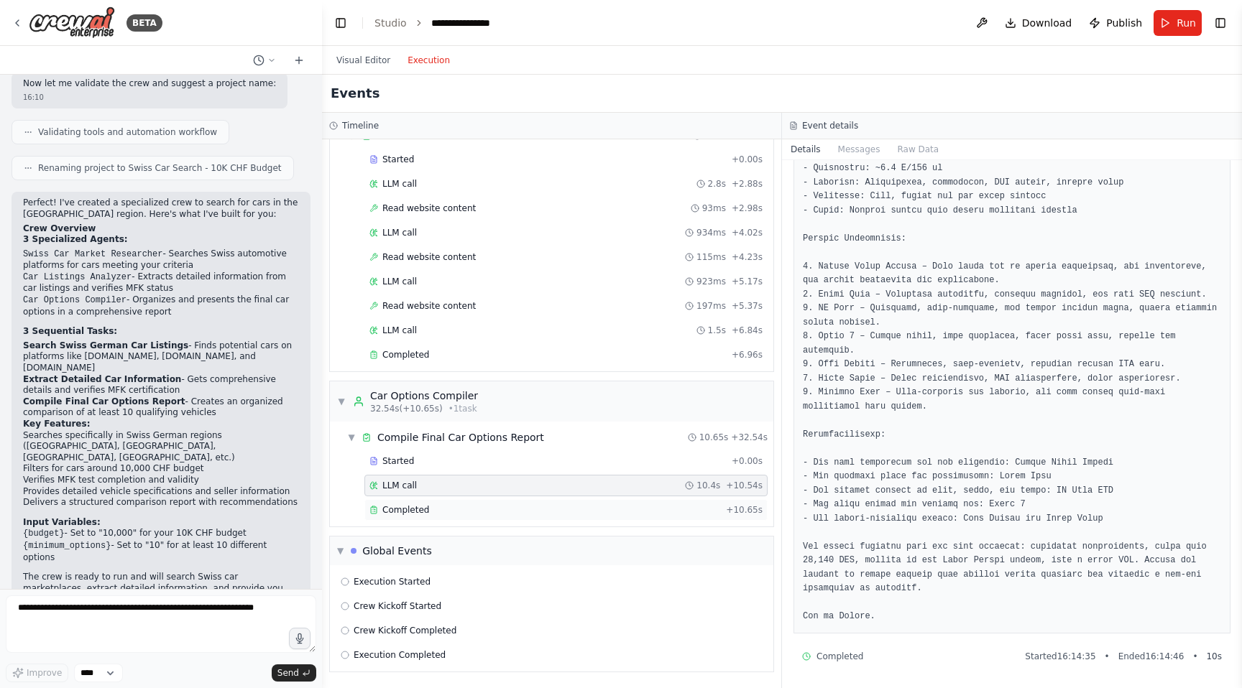
click at [443, 507] on div "Completed" at bounding box center [544, 509] width 351 height 11
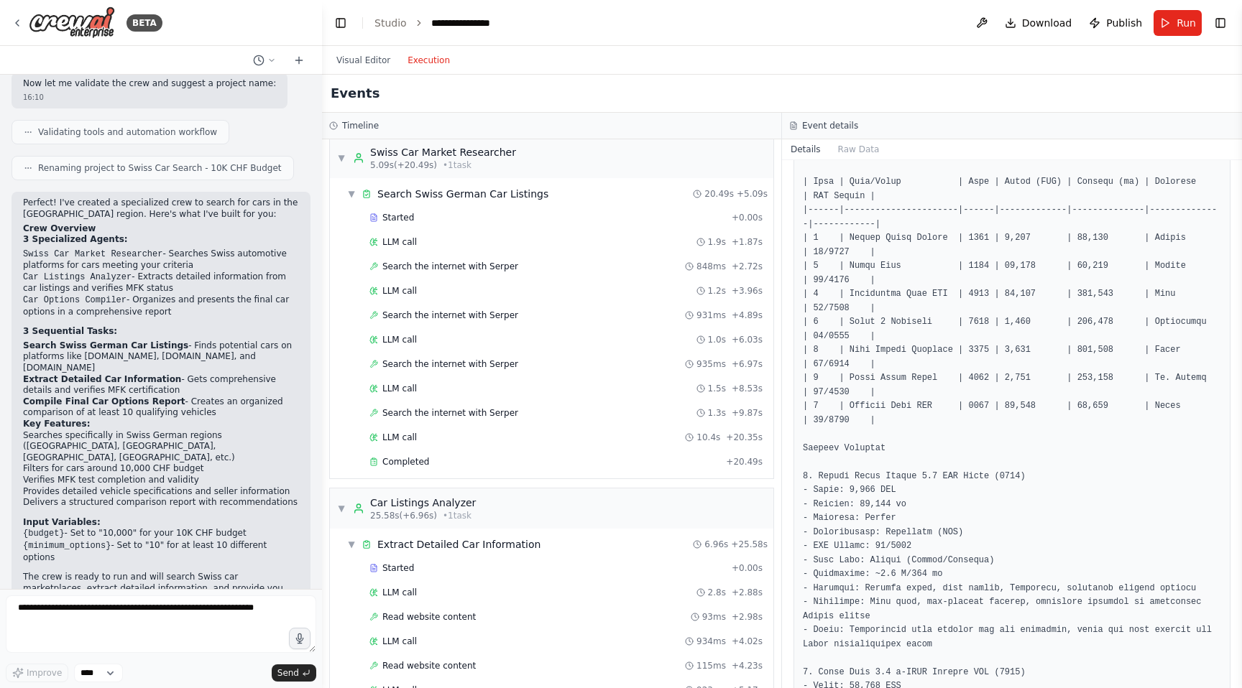
scroll to position [0, 0]
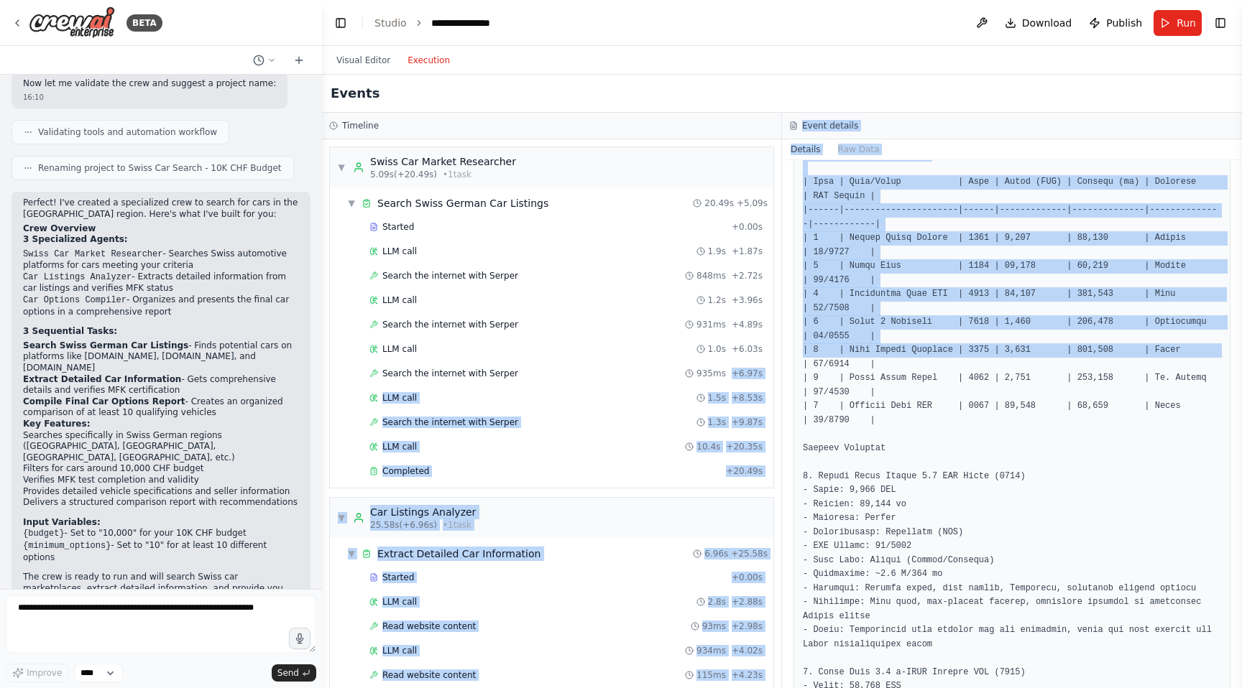
drag, startPoint x: 791, startPoint y: 364, endPoint x: 764, endPoint y: 362, distance: 27.3
click at [765, 362] on div "Timeline ▼ Swiss Car Market Researcher 5.09s (+20.49s) • 1 task ▼ Search Swiss …" at bounding box center [782, 401] width 920 height 576
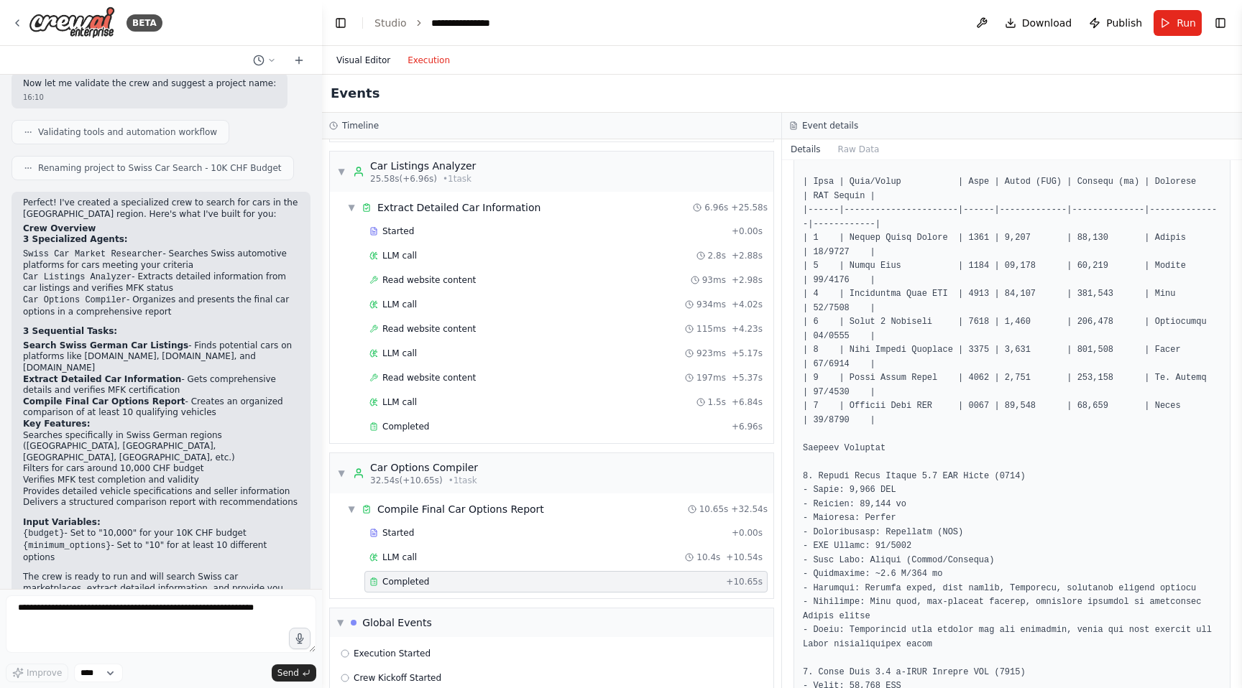
scroll to position [350, 0]
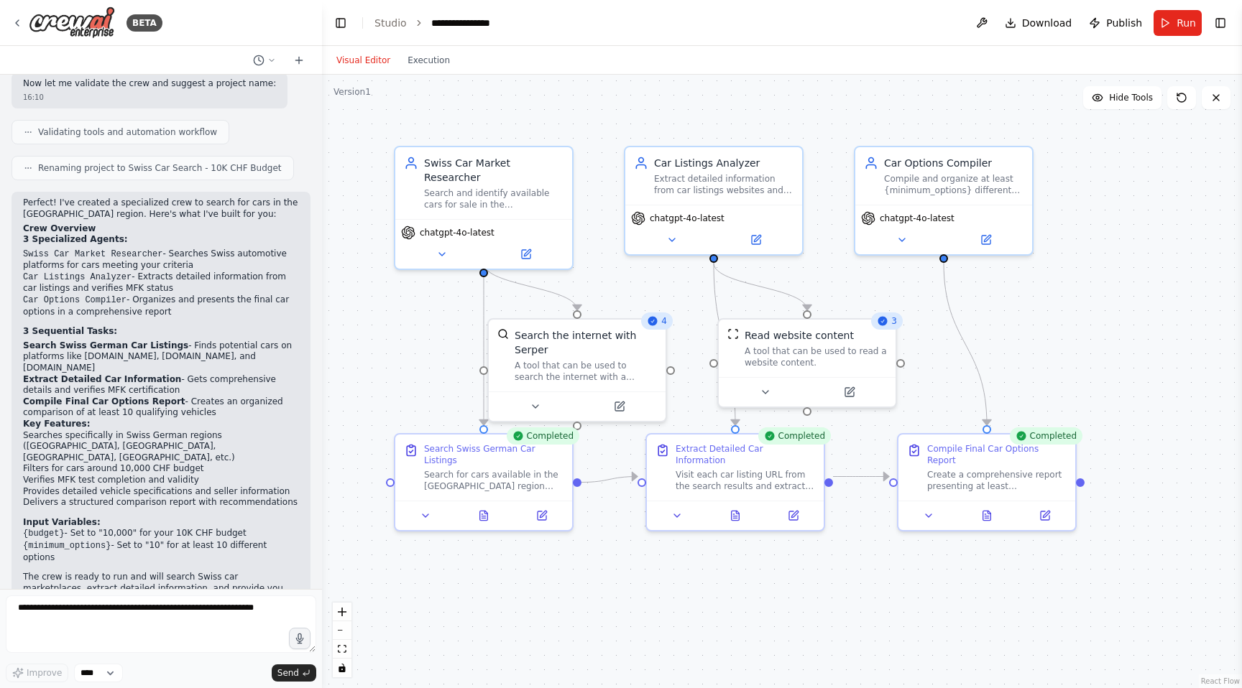
click at [342, 52] on button "Visual Editor" at bounding box center [363, 60] width 71 height 17
click at [1051, 504] on button at bounding box center [1045, 512] width 50 height 17
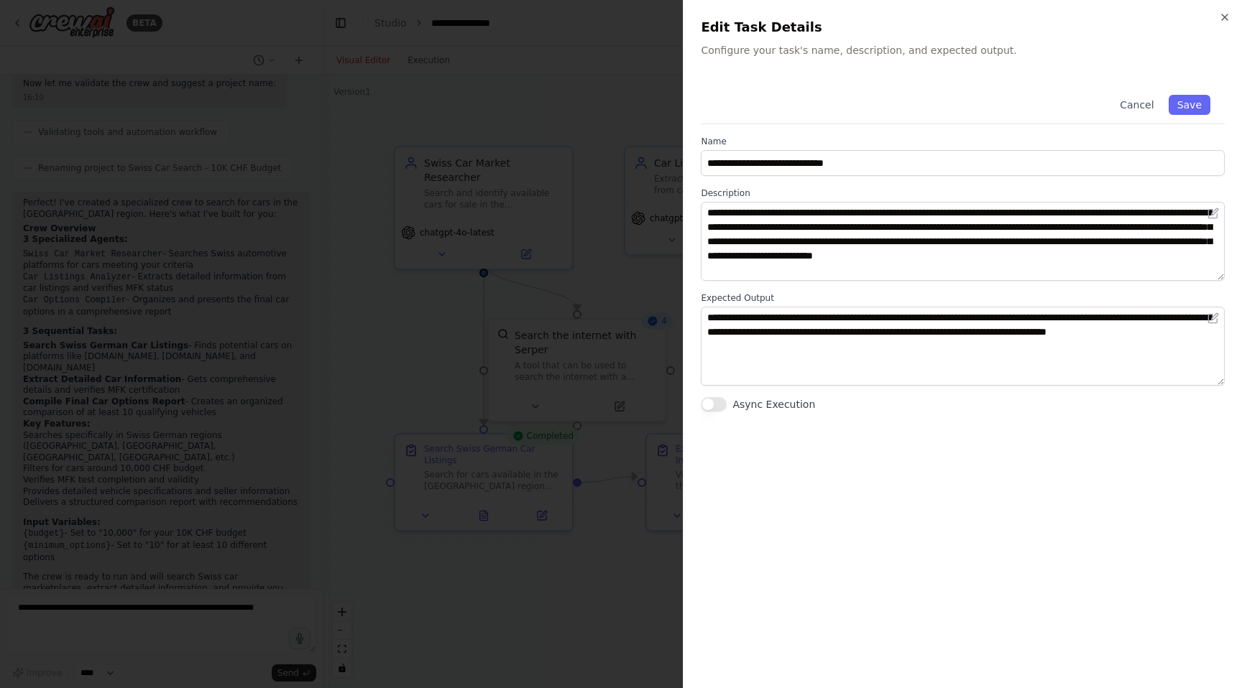
click at [614, 312] on div at bounding box center [621, 344] width 1242 height 688
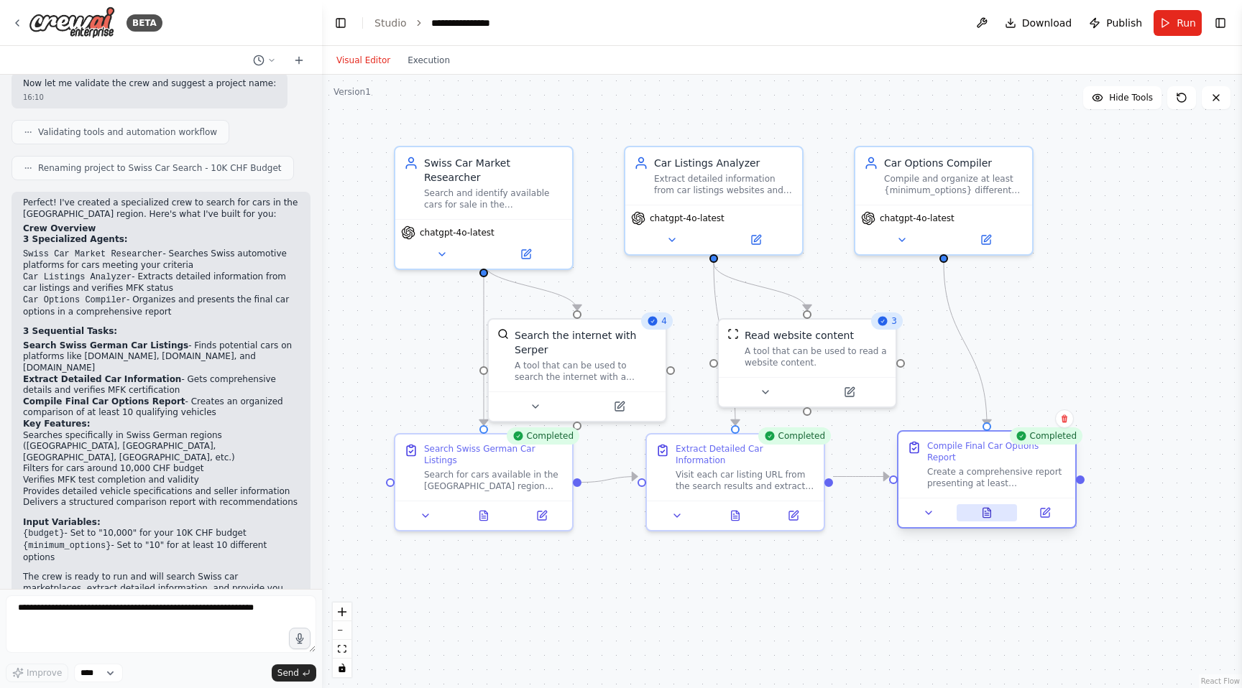
click at [984, 507] on button at bounding box center [986, 512] width 61 height 17
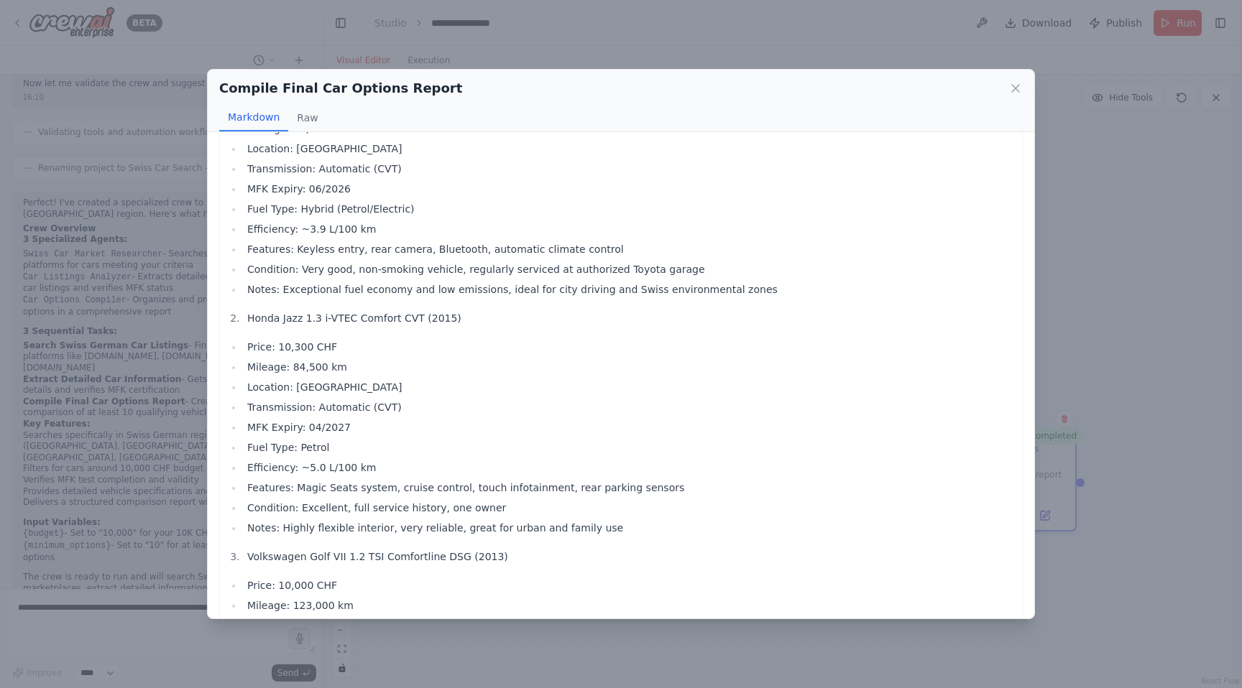
scroll to position [0, 0]
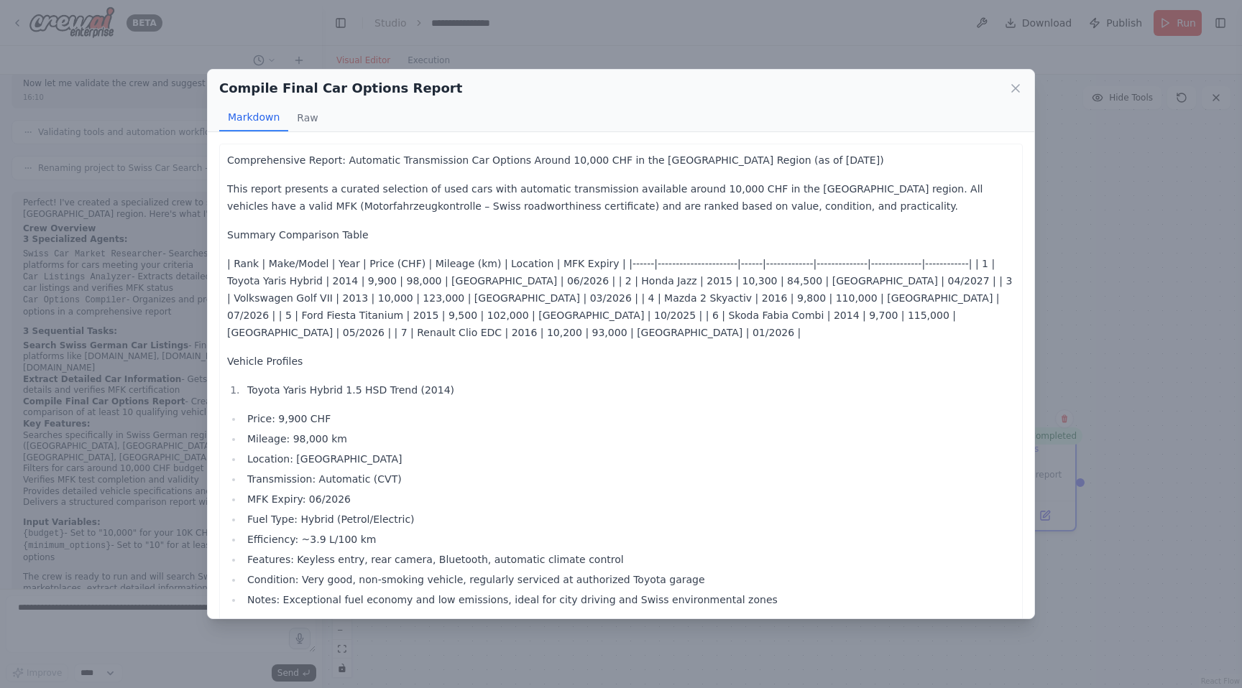
click at [1122, 336] on div "Compile Final Car Options Report Markdown Raw Comprehensive Report: Automatic T…" at bounding box center [621, 344] width 1242 height 688
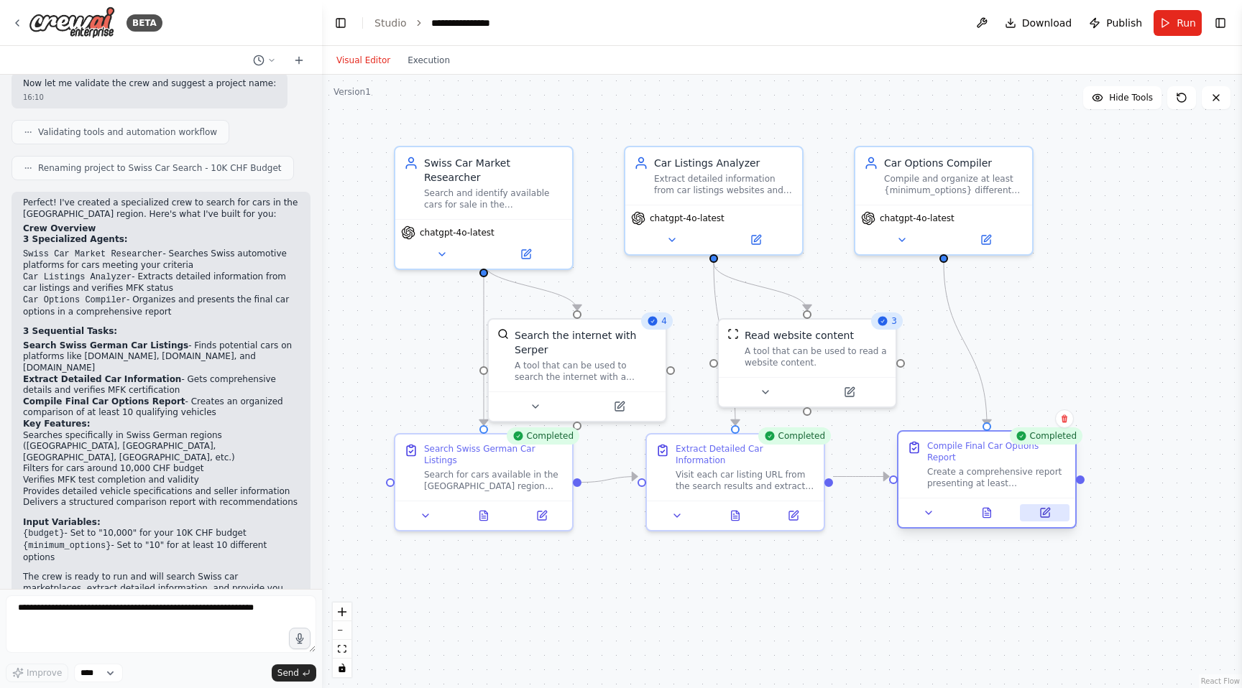
click at [1048, 507] on button at bounding box center [1045, 512] width 50 height 17
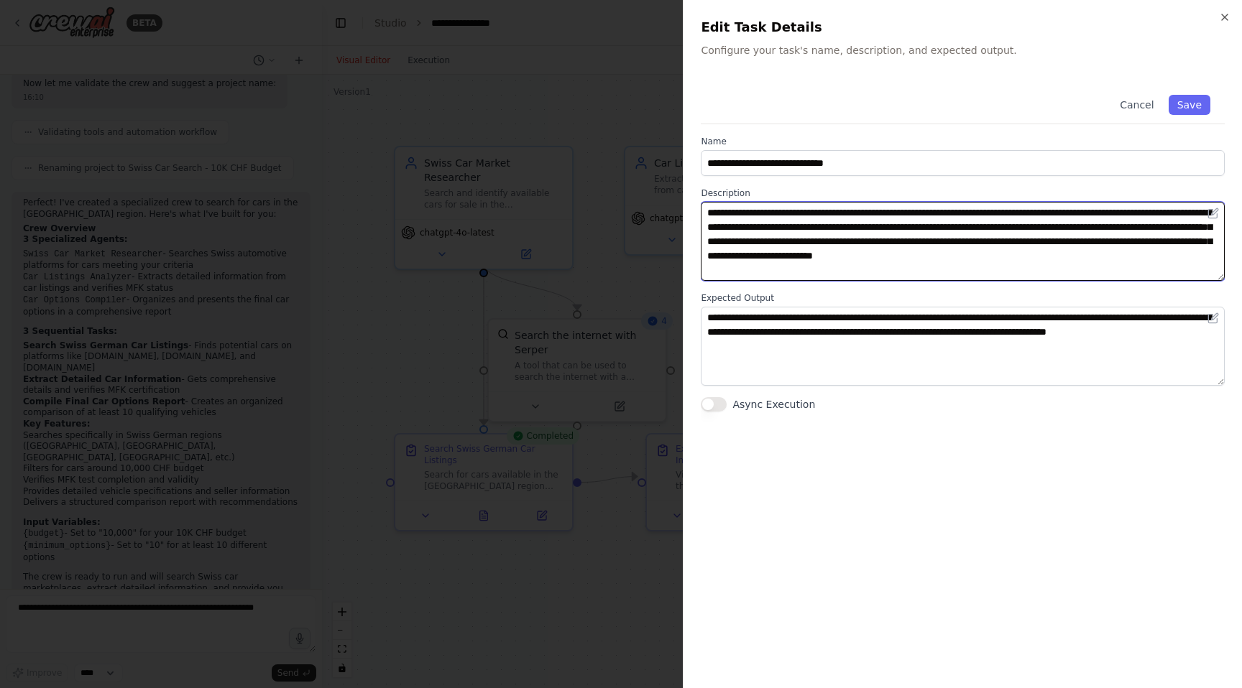
click at [851, 275] on textarea "**********" at bounding box center [963, 241] width 524 height 79
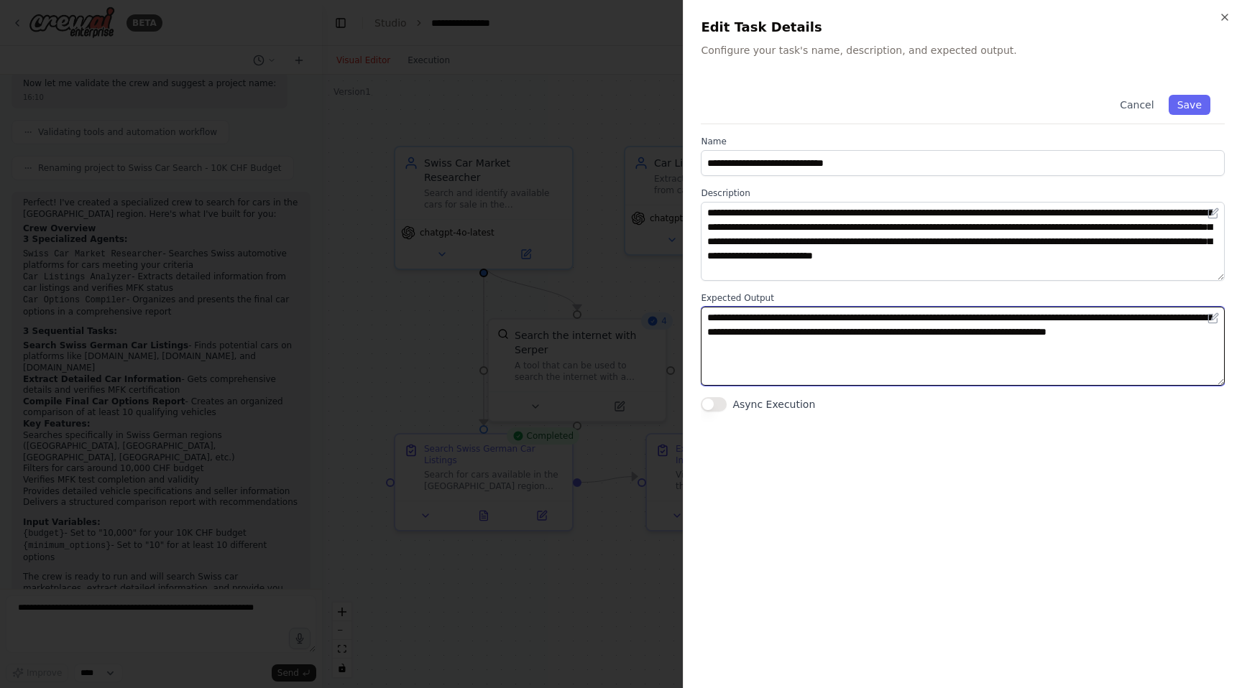
click at [864, 354] on textarea "**********" at bounding box center [963, 346] width 524 height 79
type textarea "**********"
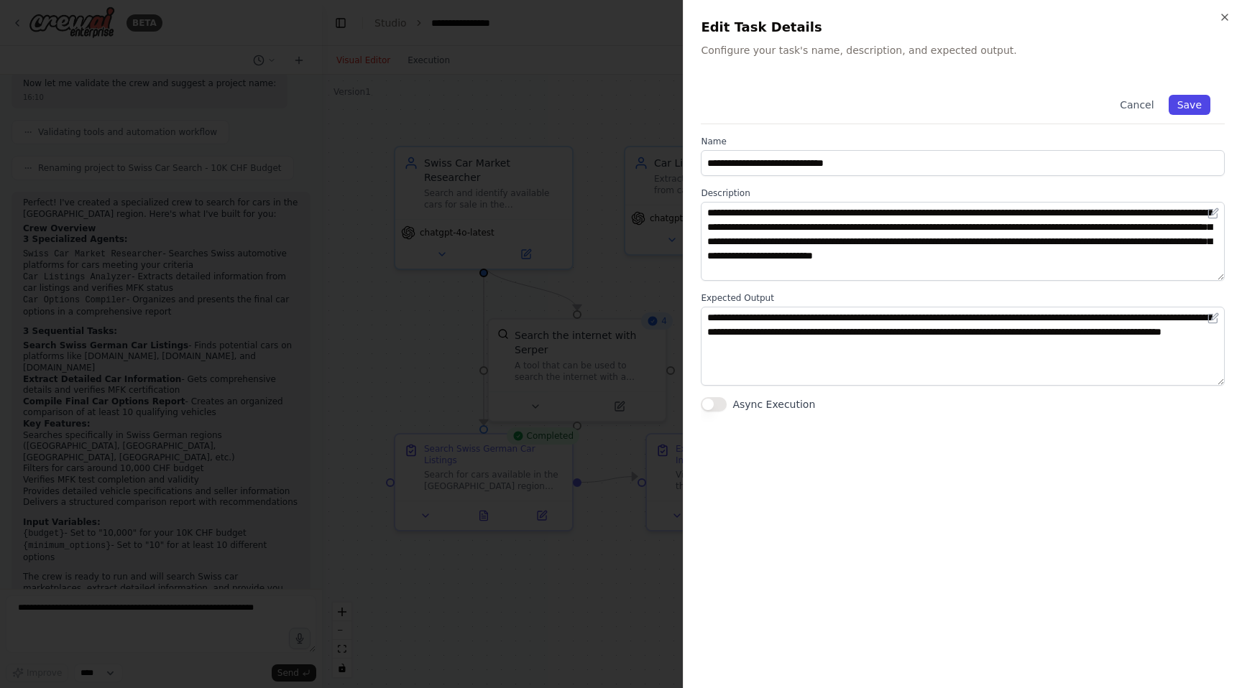
click at [1193, 106] on button "Save" at bounding box center [1189, 105] width 42 height 20
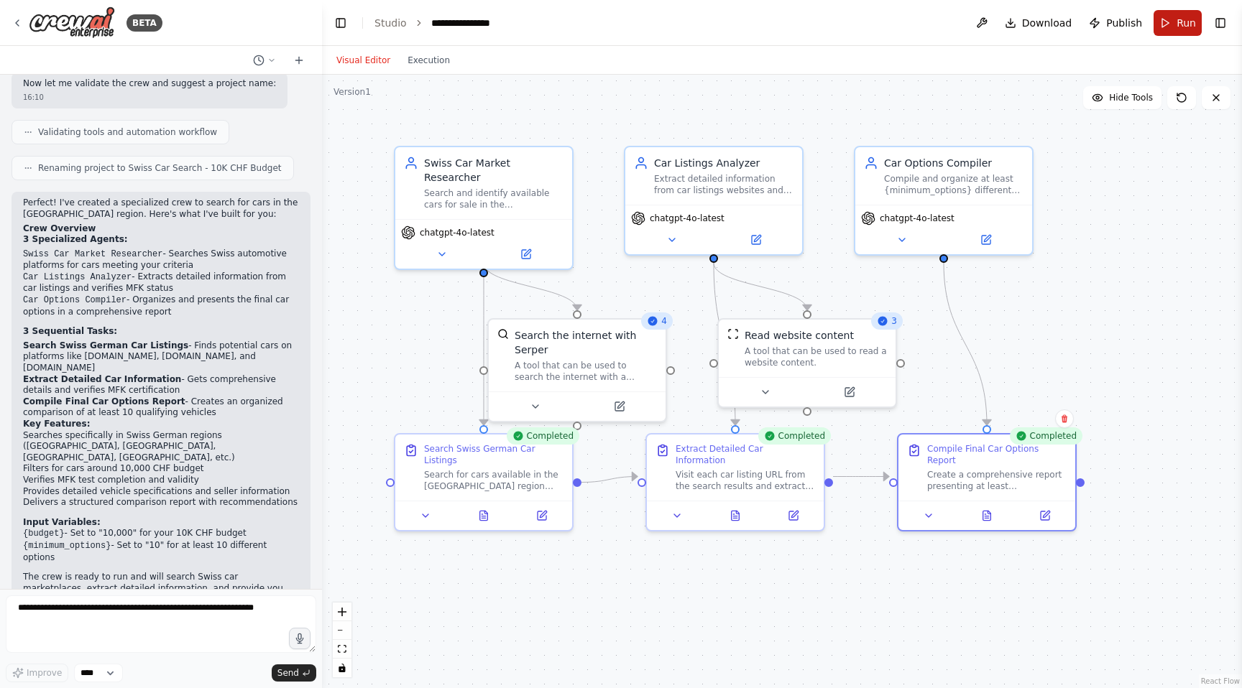
click at [1181, 18] on span "Run" at bounding box center [1185, 23] width 19 height 14
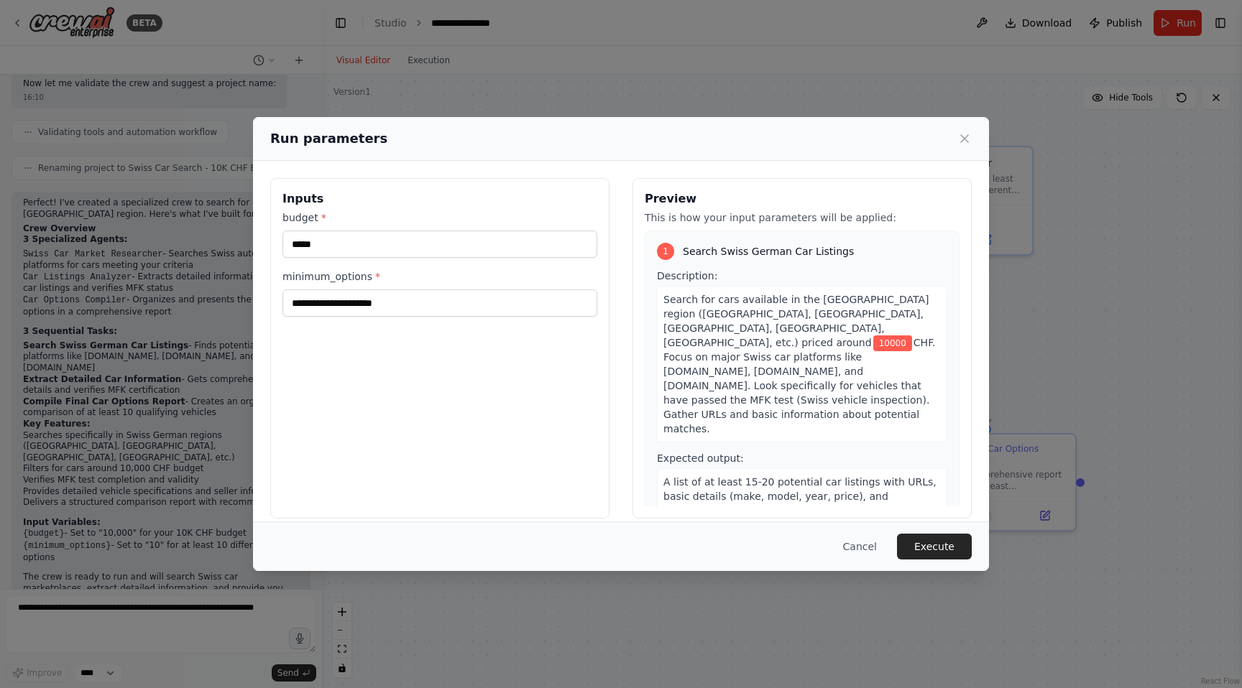
drag, startPoint x: 867, startPoint y: 545, endPoint x: 795, endPoint y: 474, distance: 102.1
click at [783, 476] on div "**********" at bounding box center [621, 344] width 736 height 454
drag, startPoint x: 931, startPoint y: 543, endPoint x: 862, endPoint y: 545, distance: 68.3
click at [862, 545] on div "Cancel Execute" at bounding box center [620, 547] width 701 height 26
click at [862, 545] on button "Cancel" at bounding box center [859, 547] width 57 height 26
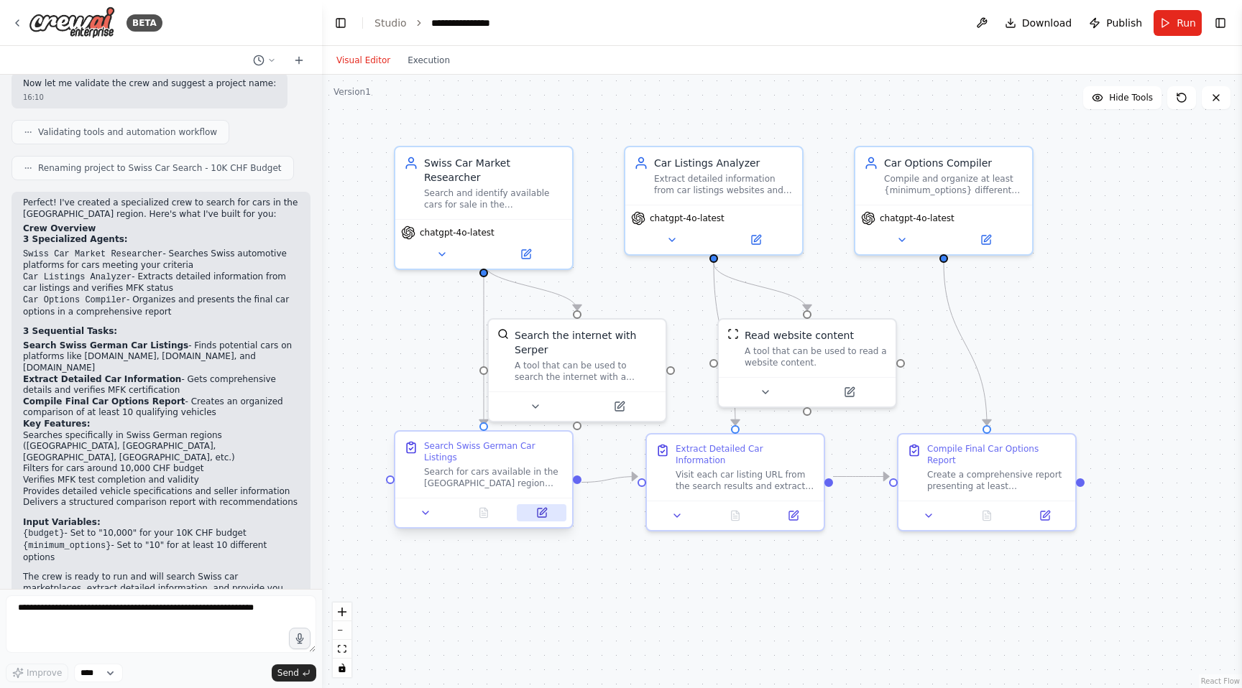
click at [548, 517] on button at bounding box center [542, 512] width 50 height 17
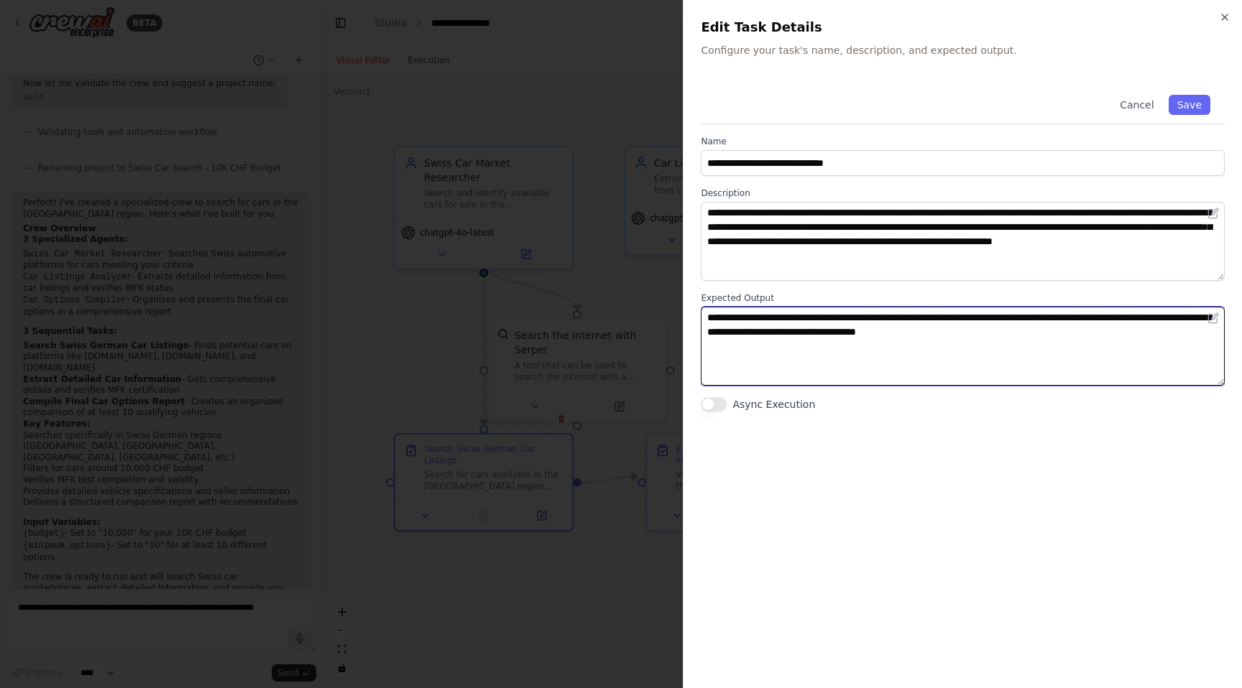
click at [1102, 349] on textarea "**********" at bounding box center [963, 346] width 524 height 79
type textarea "**********"
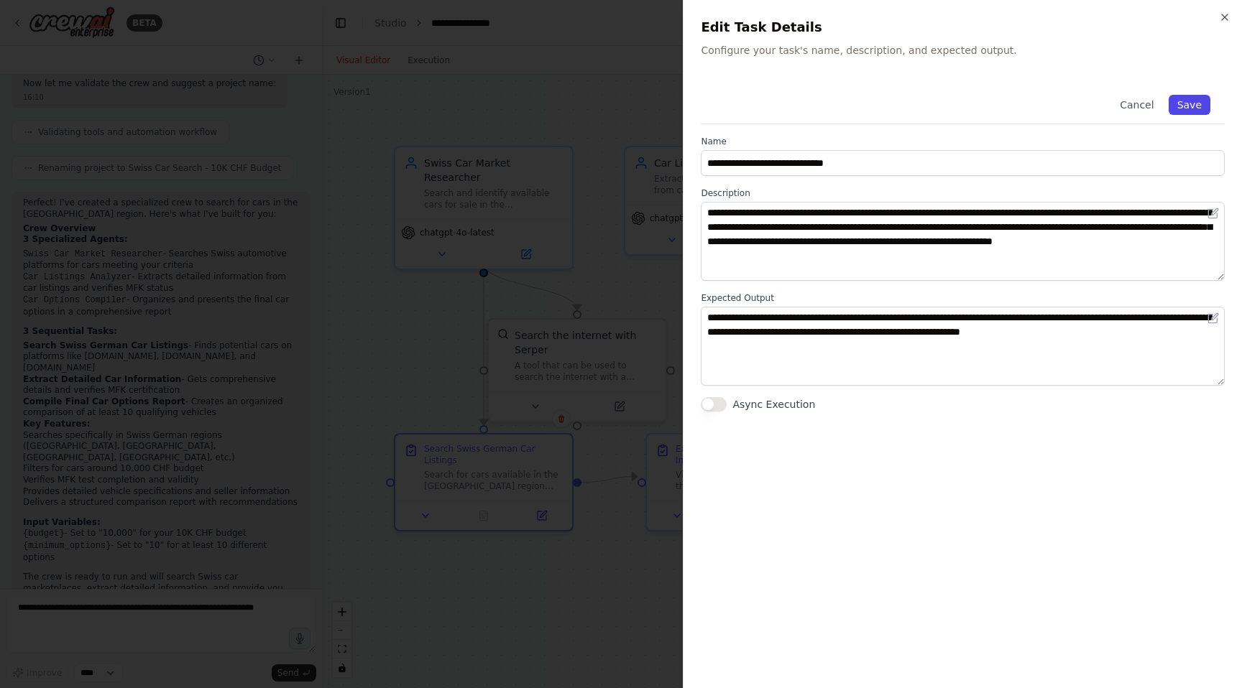
click at [1199, 103] on button "Save" at bounding box center [1189, 105] width 42 height 20
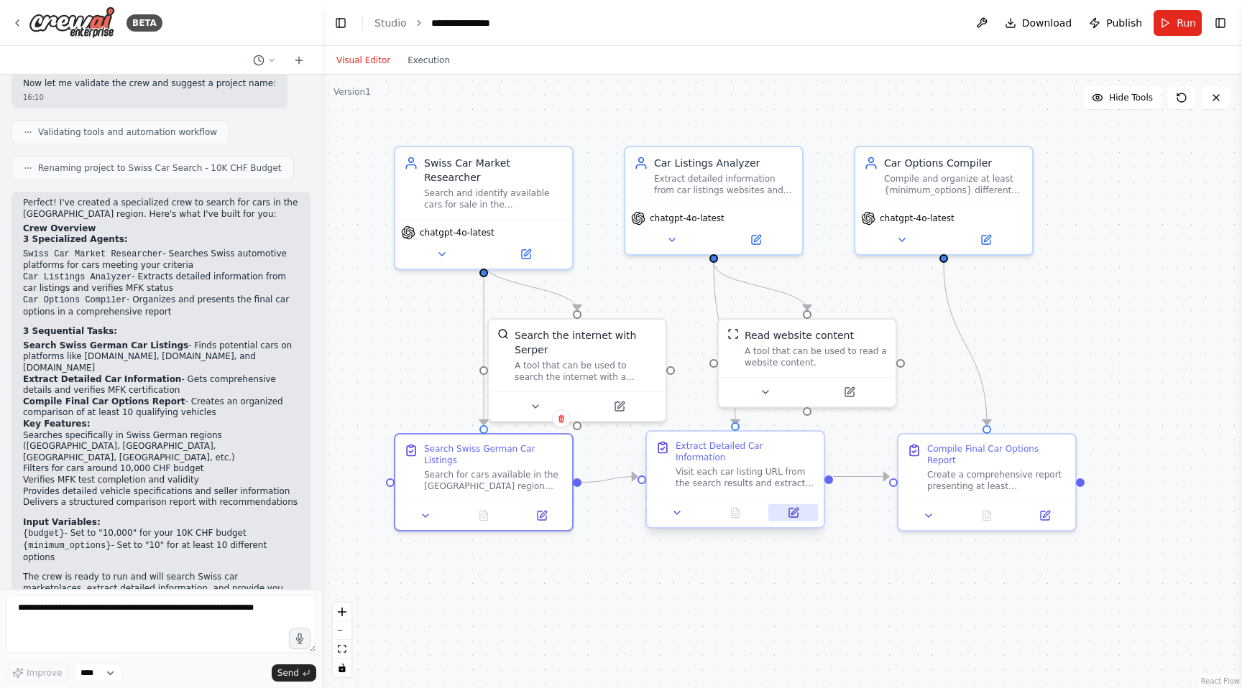
click at [798, 509] on button at bounding box center [793, 512] width 50 height 17
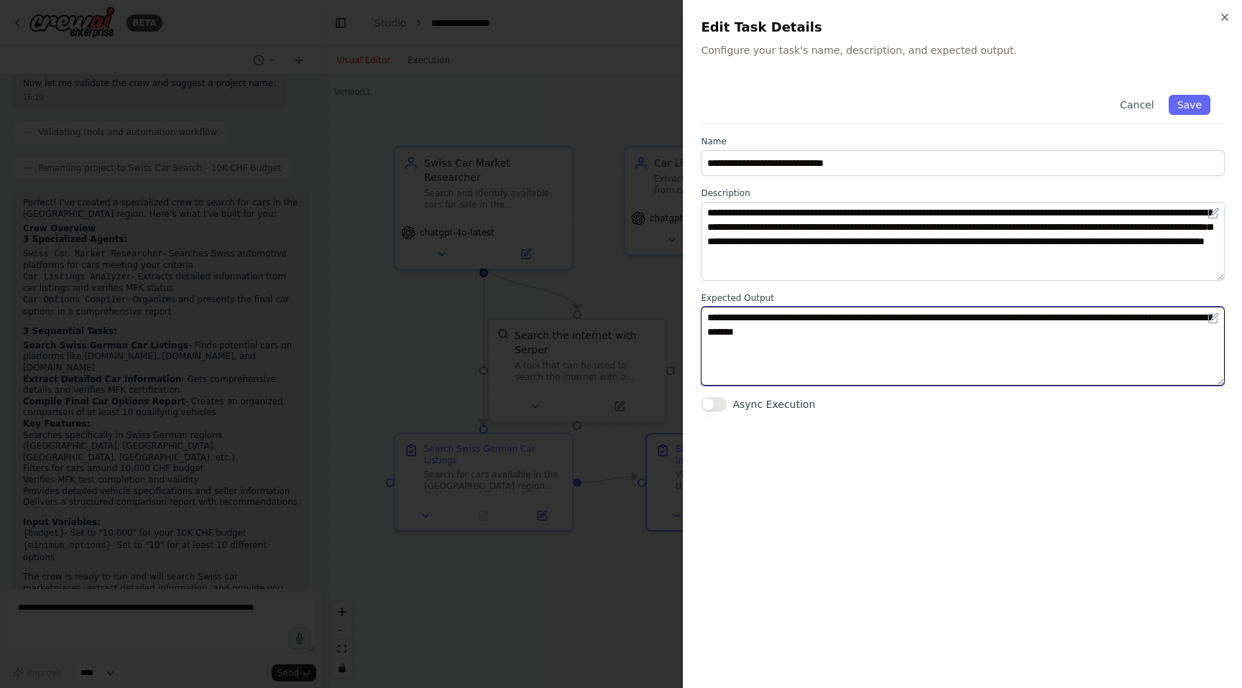
click at [1129, 344] on textarea "**********" at bounding box center [963, 346] width 524 height 79
type textarea "**********"
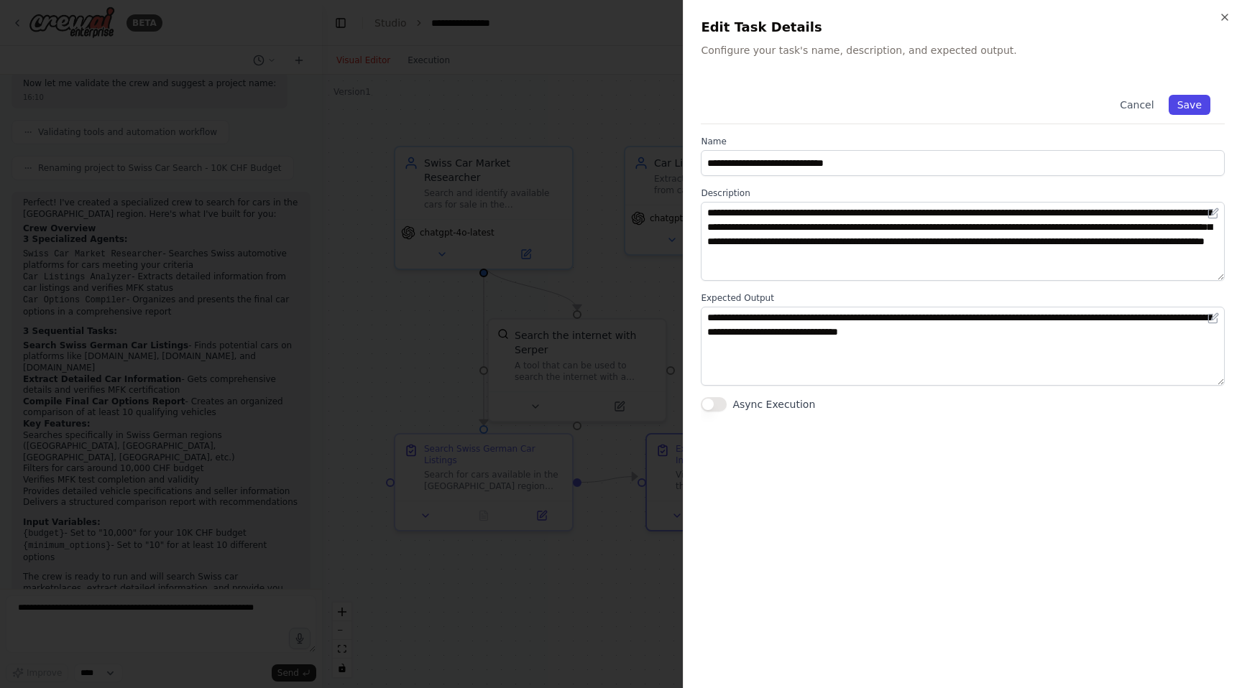
click at [1202, 106] on button "Save" at bounding box center [1189, 105] width 42 height 20
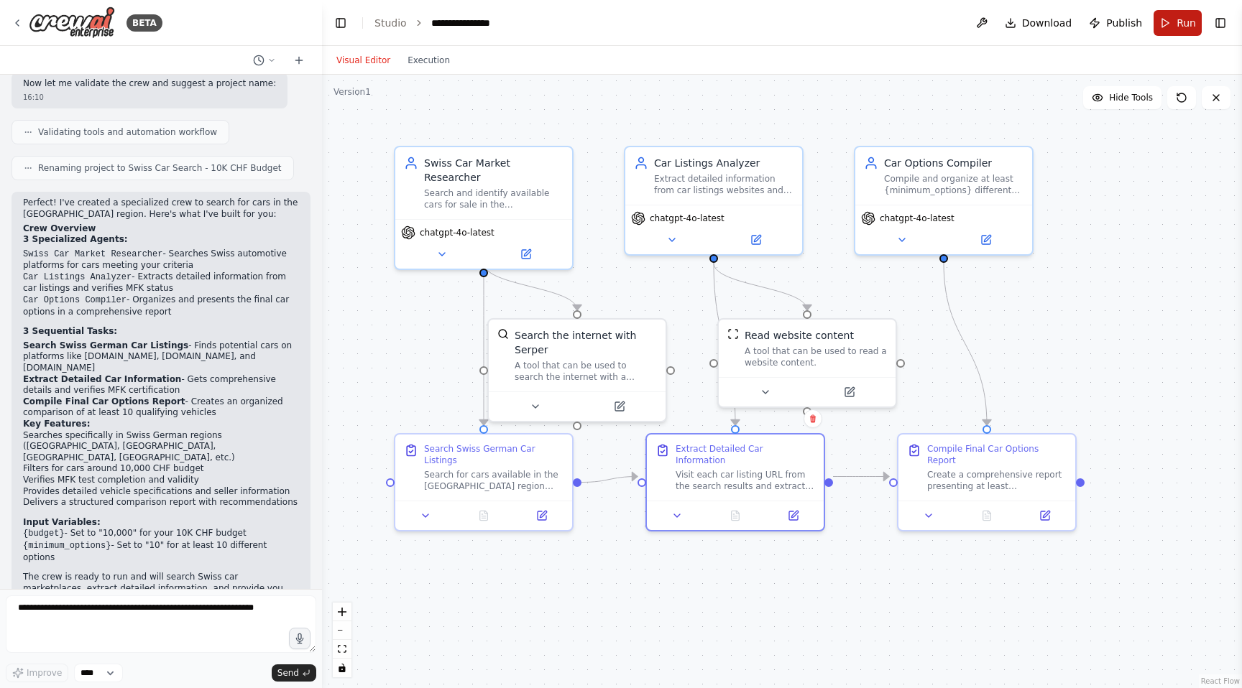
click at [1166, 19] on button "Run" at bounding box center [1177, 23] width 48 height 26
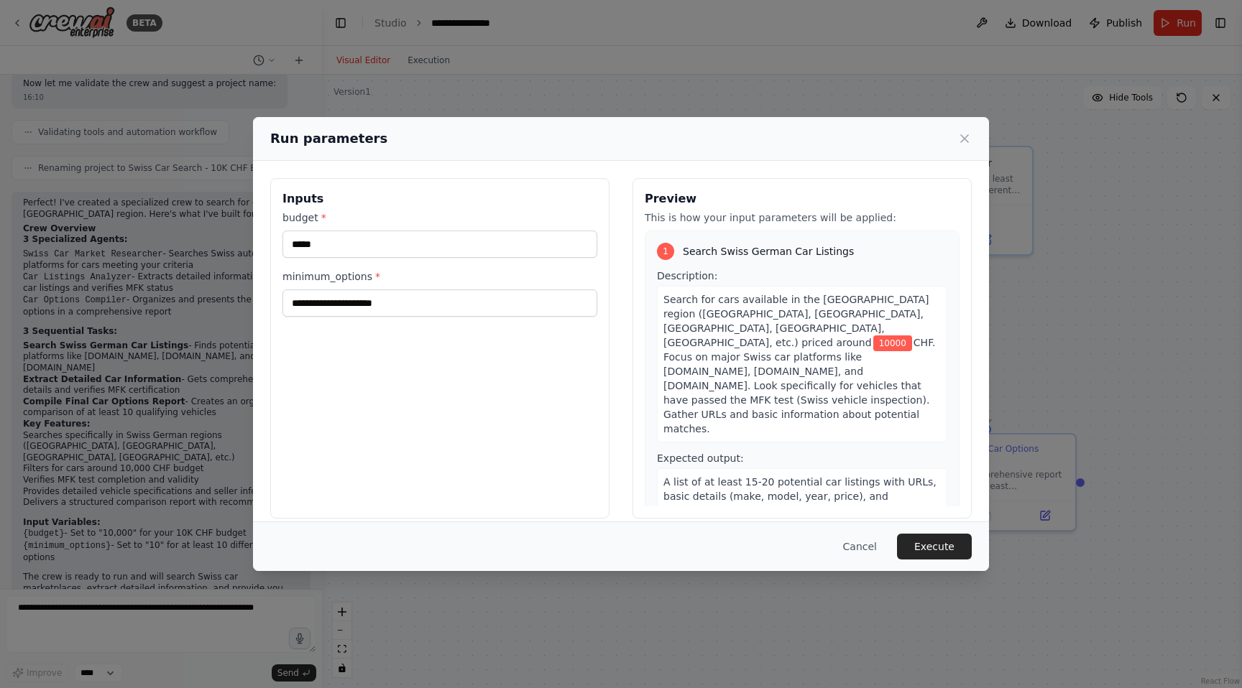
click at [938, 543] on button "Execute" at bounding box center [934, 547] width 75 height 26
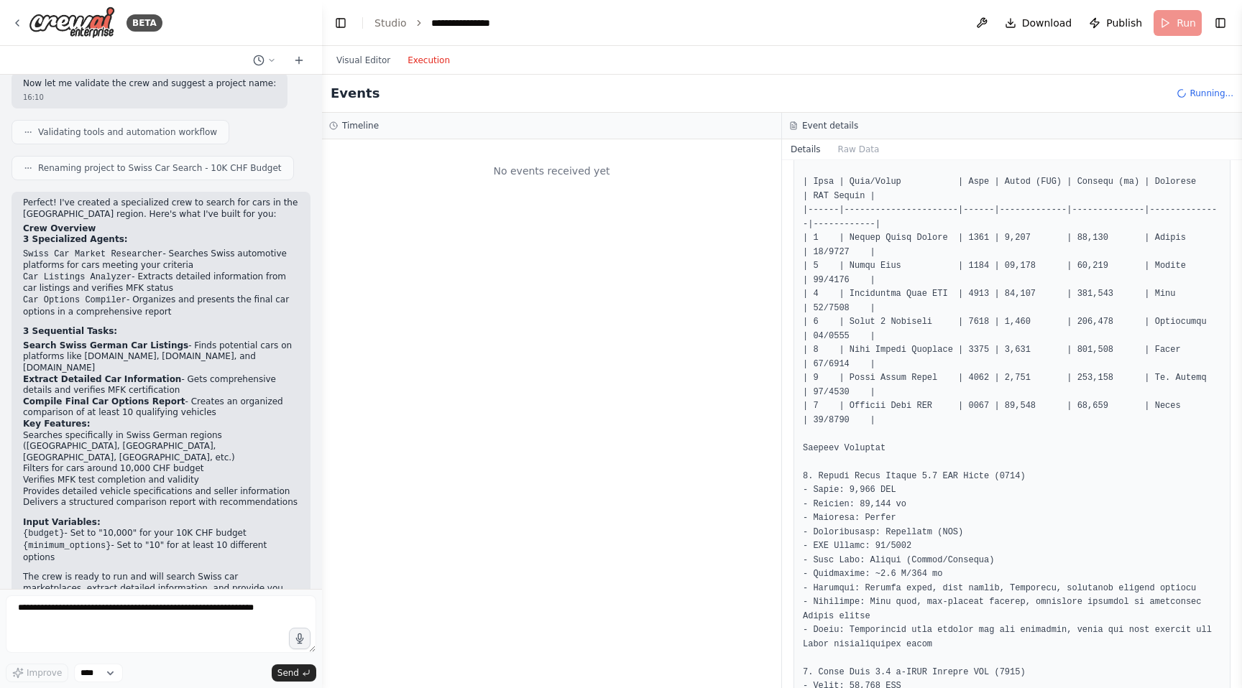
click at [437, 59] on button "Execution" at bounding box center [429, 60] width 60 height 17
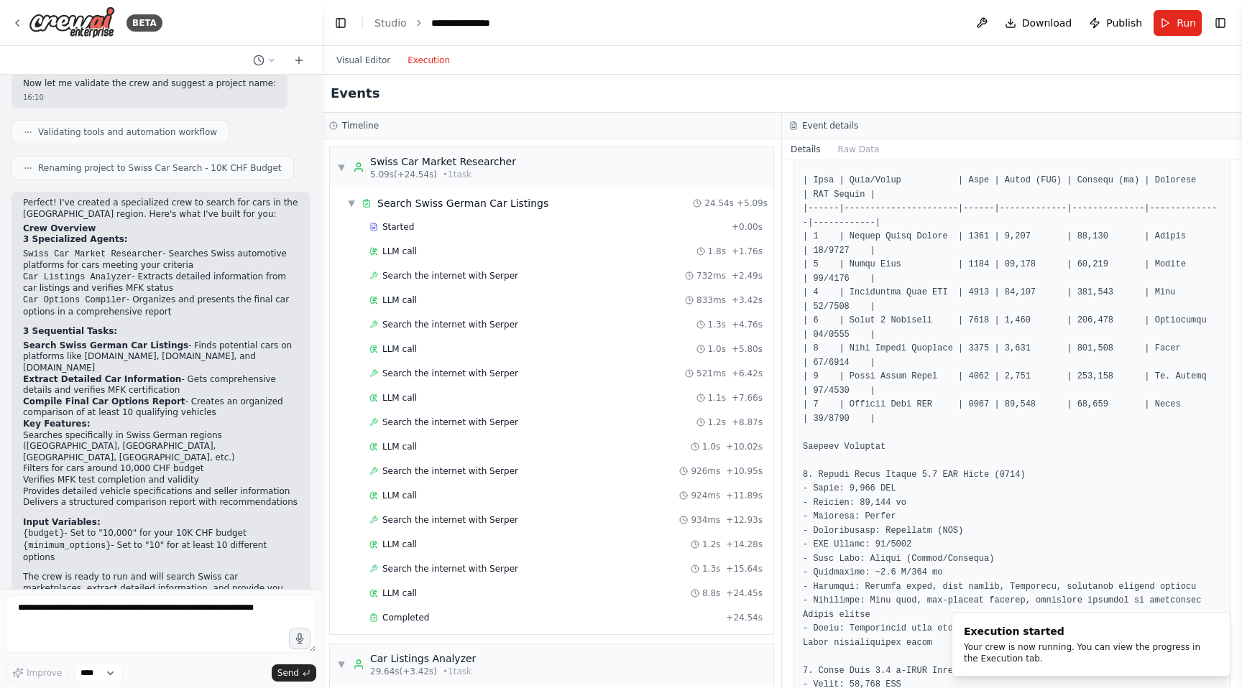
scroll to position [221, 0]
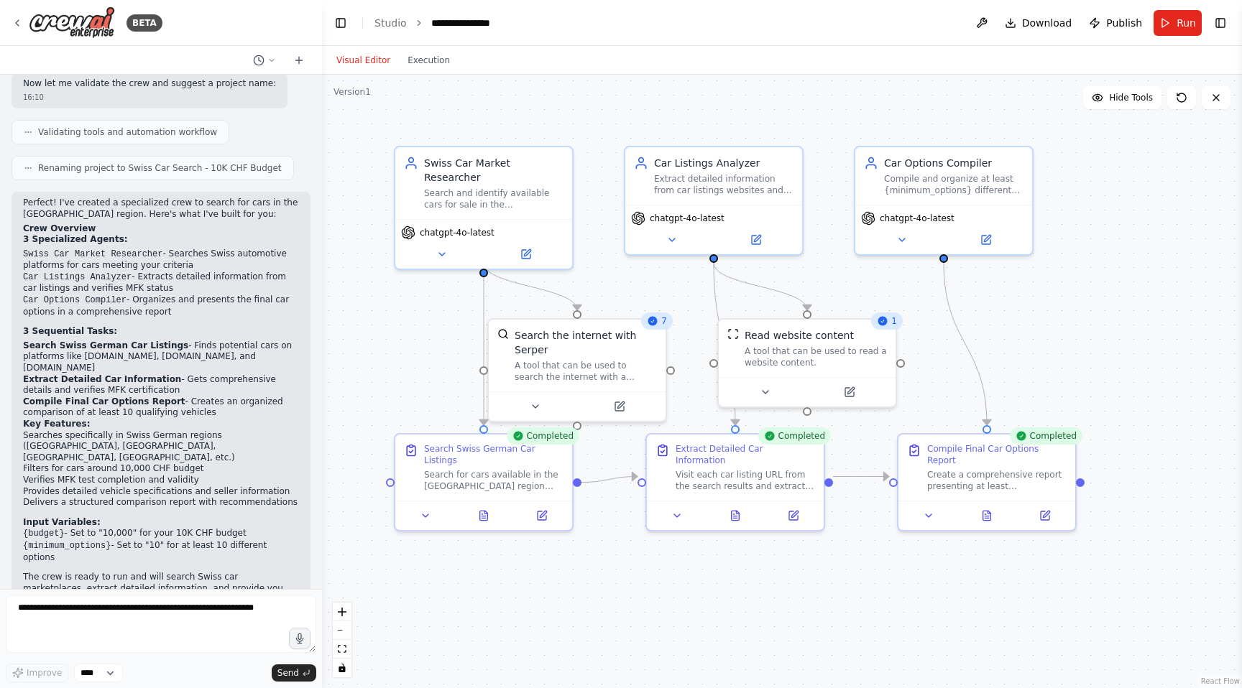
click at [349, 58] on button "Visual Editor" at bounding box center [363, 60] width 71 height 17
click at [989, 507] on icon at bounding box center [986, 512] width 11 height 11
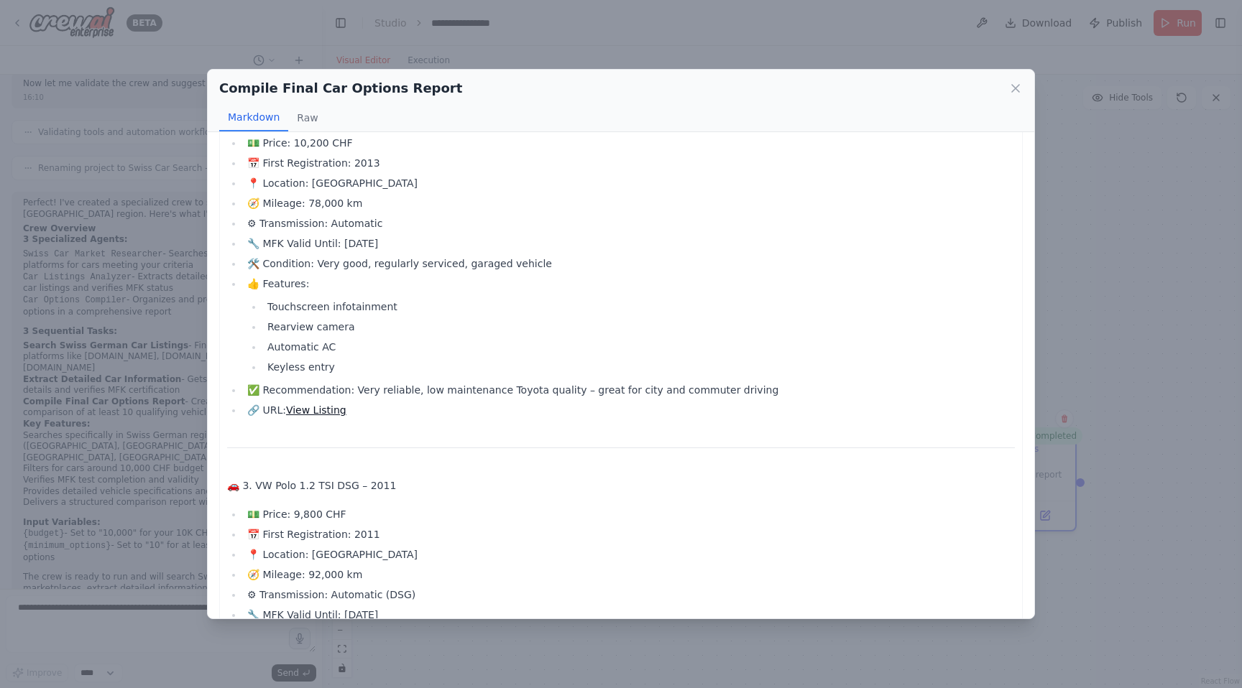
scroll to position [831, 0]
click at [297, 405] on link "View Listing" at bounding box center [316, 410] width 60 height 11
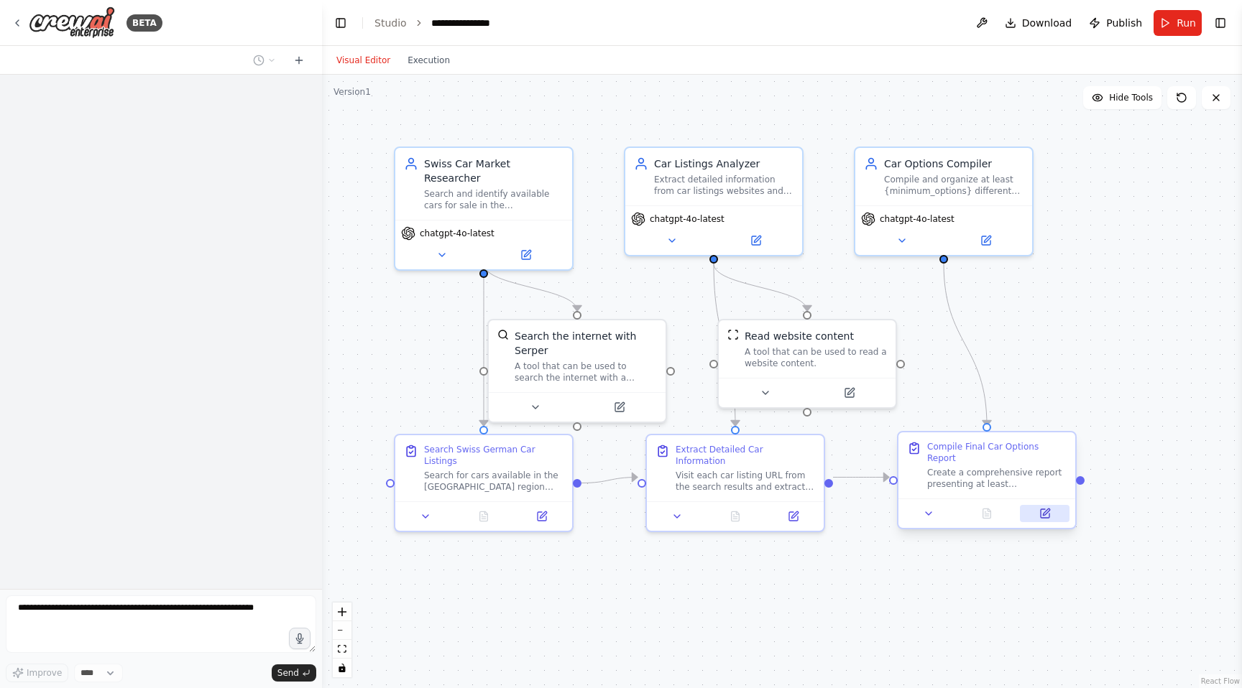
scroll to position [606, 0]
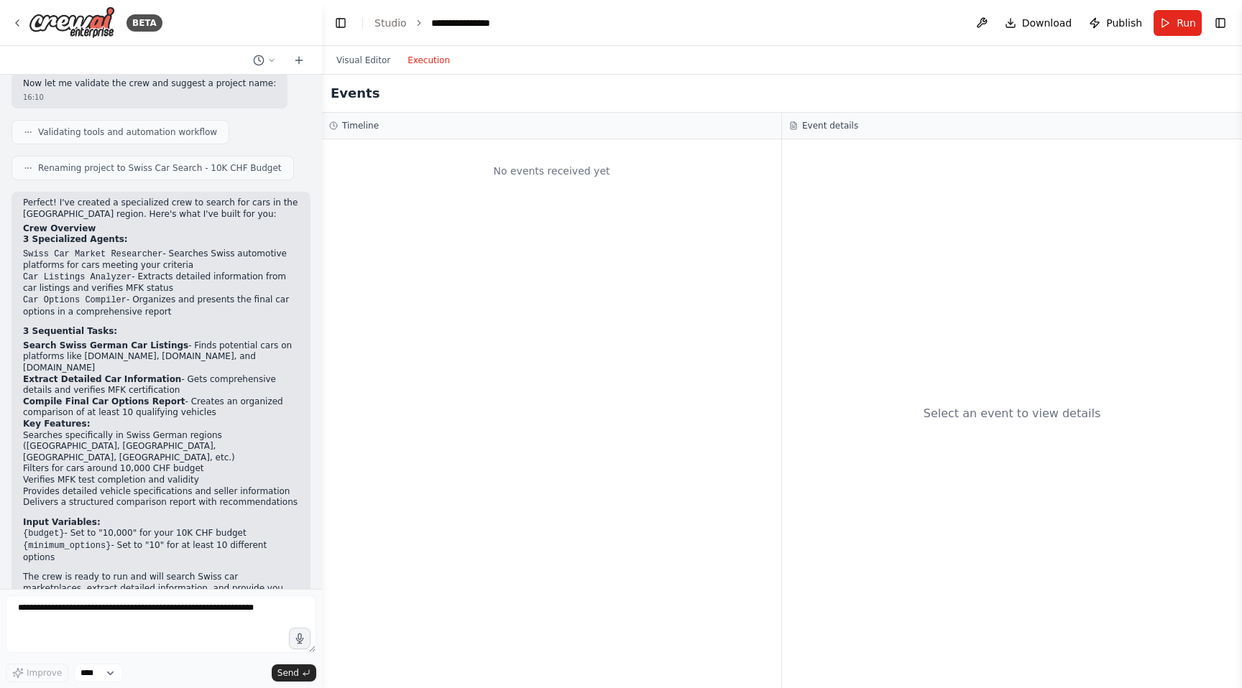
click at [432, 67] on button "Execution" at bounding box center [429, 60] width 60 height 17
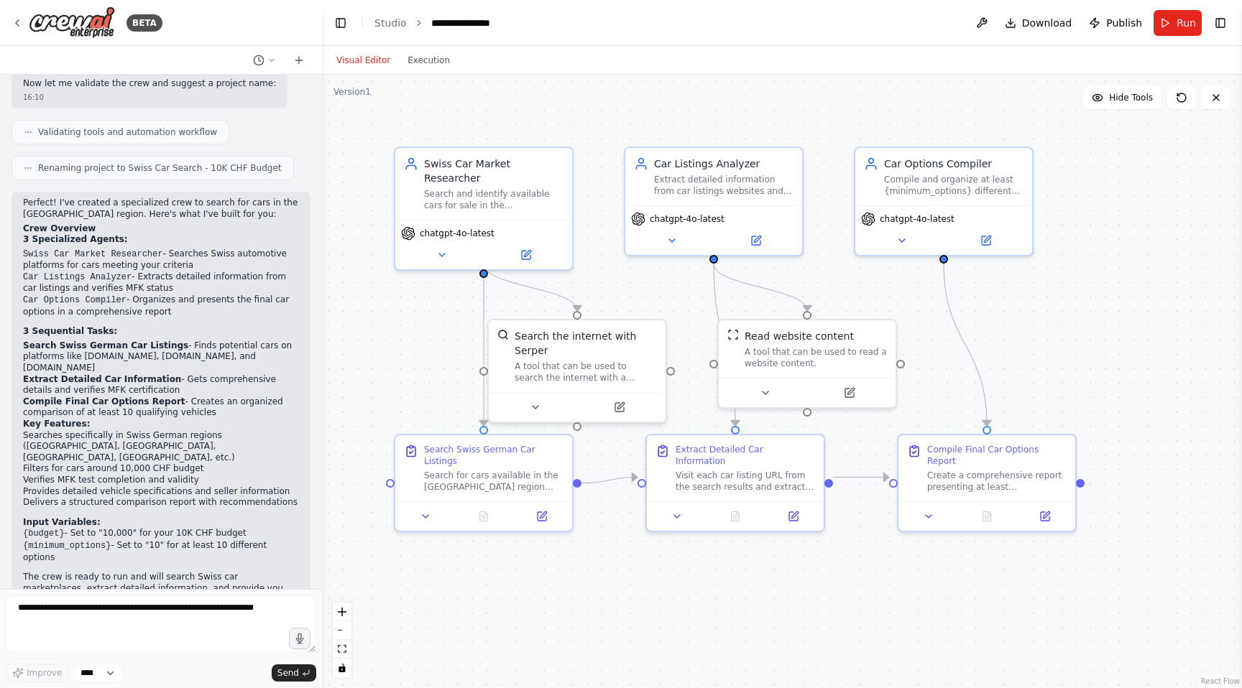
click at [350, 63] on button "Visual Editor" at bounding box center [363, 60] width 71 height 17
click at [1171, 25] on button "Run" at bounding box center [1177, 23] width 48 height 26
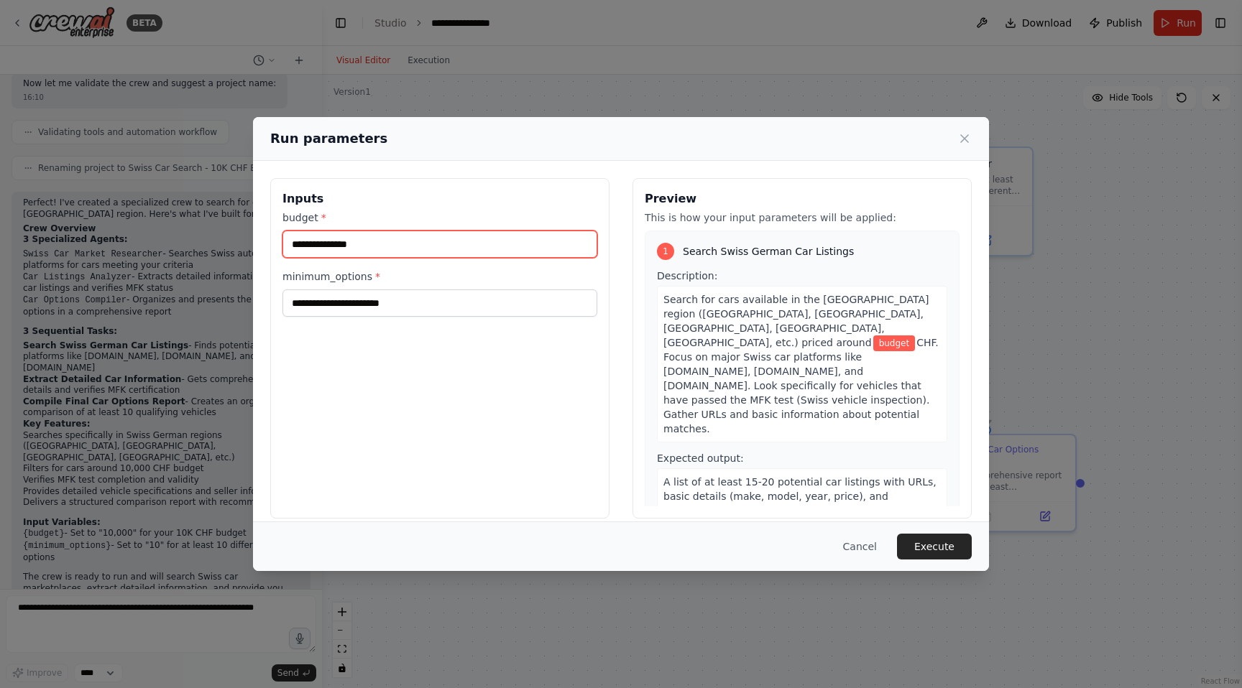
click at [366, 242] on input "budget *" at bounding box center [439, 244] width 315 height 27
type input "*****"
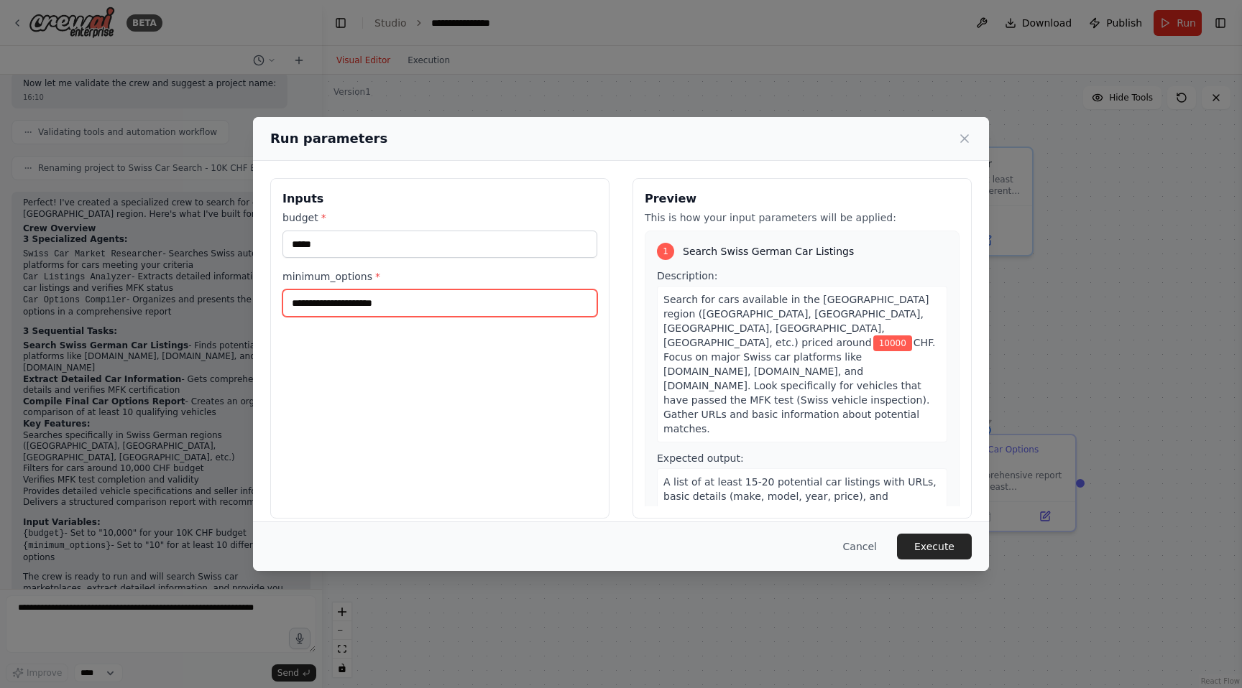
type input "**********"
click at [918, 543] on button "Execute" at bounding box center [934, 547] width 75 height 26
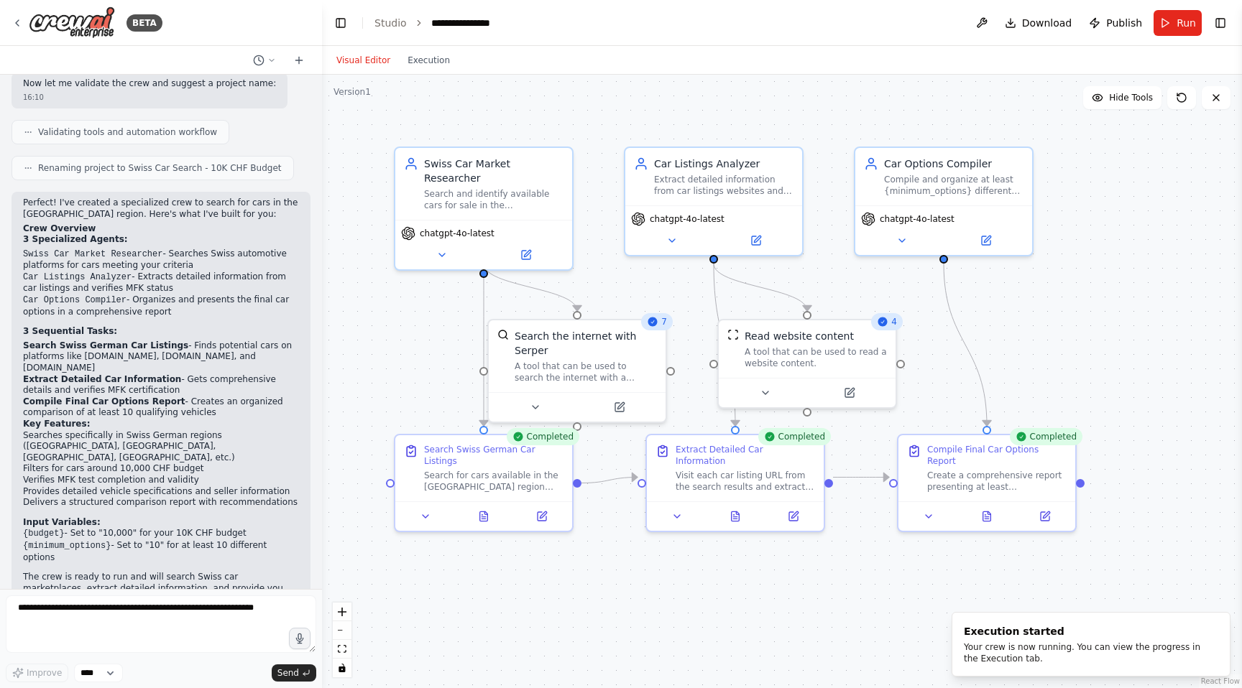
click at [460, 54] on div "Visual Editor Execution" at bounding box center [782, 60] width 920 height 29
click at [433, 56] on button "Execution" at bounding box center [429, 60] width 60 height 17
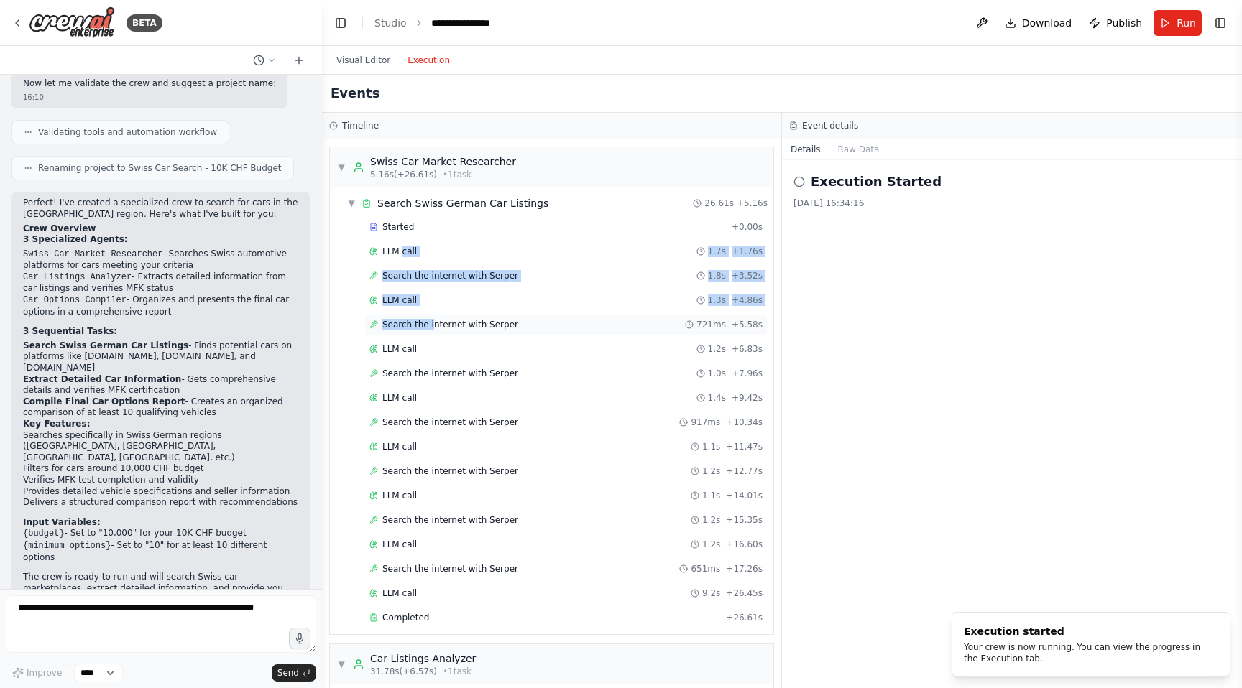
drag, startPoint x: 401, startPoint y: 246, endPoint x: 430, endPoint y: 322, distance: 81.0
click at [430, 322] on div "Started + 0.00s LLM call 1.7s + 1.76s Search the internet with [PERSON_NAME] 1.…" at bounding box center [557, 423] width 432 height 415
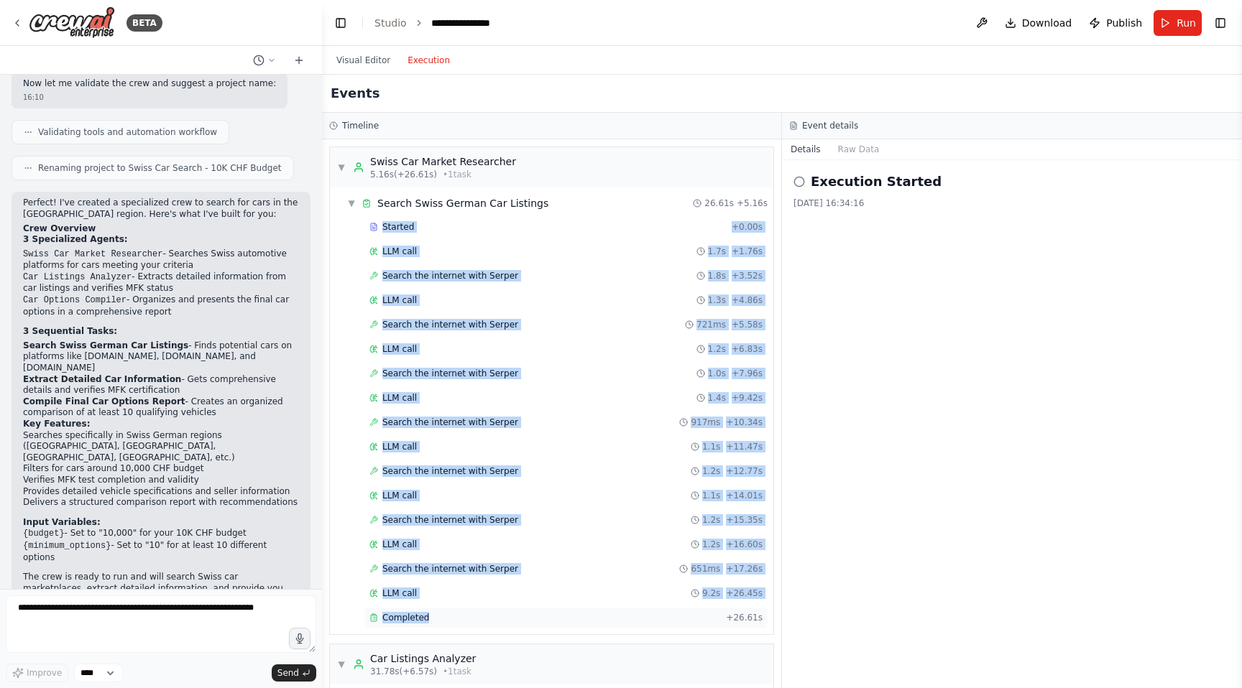
drag, startPoint x: 358, startPoint y: 224, endPoint x: 509, endPoint y: 617, distance: 420.6
click at [509, 617] on div "Started + 0.00s LLM call 1.7s + 1.76s Search the internet with [PERSON_NAME] 1.…" at bounding box center [557, 423] width 432 height 415
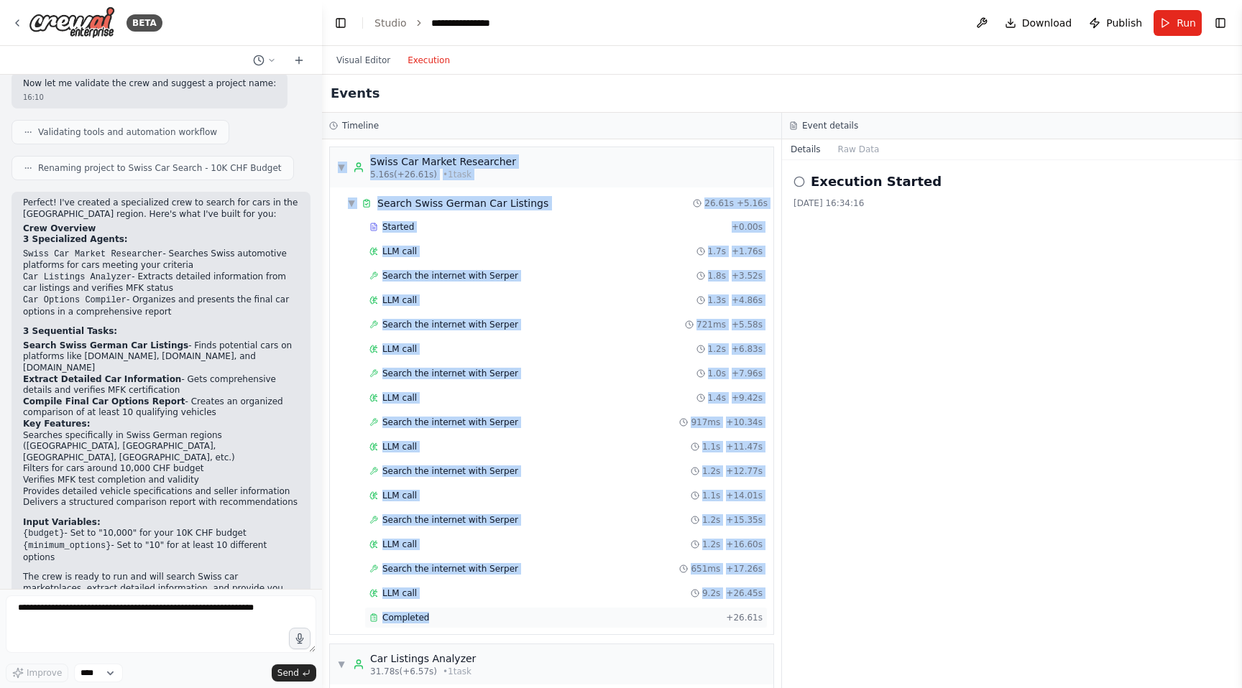
drag, startPoint x: 334, startPoint y: 162, endPoint x: 489, endPoint y: 627, distance: 490.1
click at [489, 627] on div "▼ Swiss Car Market Researcher 5.16s (+26.61s) • 1 task ▼ Search Swiss German Ca…" at bounding box center [551, 391] width 445 height 489
copy div "▼ Swiss Car Market Researcher 5.16s (+26.61s) • 1 task ▼ Search Swiss German Ca…"
